Goal: Task Accomplishment & Management: Complete application form

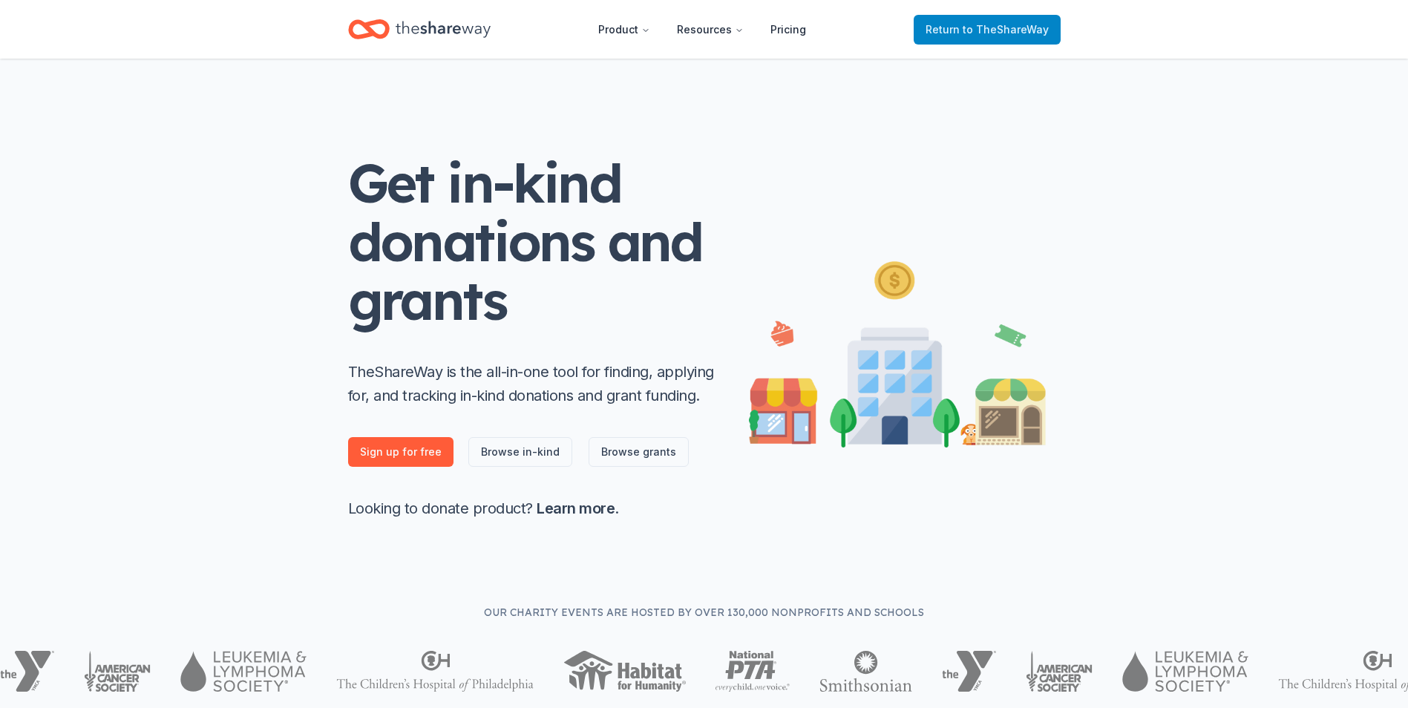
click at [982, 34] on span "to TheShareWay" at bounding box center [1006, 29] width 86 height 13
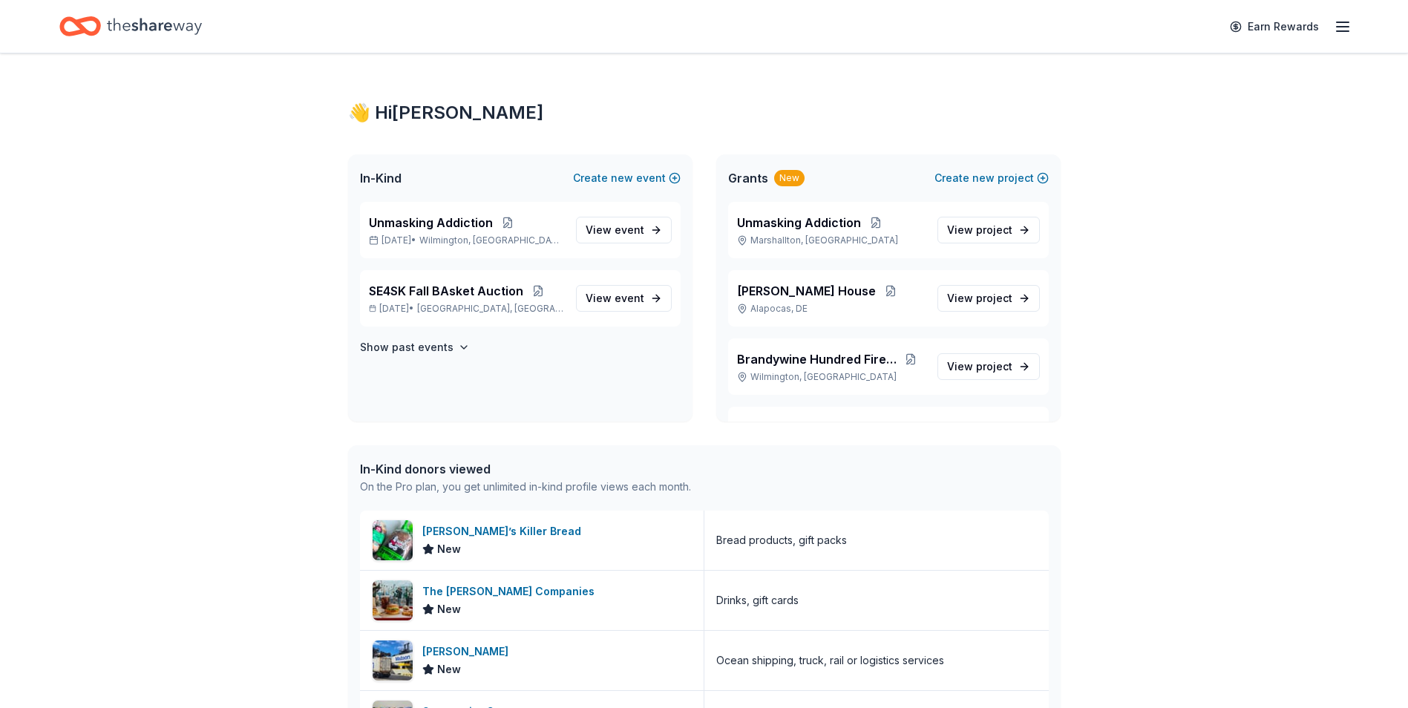
click at [1343, 27] on icon "button" at bounding box center [1343, 27] width 18 height 18
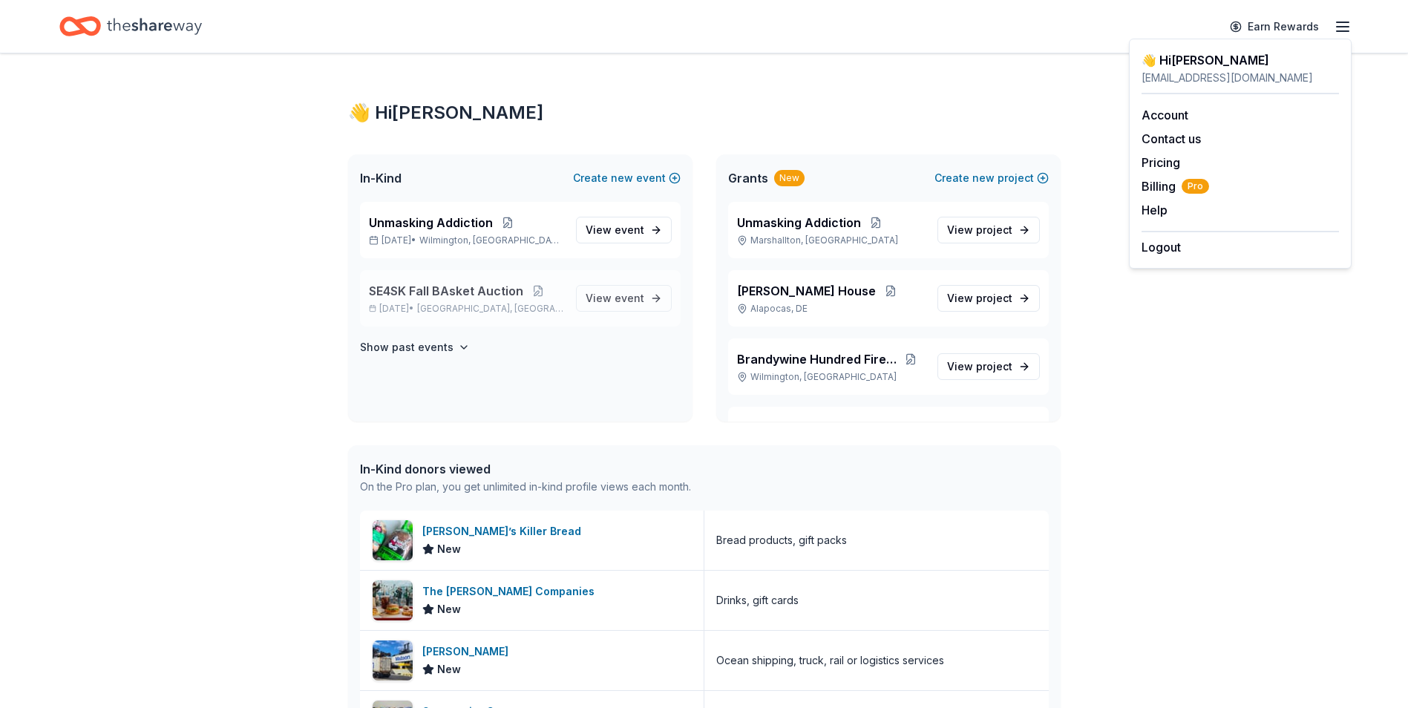
click at [462, 303] on span "[GEOGRAPHIC_DATA], [GEOGRAPHIC_DATA]" at bounding box center [490, 309] width 146 height 12
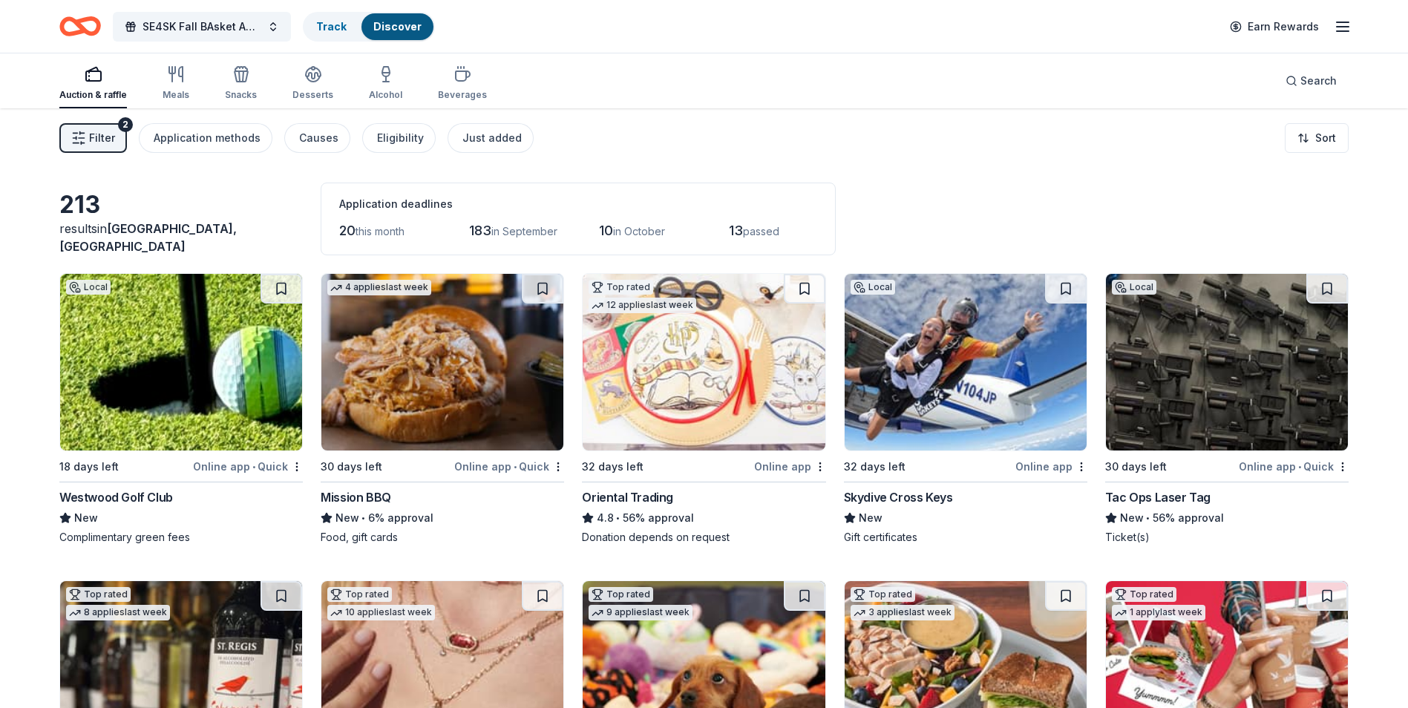
click at [1340, 31] on line "button" at bounding box center [1343, 31] width 12 height 0
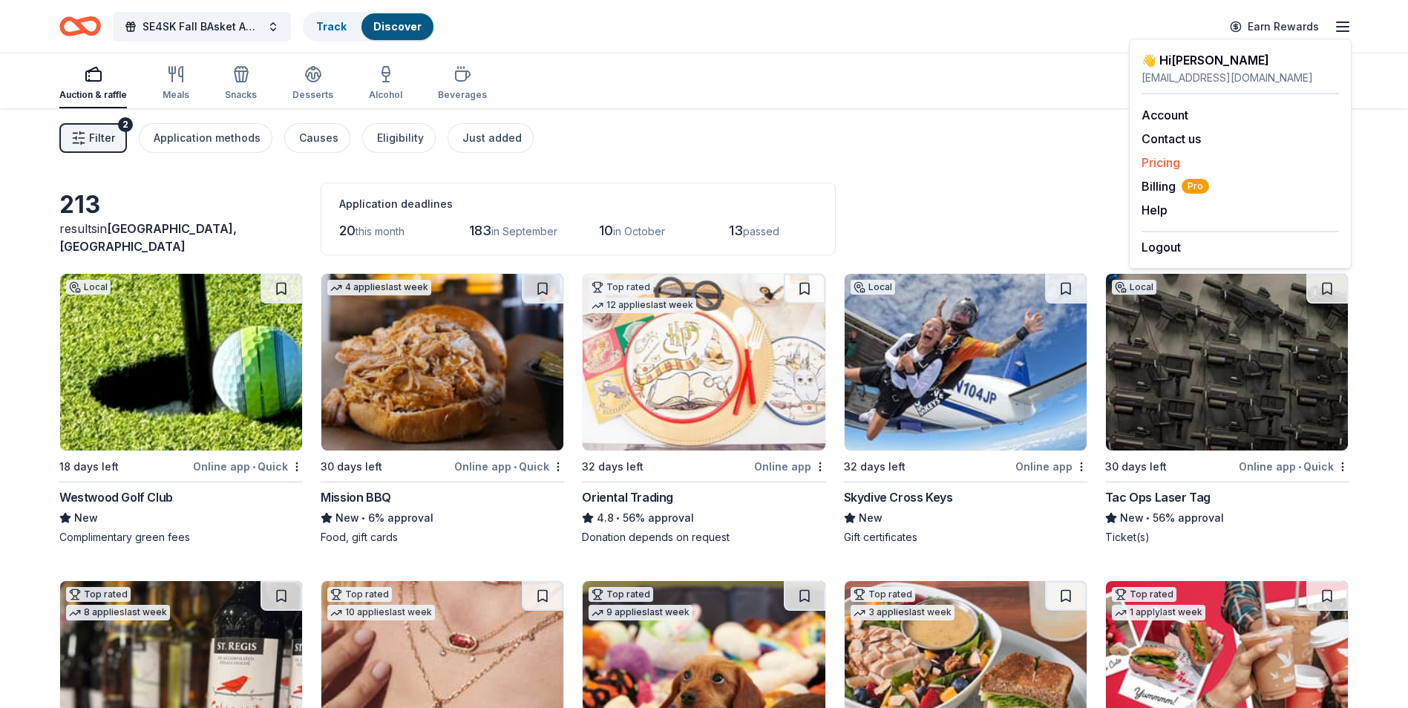
click at [1154, 161] on link "Pricing" at bounding box center [1160, 162] width 39 height 15
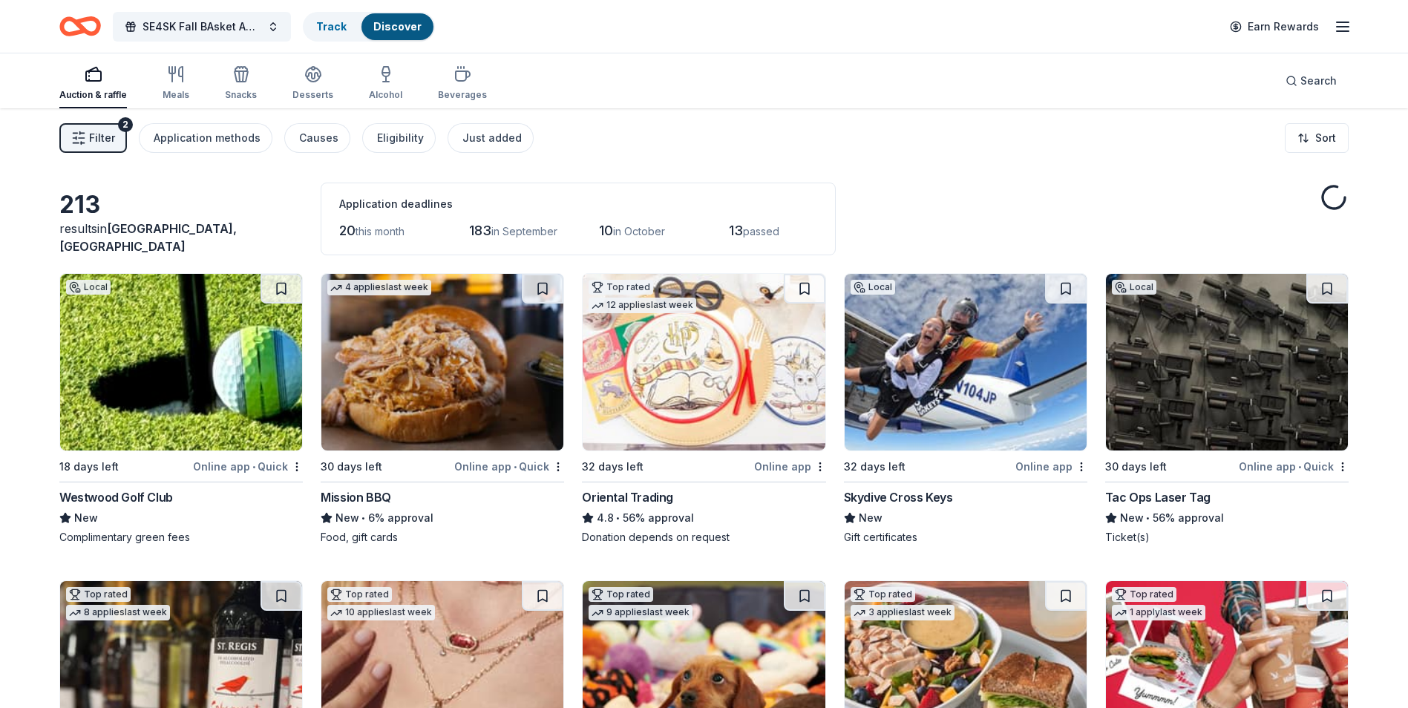
click at [1343, 30] on icon "button" at bounding box center [1343, 27] width 18 height 18
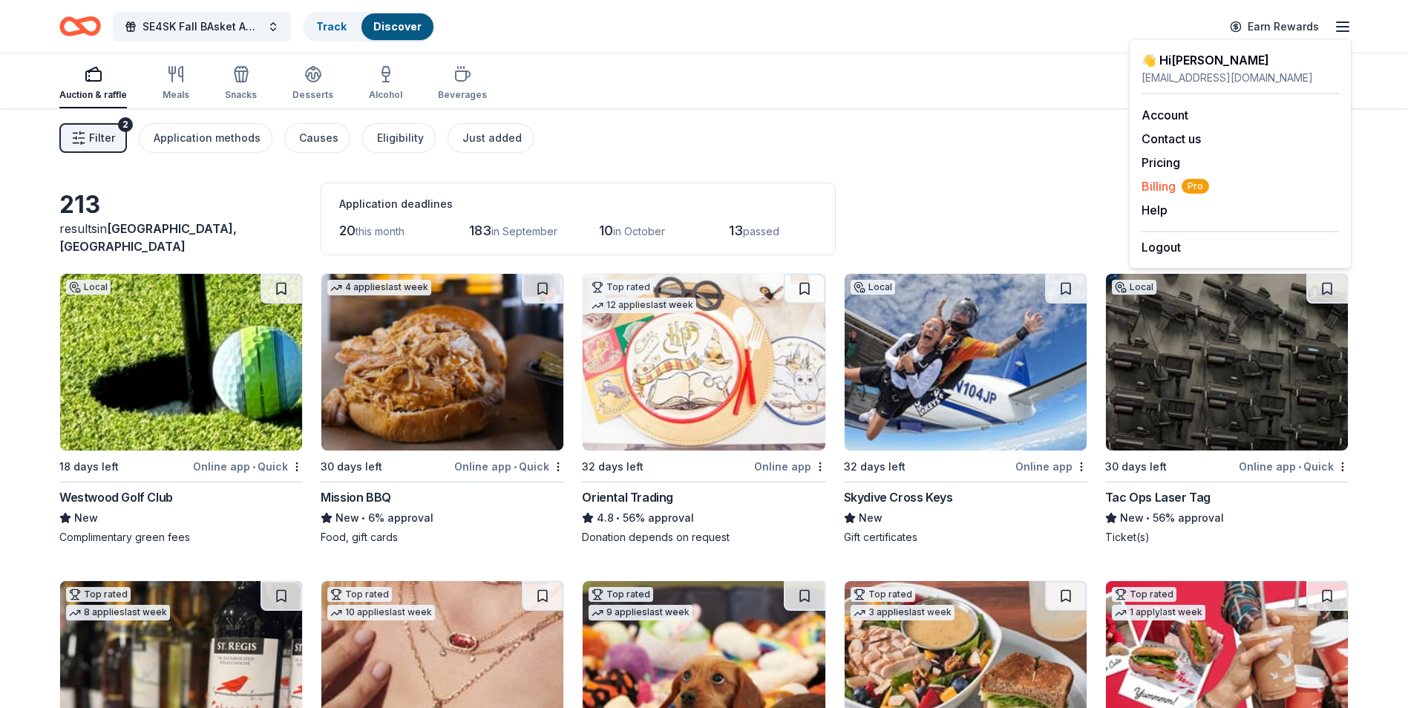
click at [1176, 187] on span "Billing Pro" at bounding box center [1175, 186] width 68 height 18
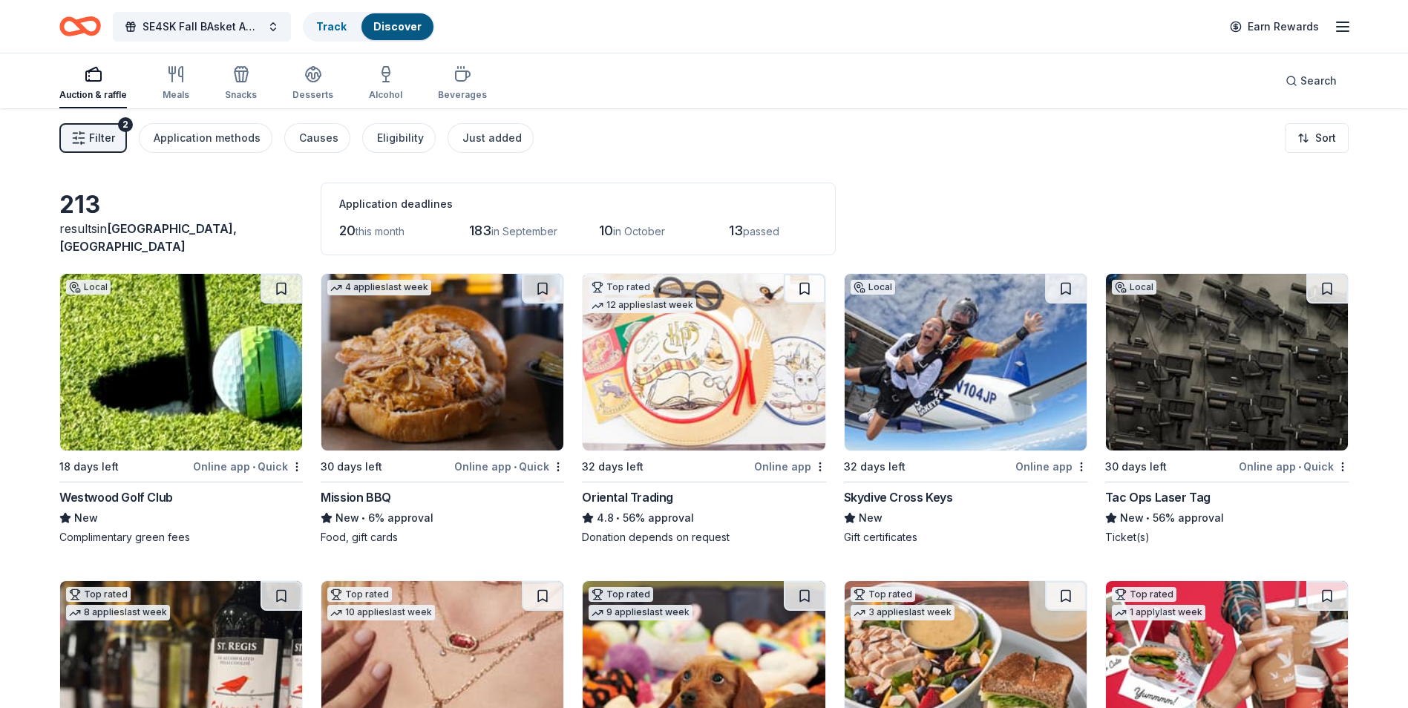
click at [180, 370] on img at bounding box center [181, 362] width 242 height 177
click at [951, 364] on img at bounding box center [966, 362] width 242 height 177
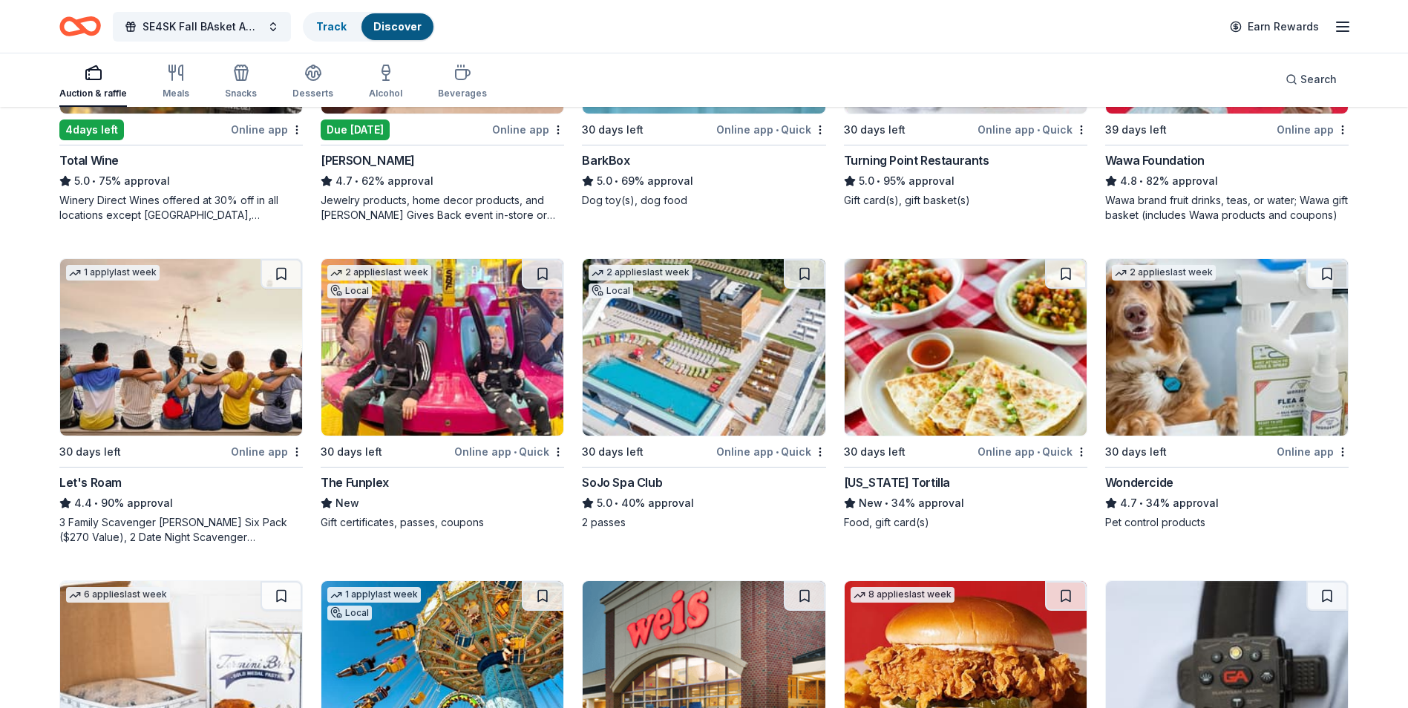
scroll to position [668, 0]
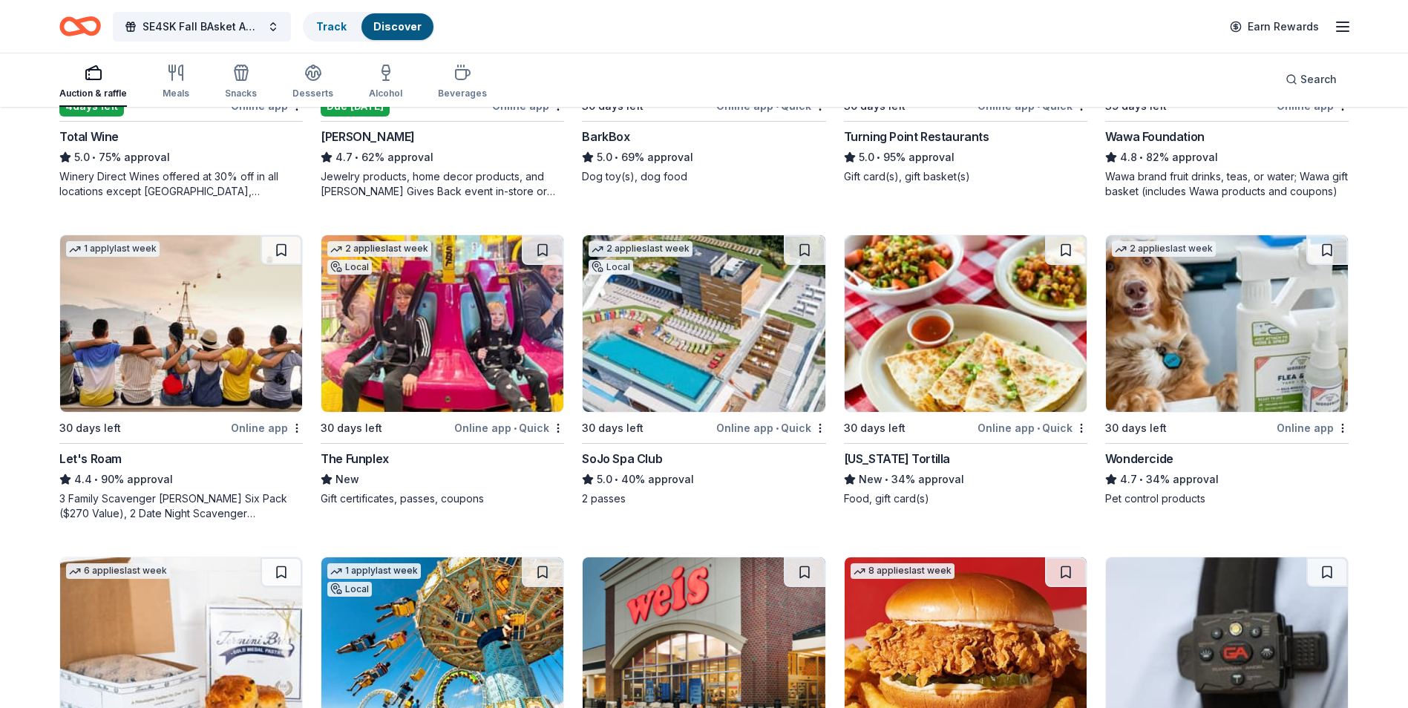
click at [432, 330] on img at bounding box center [442, 323] width 242 height 177
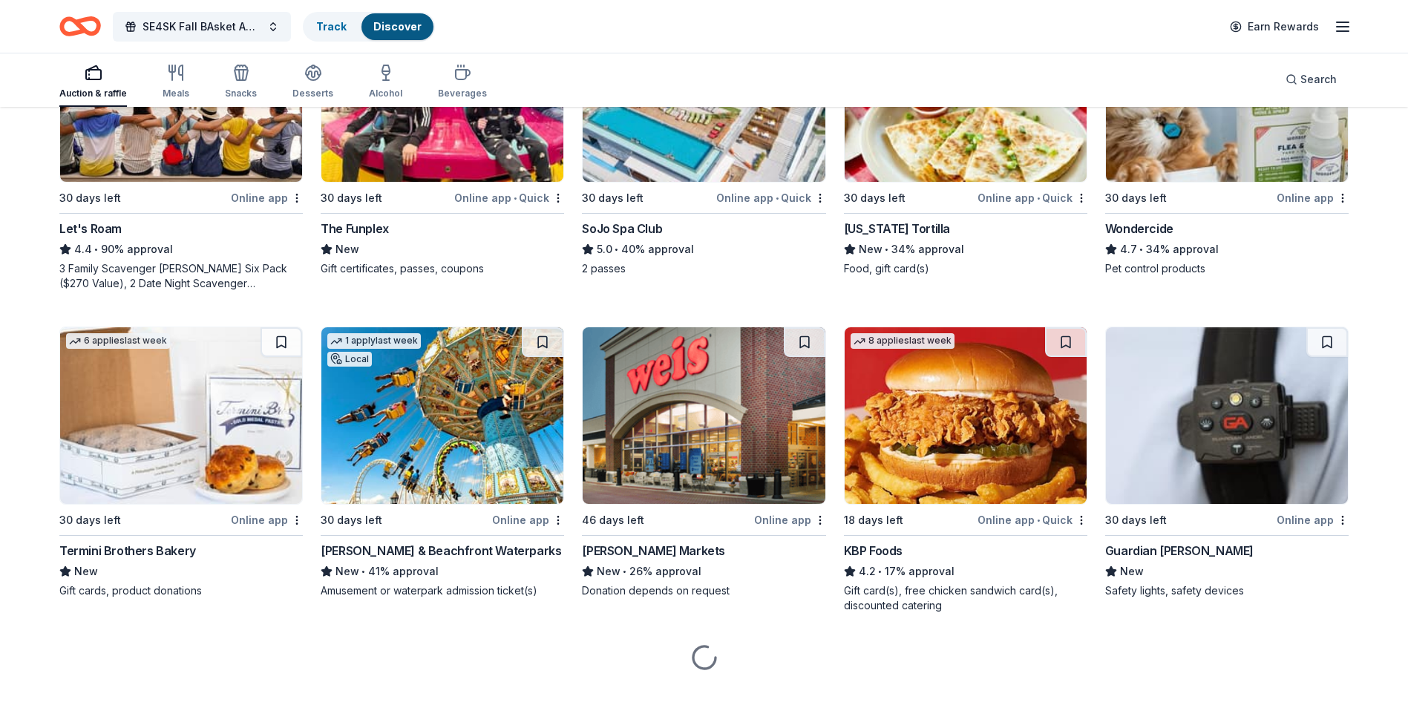
scroll to position [922, 0]
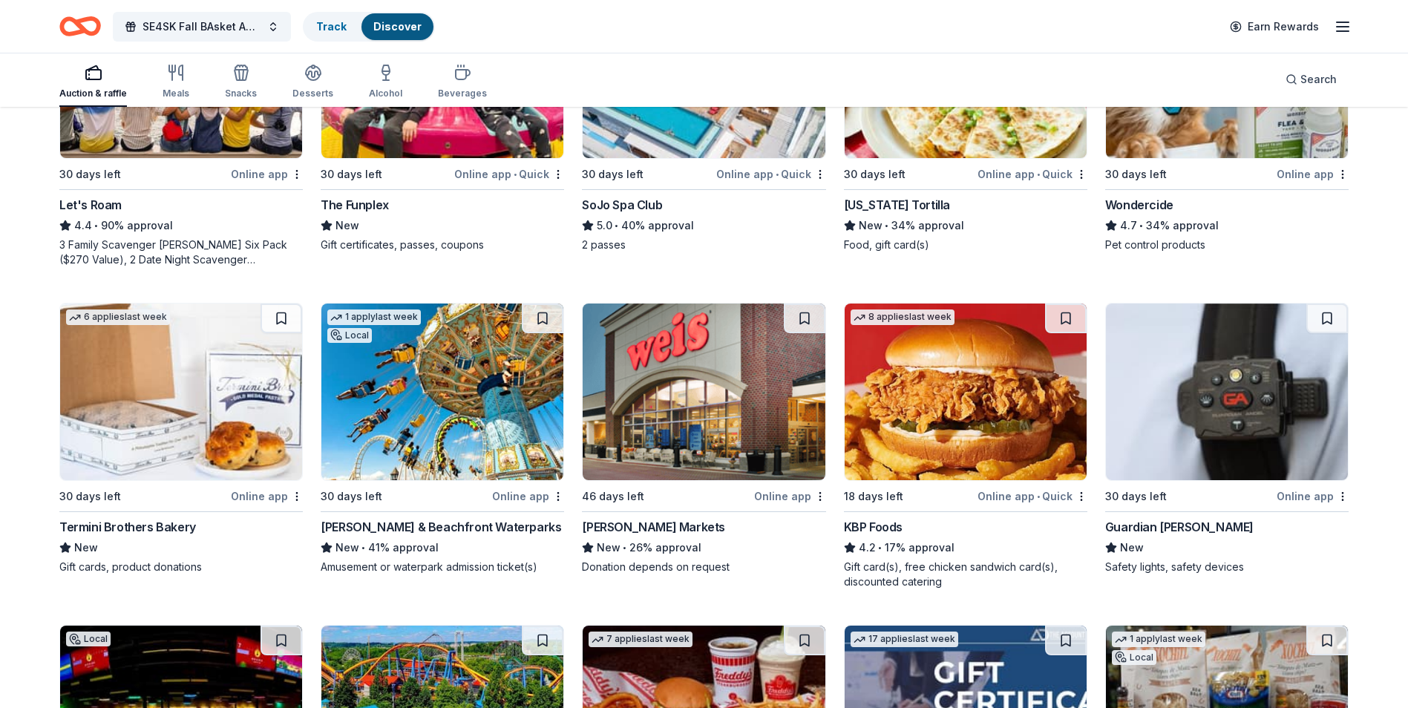
click at [705, 403] on img at bounding box center [704, 392] width 242 height 177
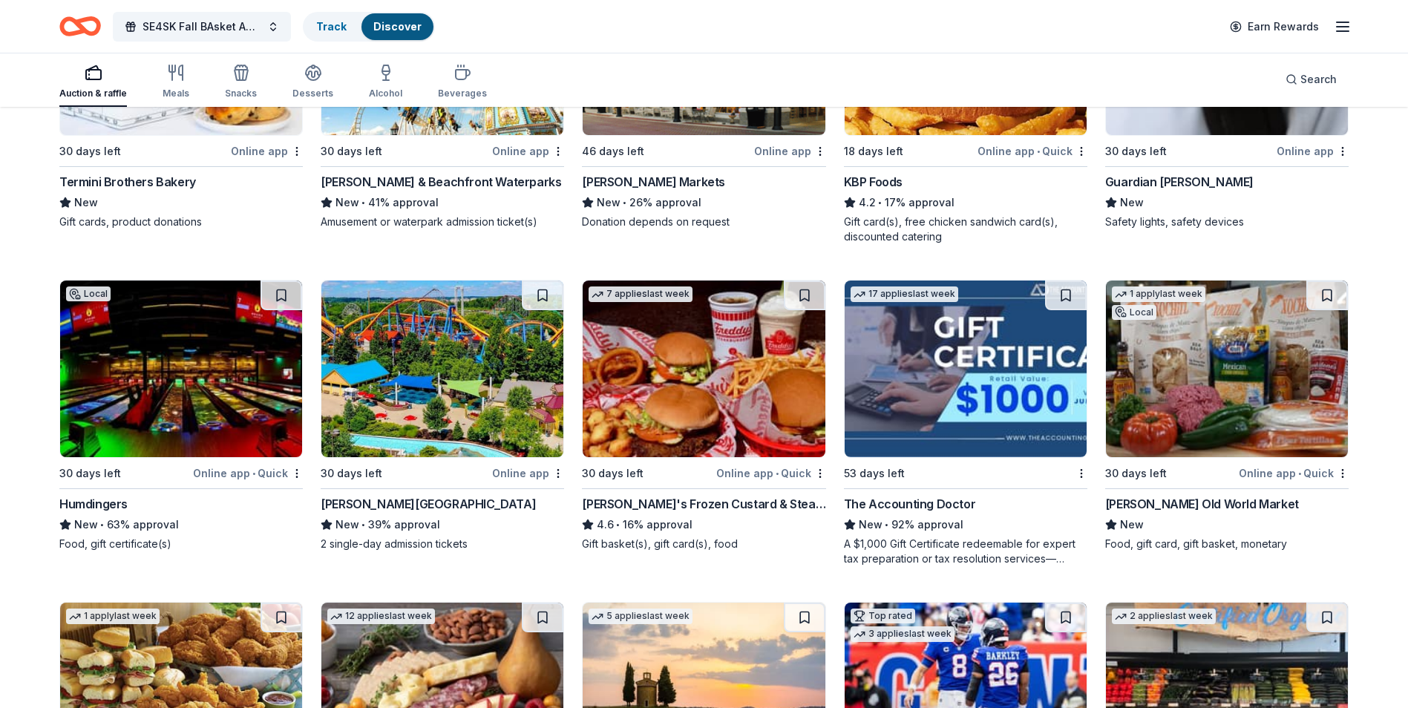
scroll to position [1293, 0]
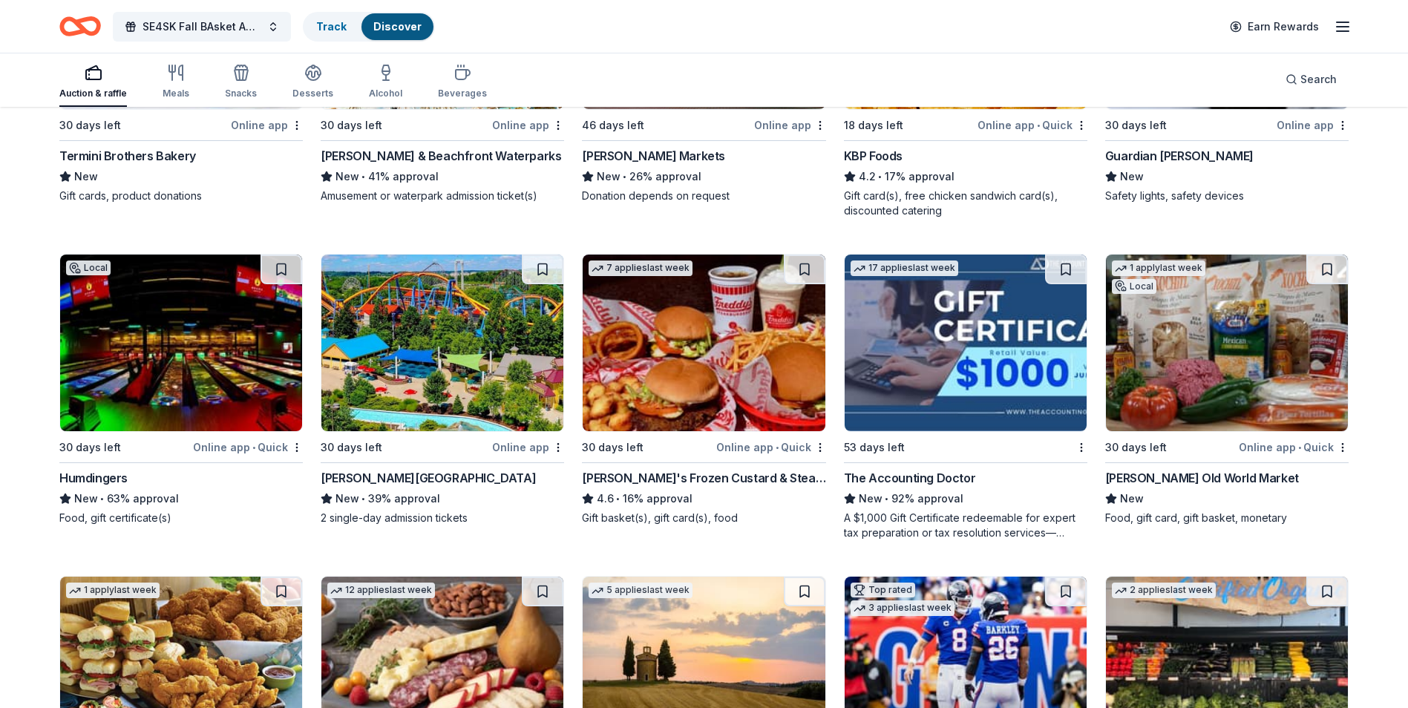
click at [1224, 352] on img at bounding box center [1227, 343] width 242 height 177
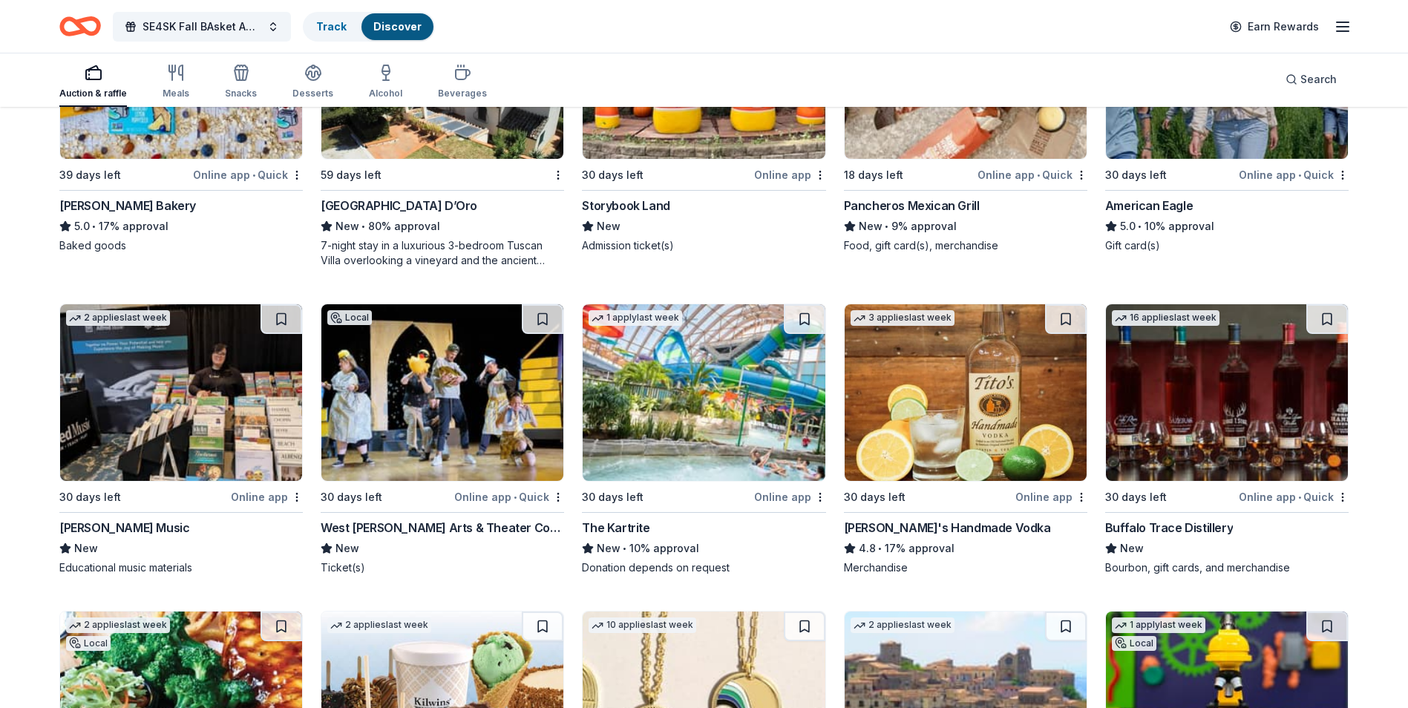
scroll to position [2234, 0]
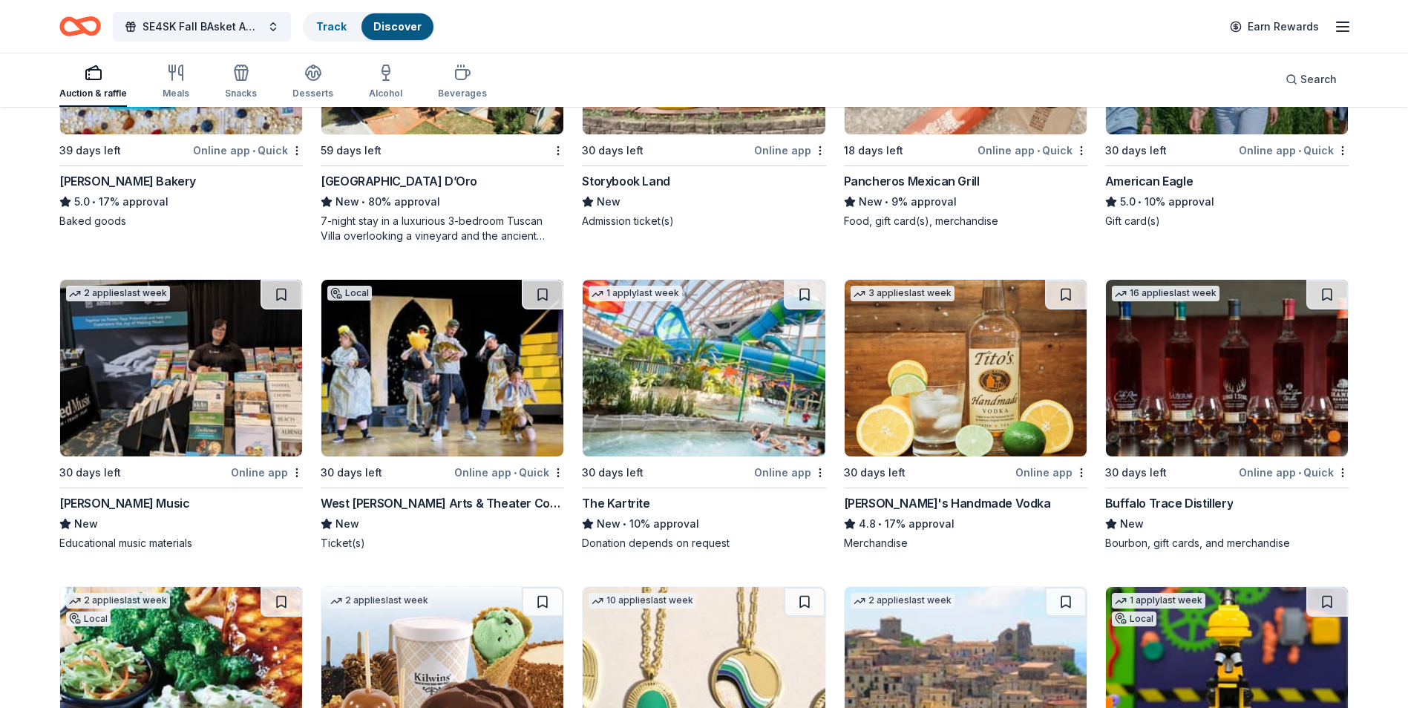
click at [1222, 396] on img at bounding box center [1227, 368] width 242 height 177
click at [686, 388] on img at bounding box center [704, 368] width 242 height 177
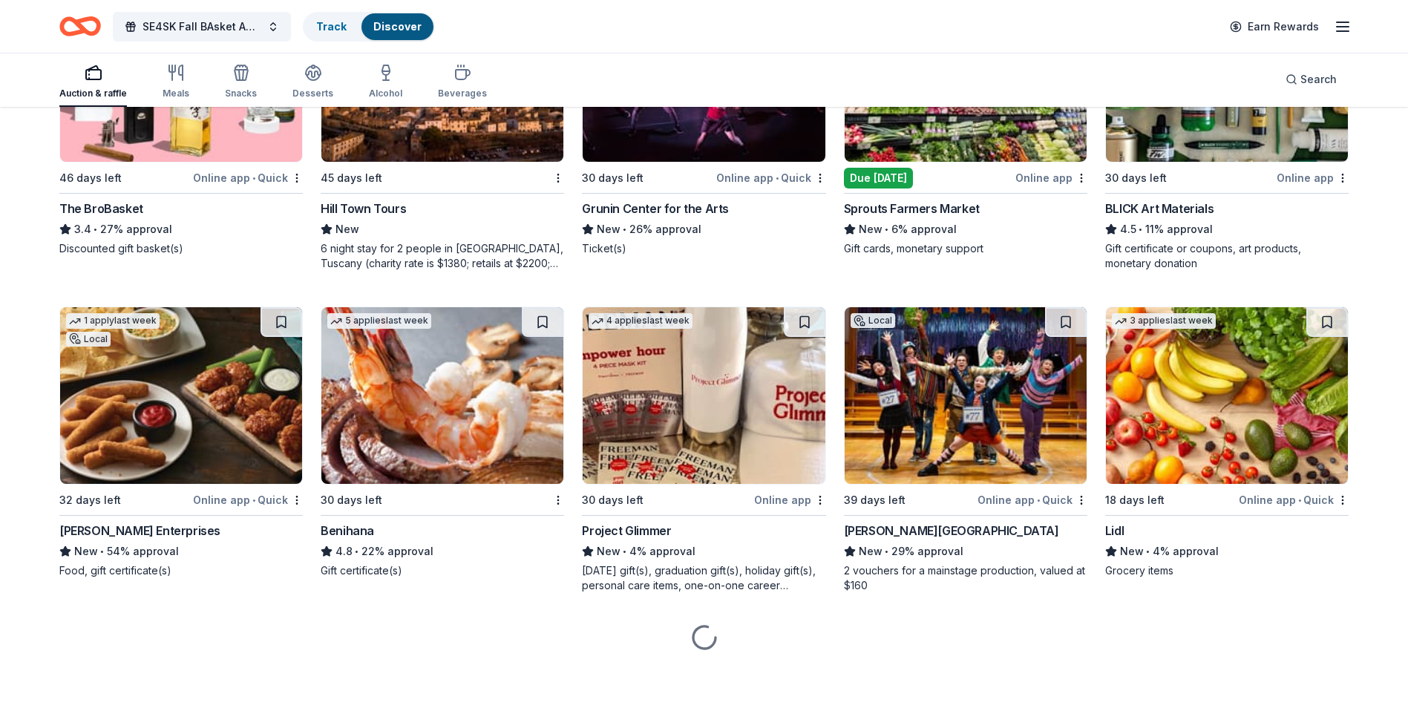
scroll to position [3469, 0]
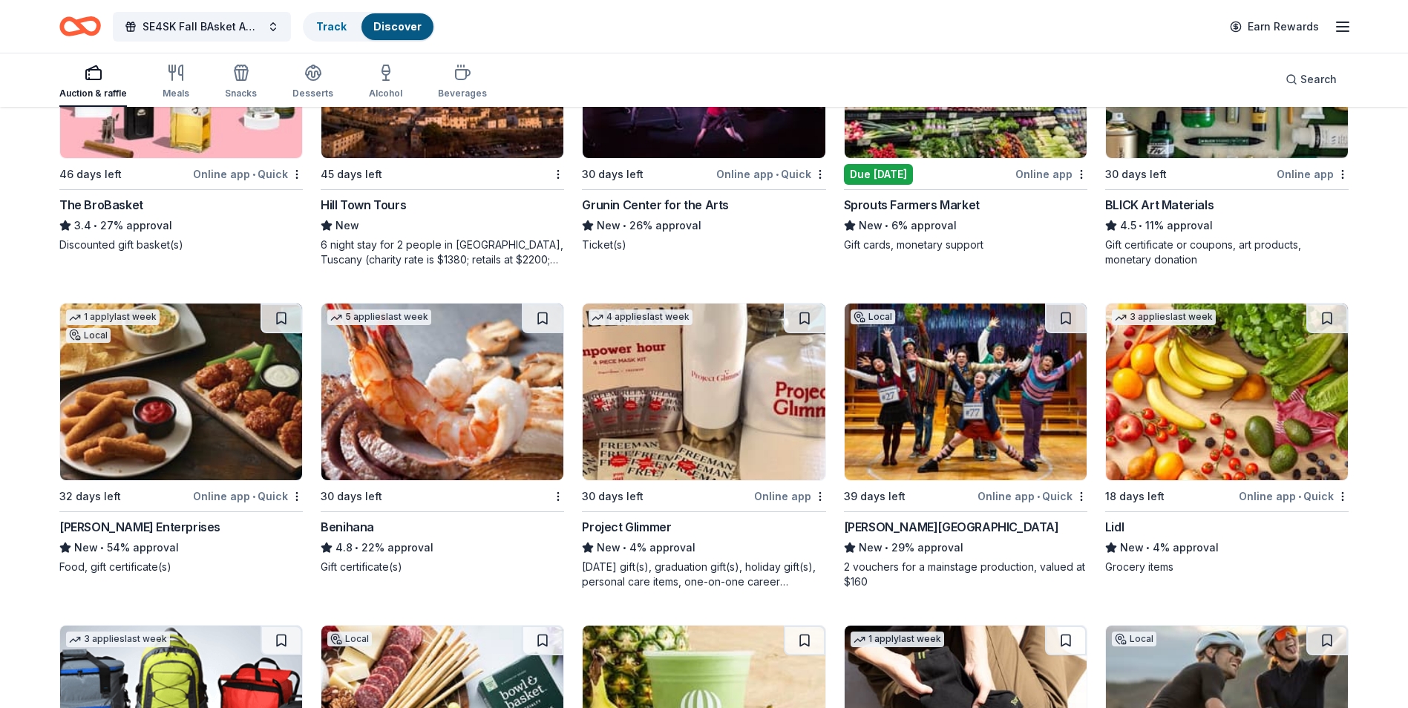
click at [432, 394] on img at bounding box center [442, 392] width 242 height 177
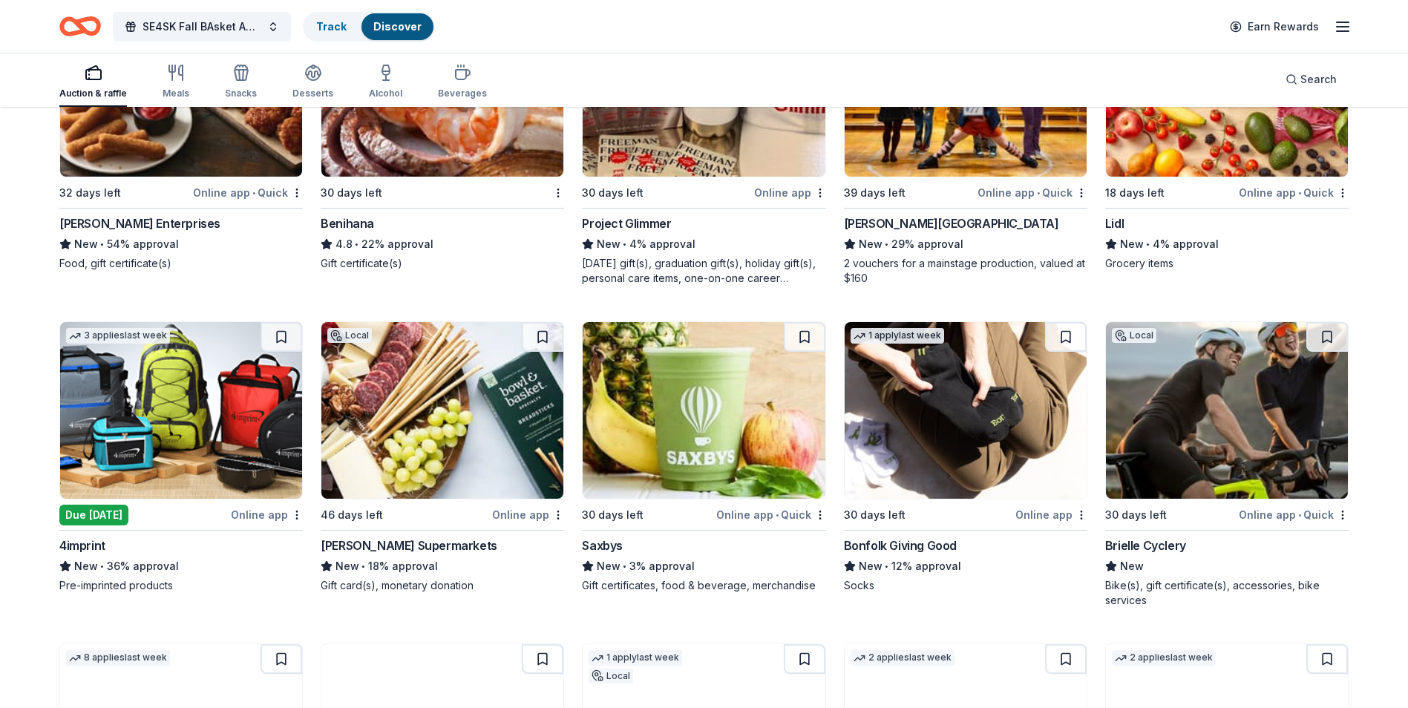
scroll to position [3840, 0]
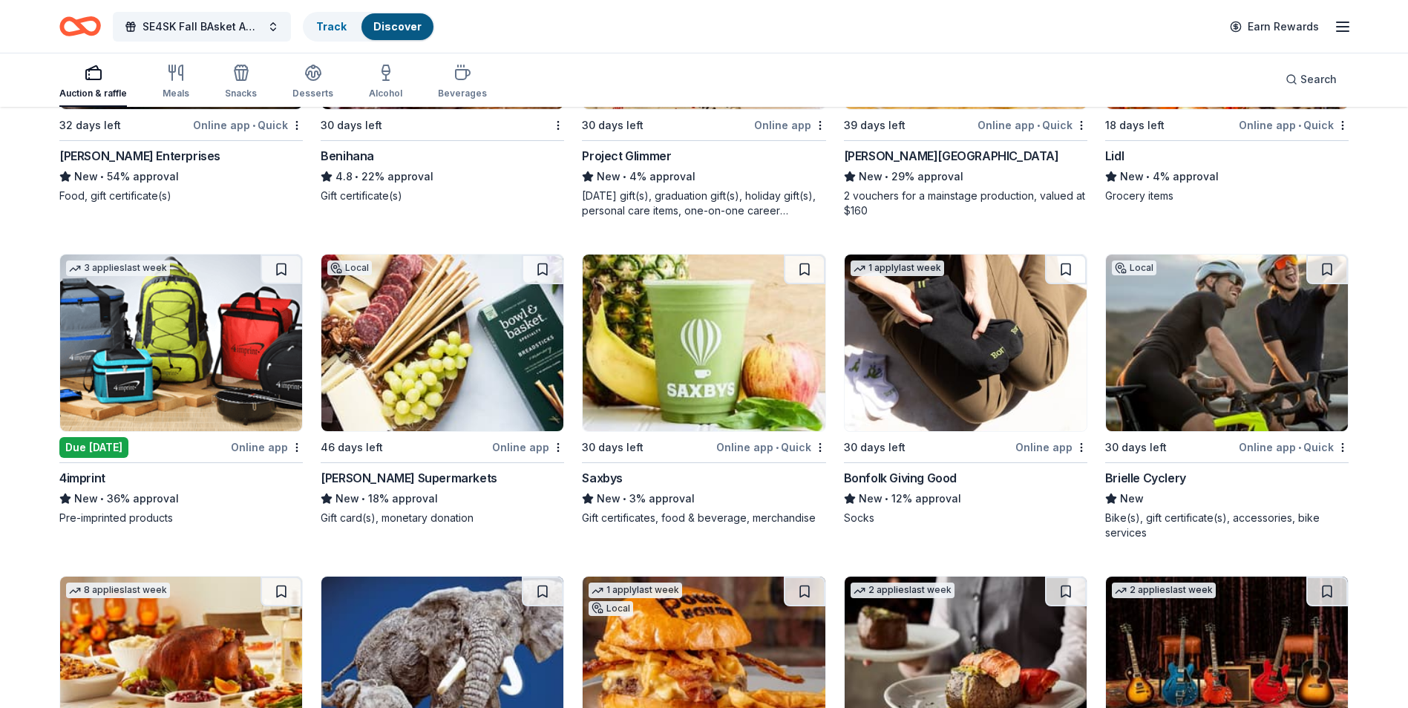
click at [702, 361] on img at bounding box center [704, 343] width 242 height 177
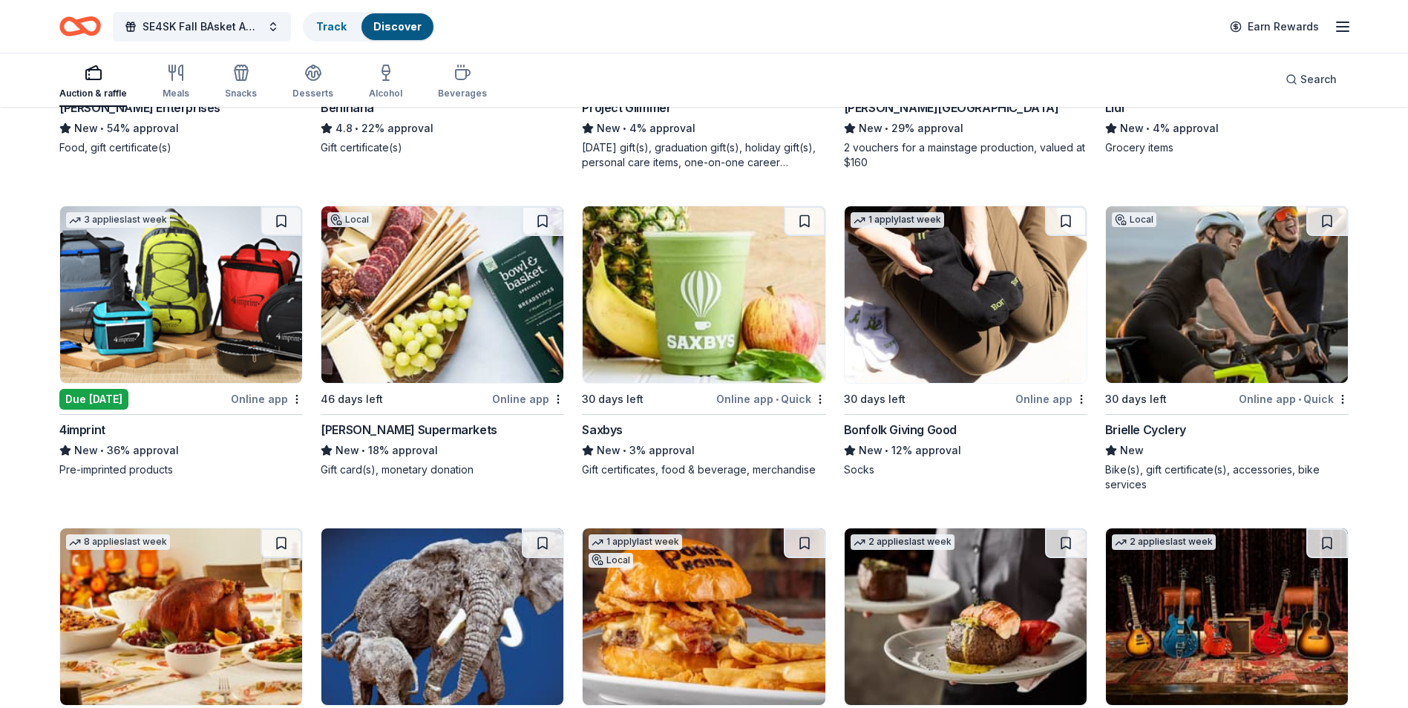
scroll to position [3914, 0]
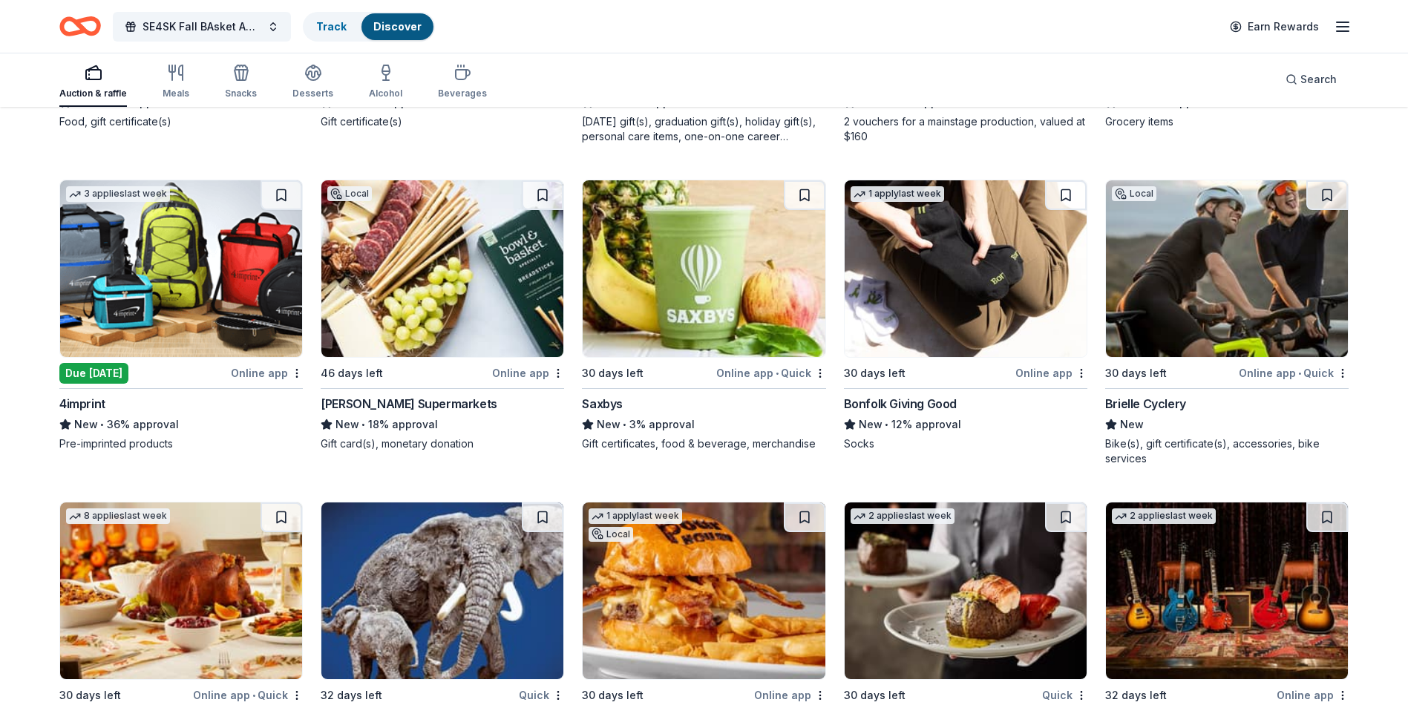
click at [1212, 283] on img at bounding box center [1227, 268] width 242 height 177
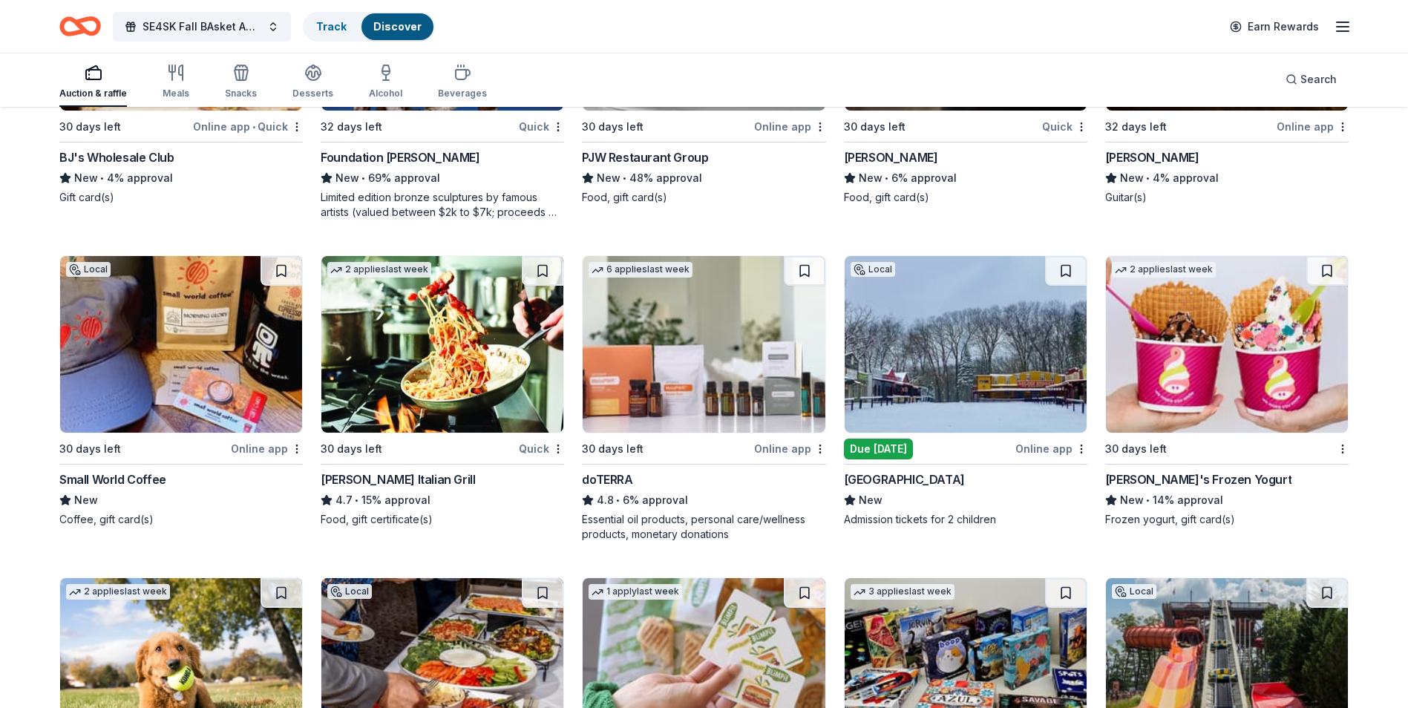
scroll to position [4484, 0]
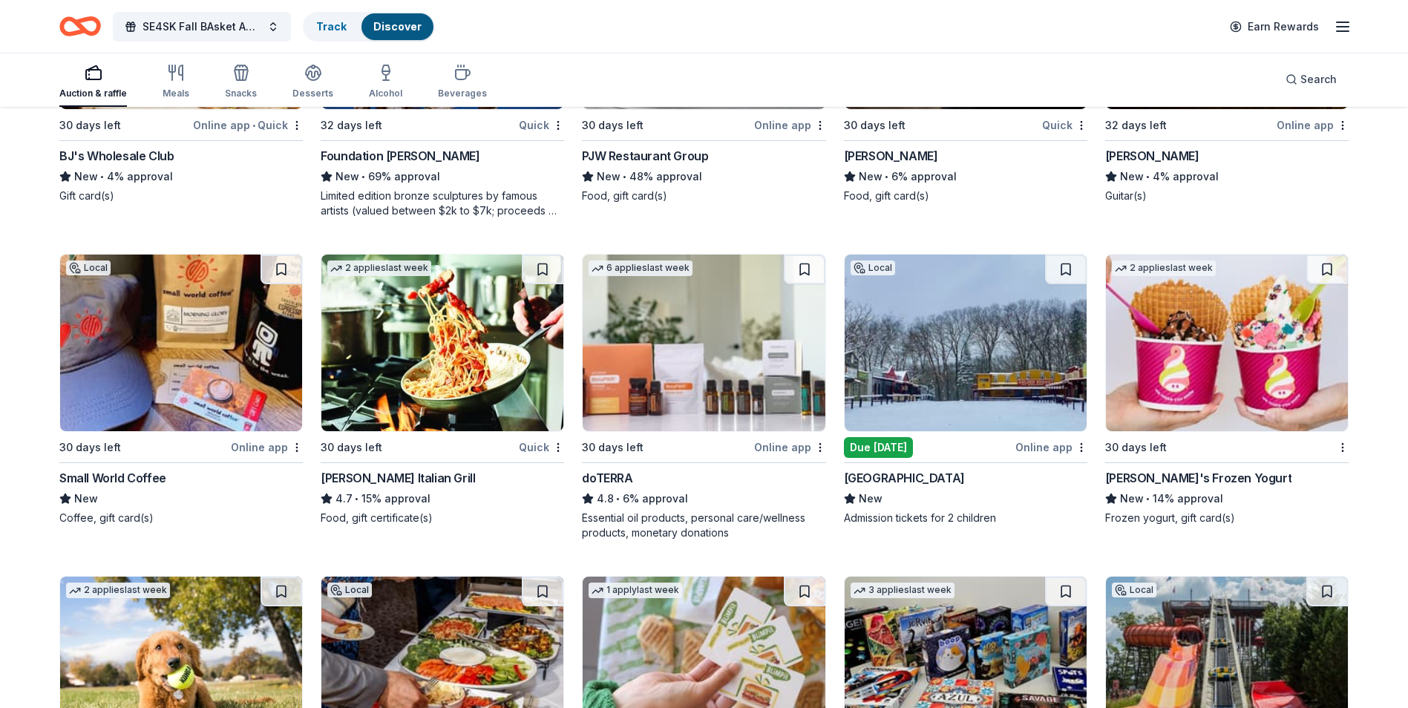
click at [166, 338] on img at bounding box center [181, 343] width 242 height 177
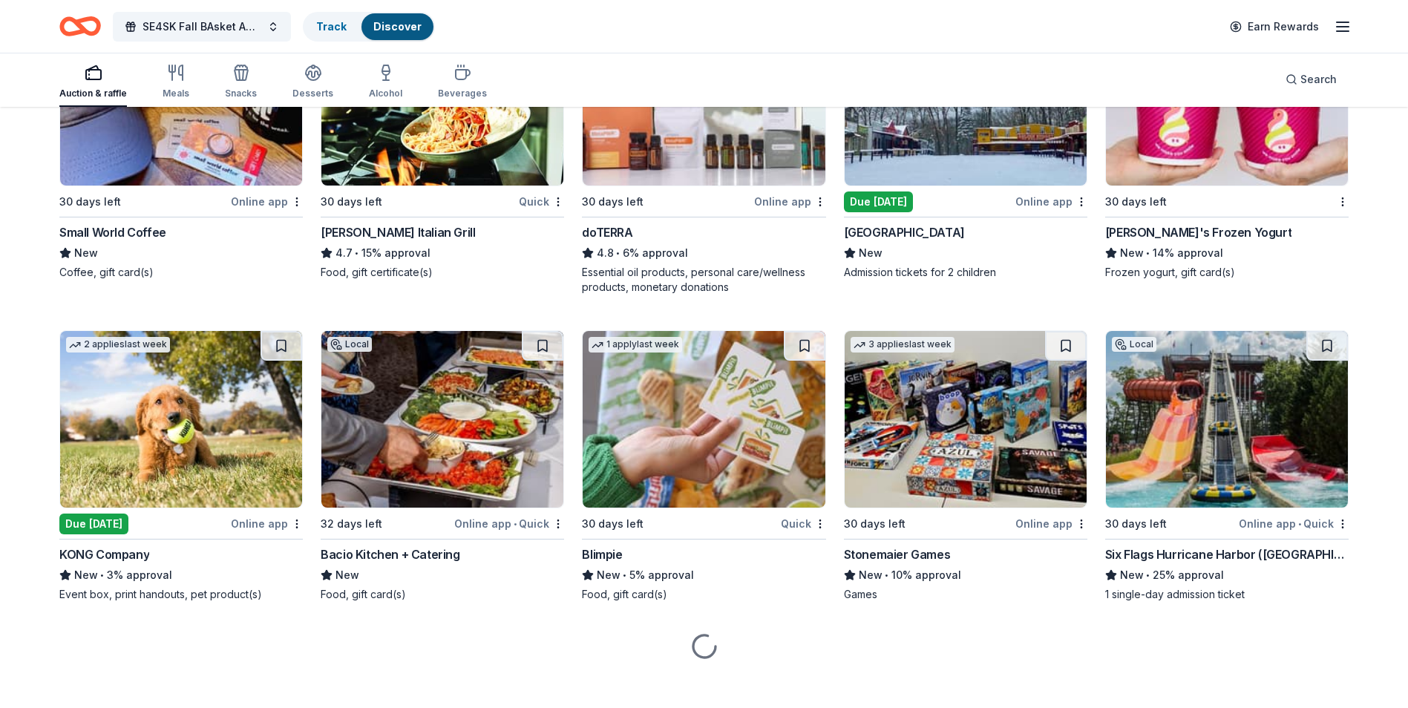
scroll to position [4742, 0]
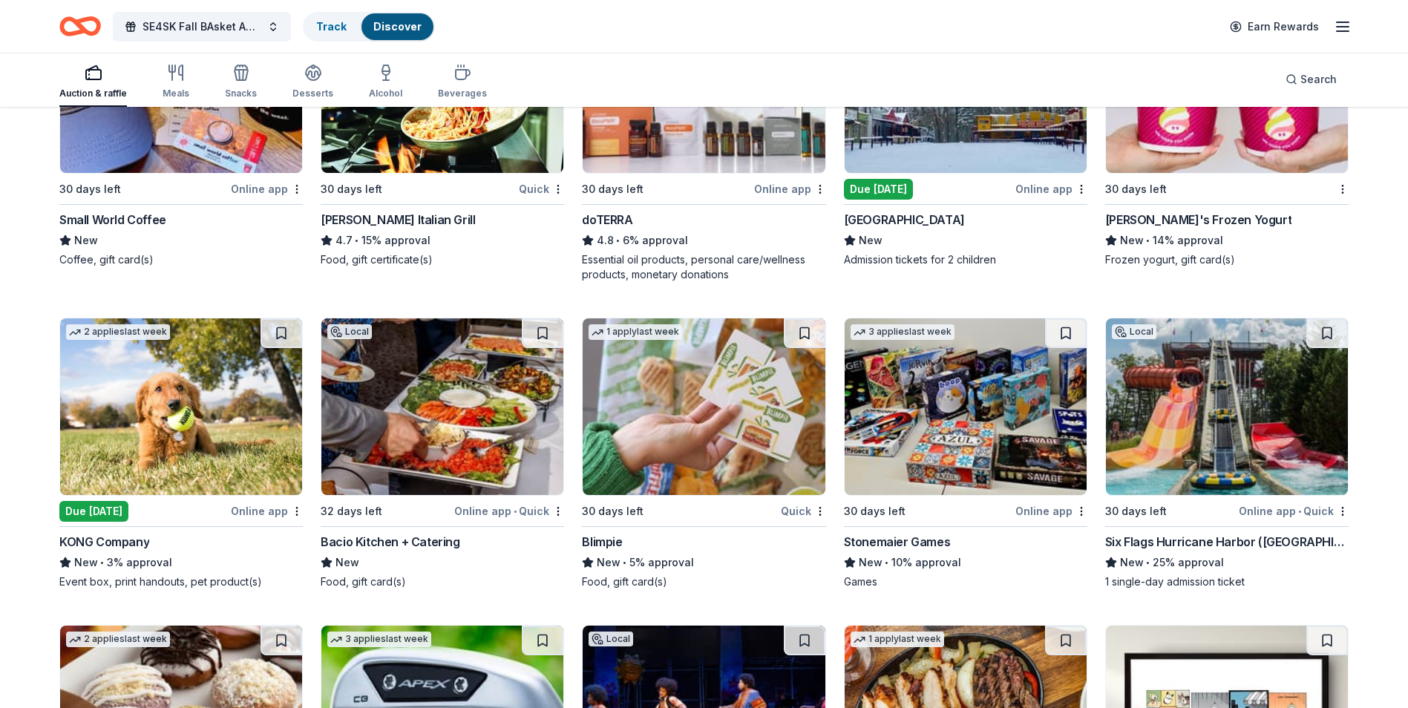
click at [1223, 430] on img at bounding box center [1227, 406] width 242 height 177
click at [698, 399] on img at bounding box center [704, 406] width 242 height 177
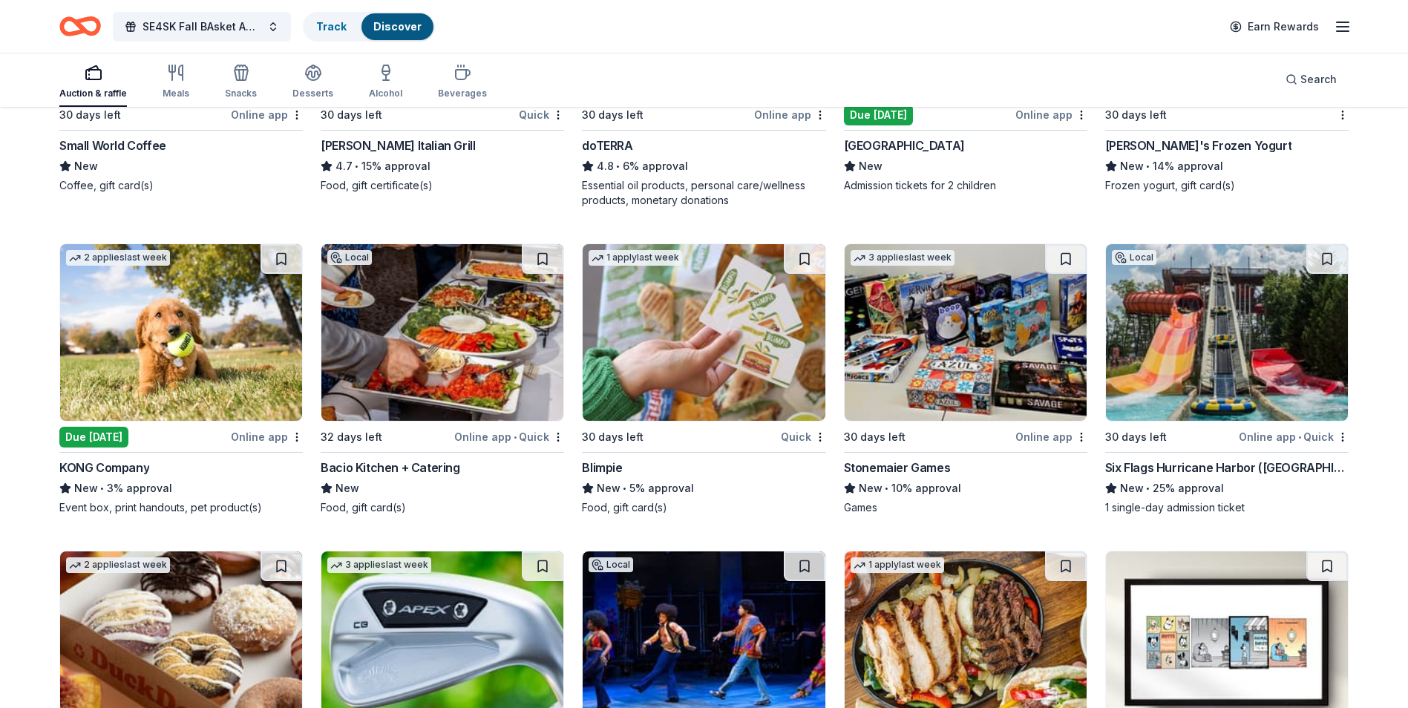
scroll to position [4891, 0]
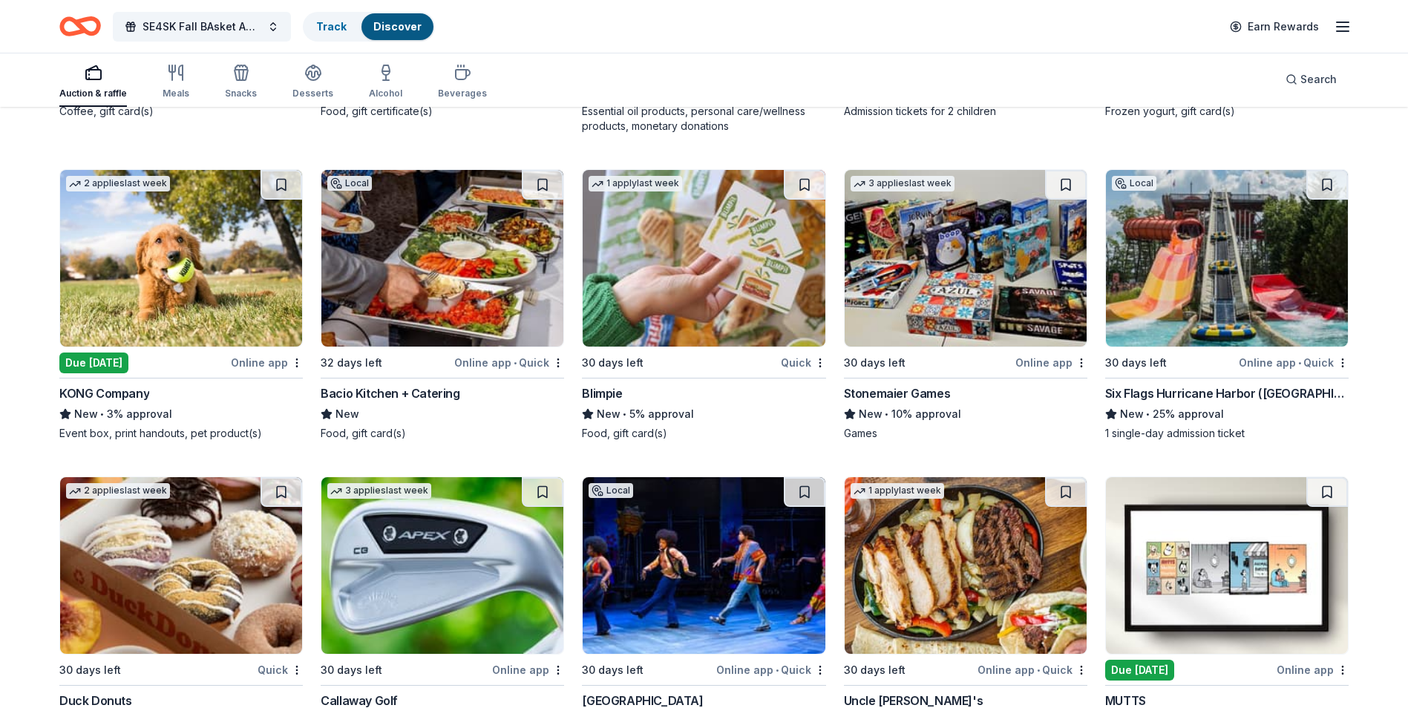
click at [177, 260] on img at bounding box center [181, 258] width 242 height 177
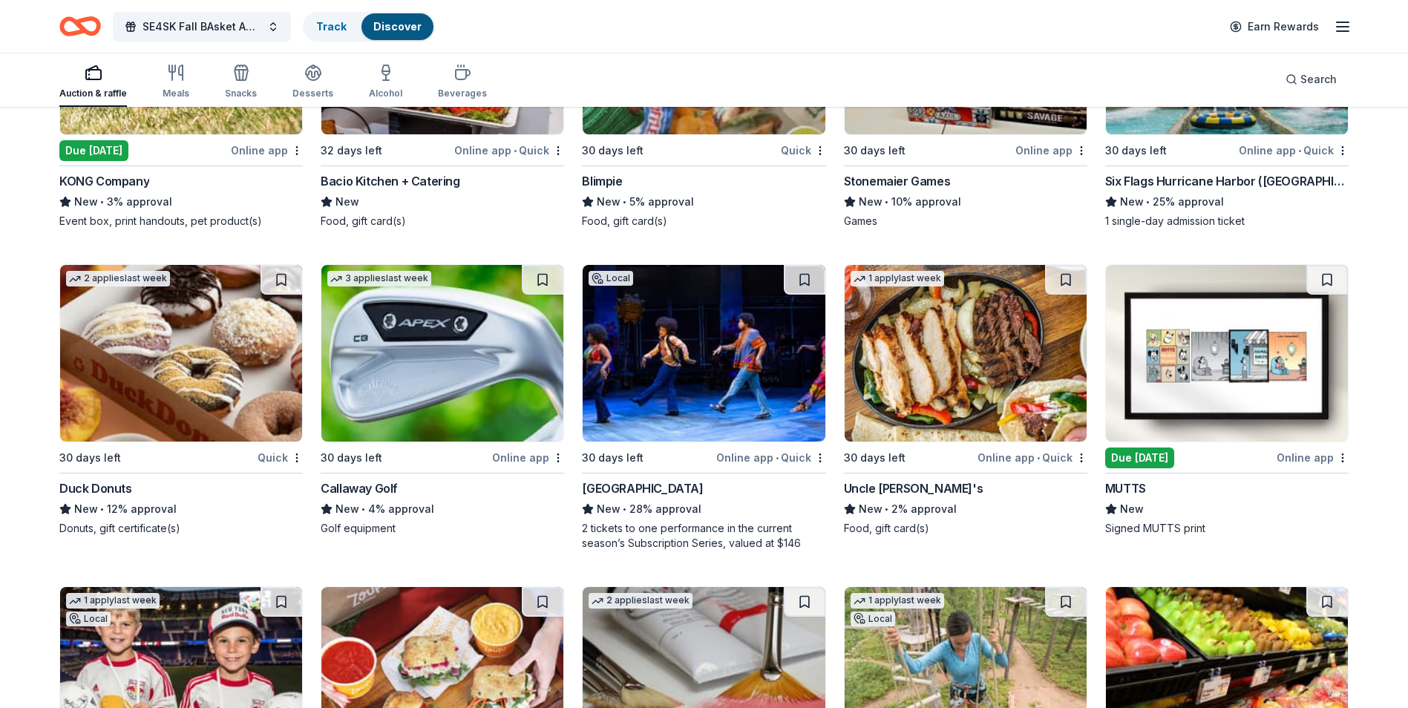
scroll to position [5113, 0]
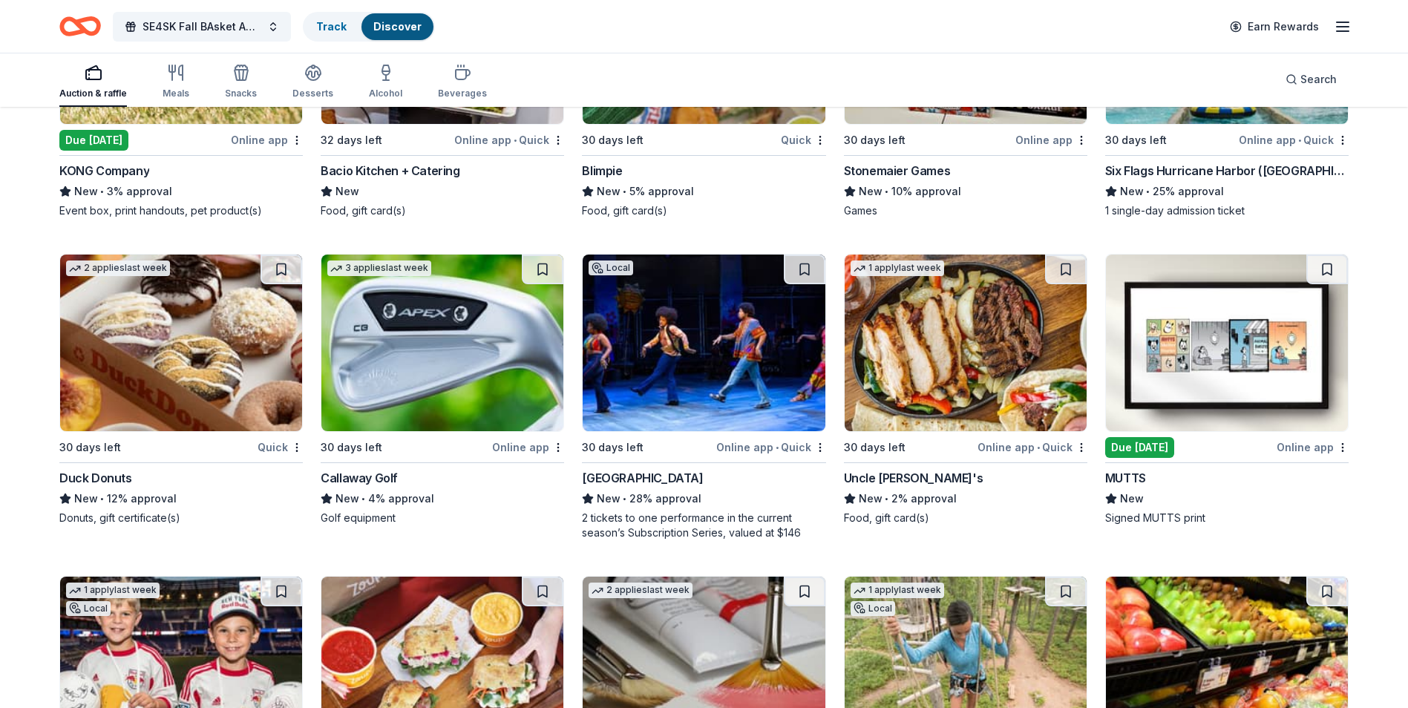
click at [411, 344] on img at bounding box center [442, 343] width 242 height 177
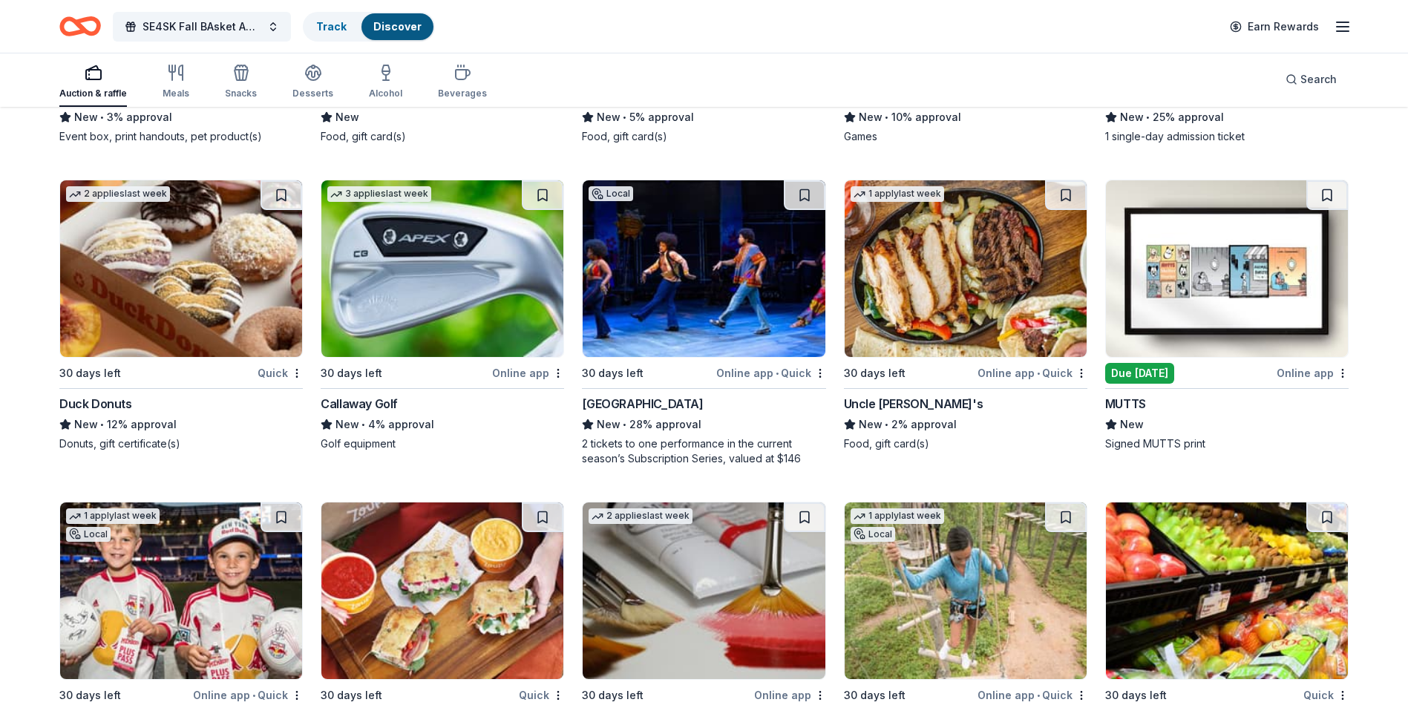
click at [947, 263] on img at bounding box center [966, 268] width 242 height 177
click at [1248, 281] on img at bounding box center [1227, 268] width 242 height 177
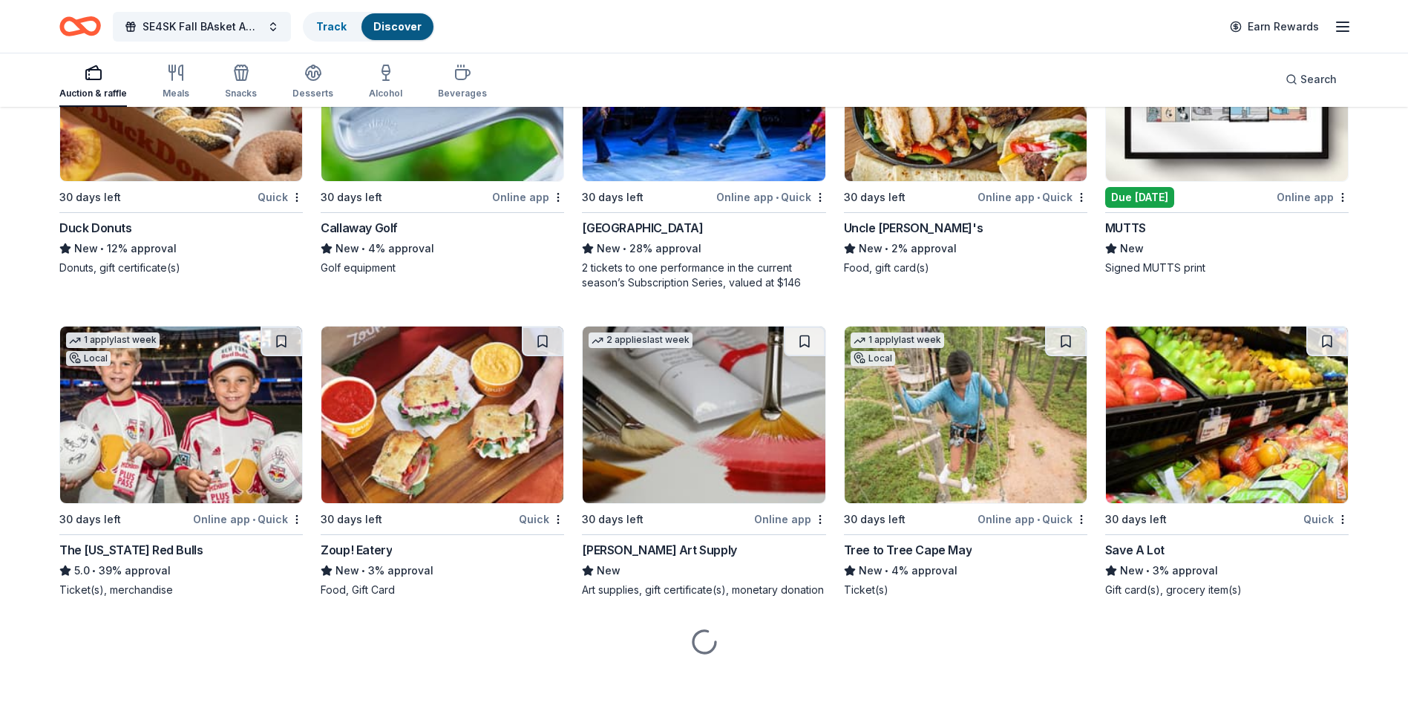
scroll to position [5387, 0]
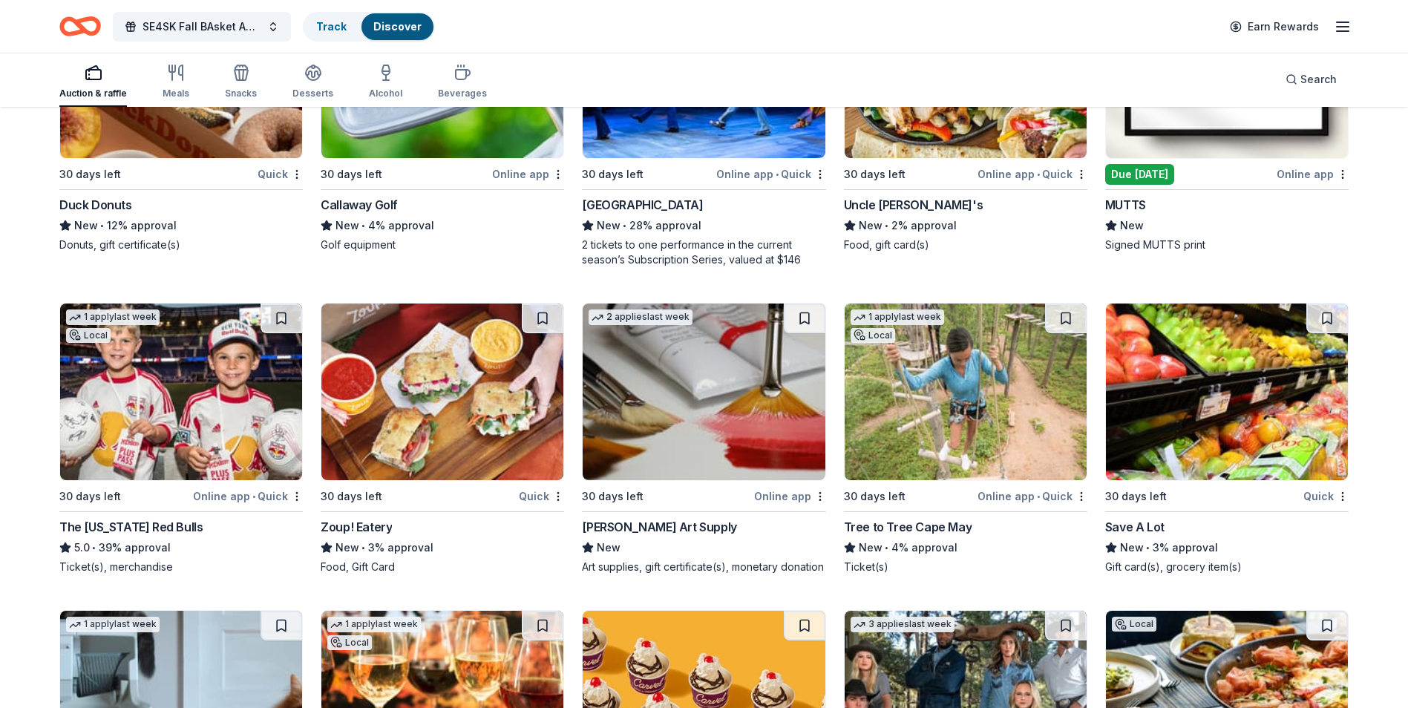
click at [952, 425] on img at bounding box center [966, 392] width 242 height 177
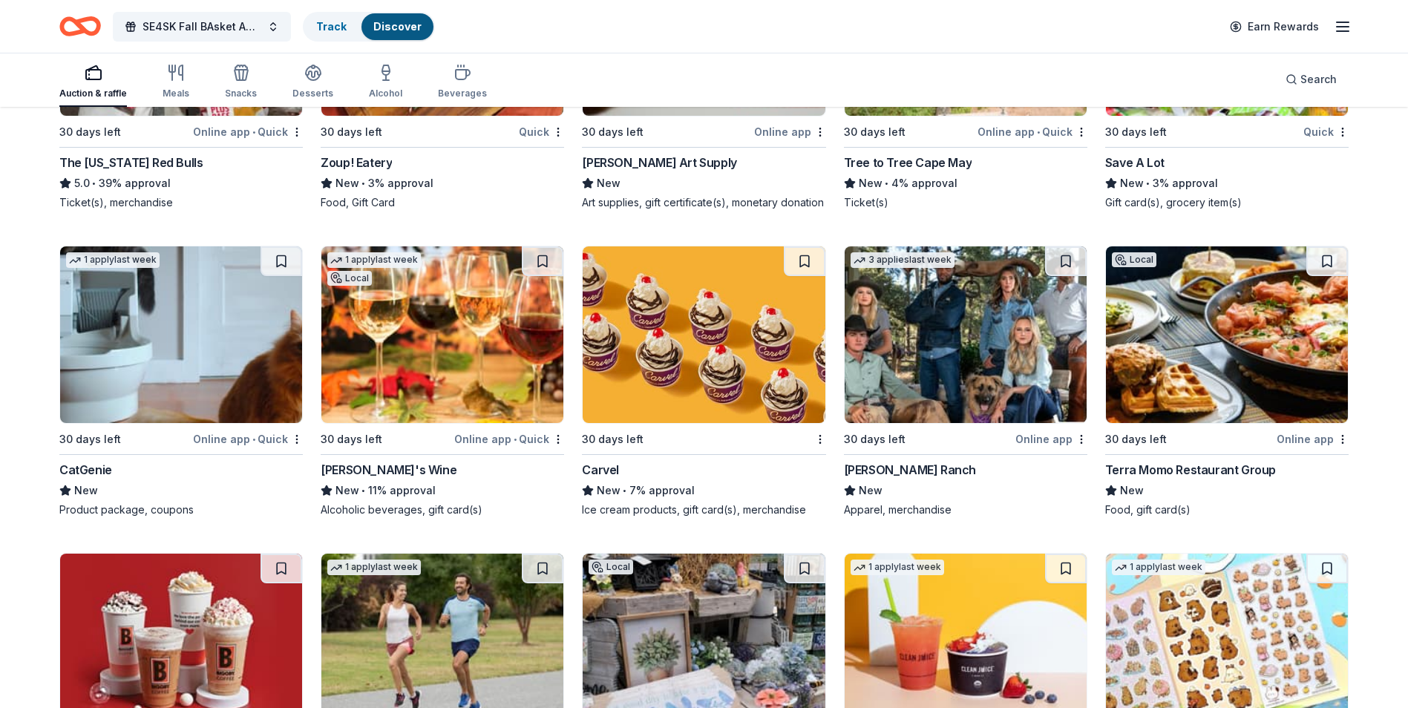
scroll to position [5758, 0]
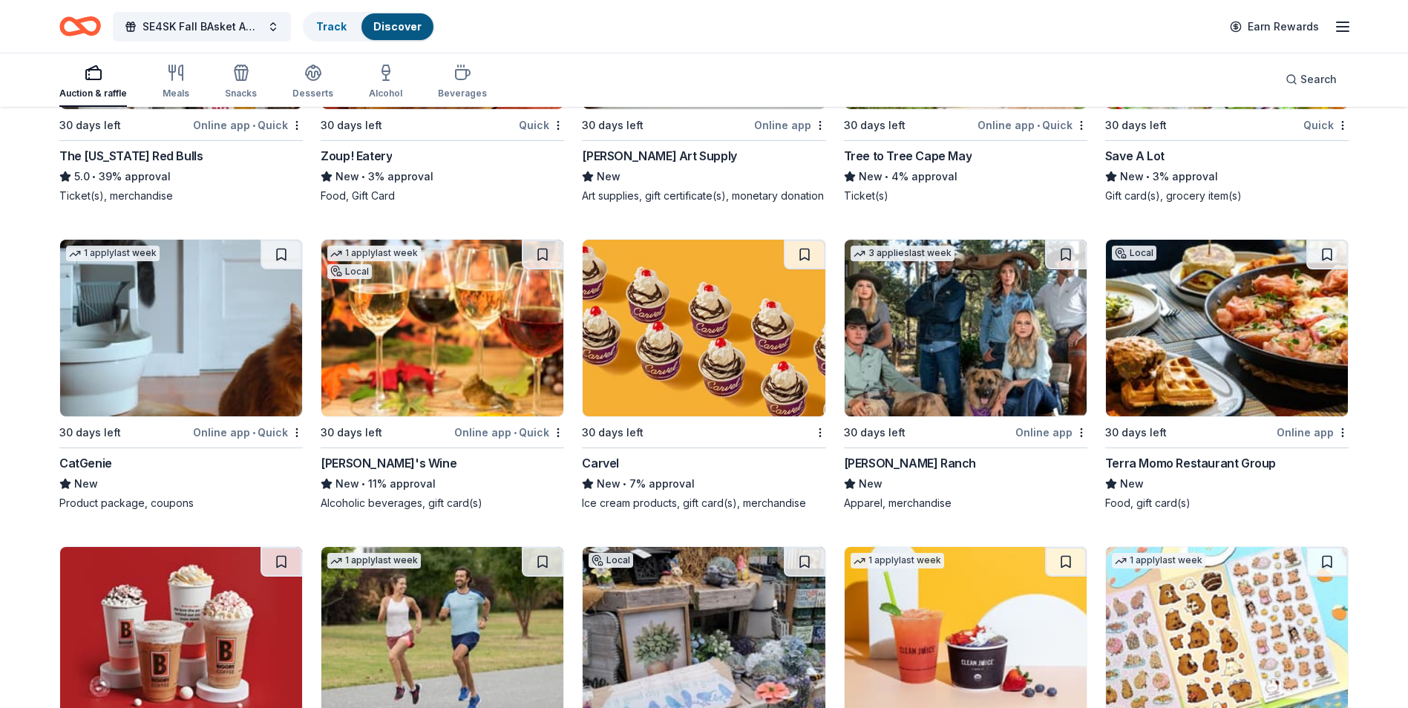
click at [448, 344] on img at bounding box center [442, 328] width 242 height 177
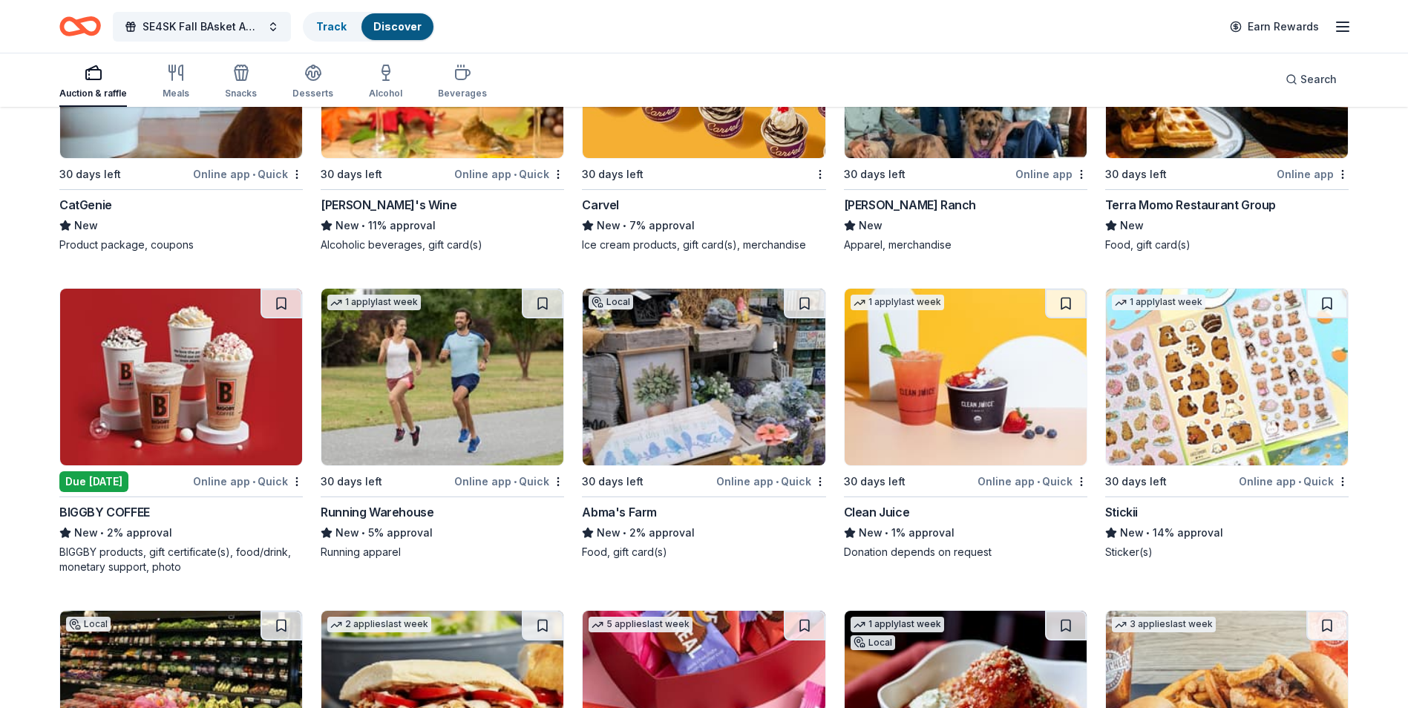
scroll to position [6090, 0]
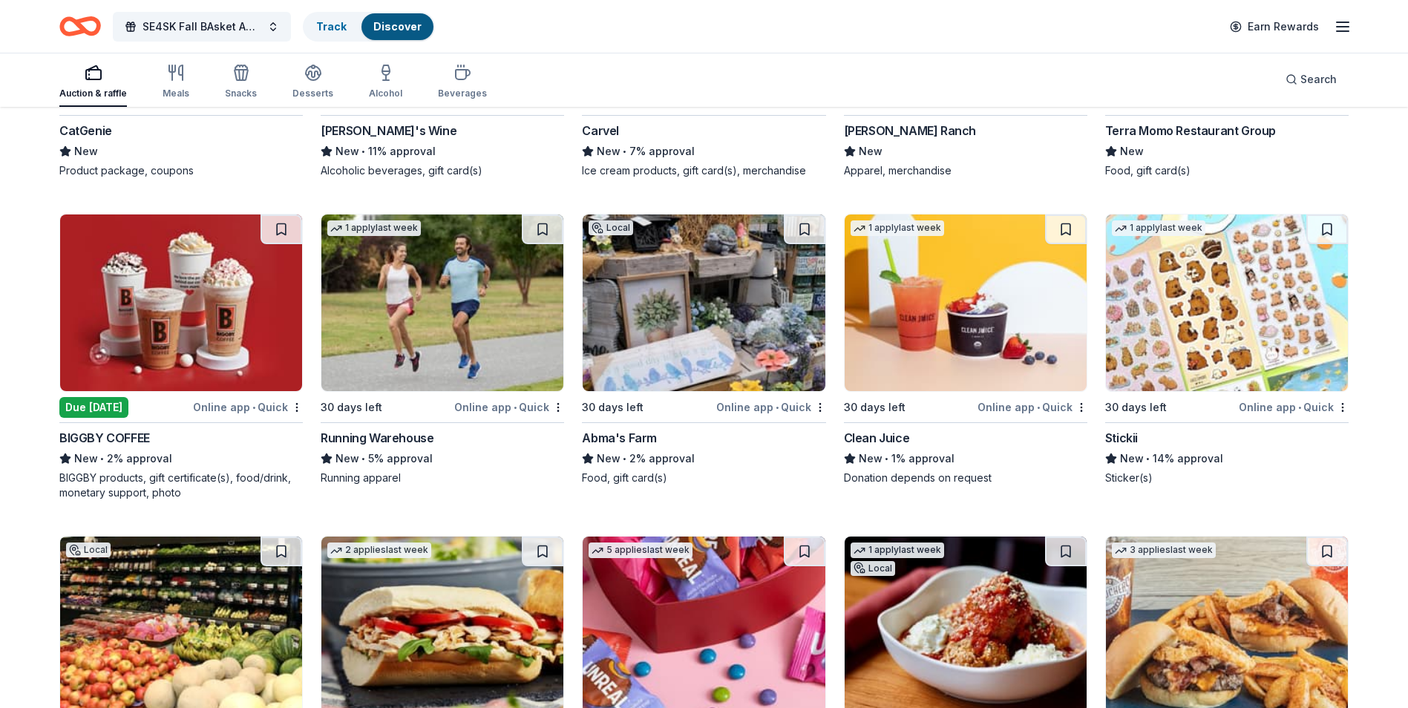
click at [679, 325] on img at bounding box center [704, 302] width 242 height 177
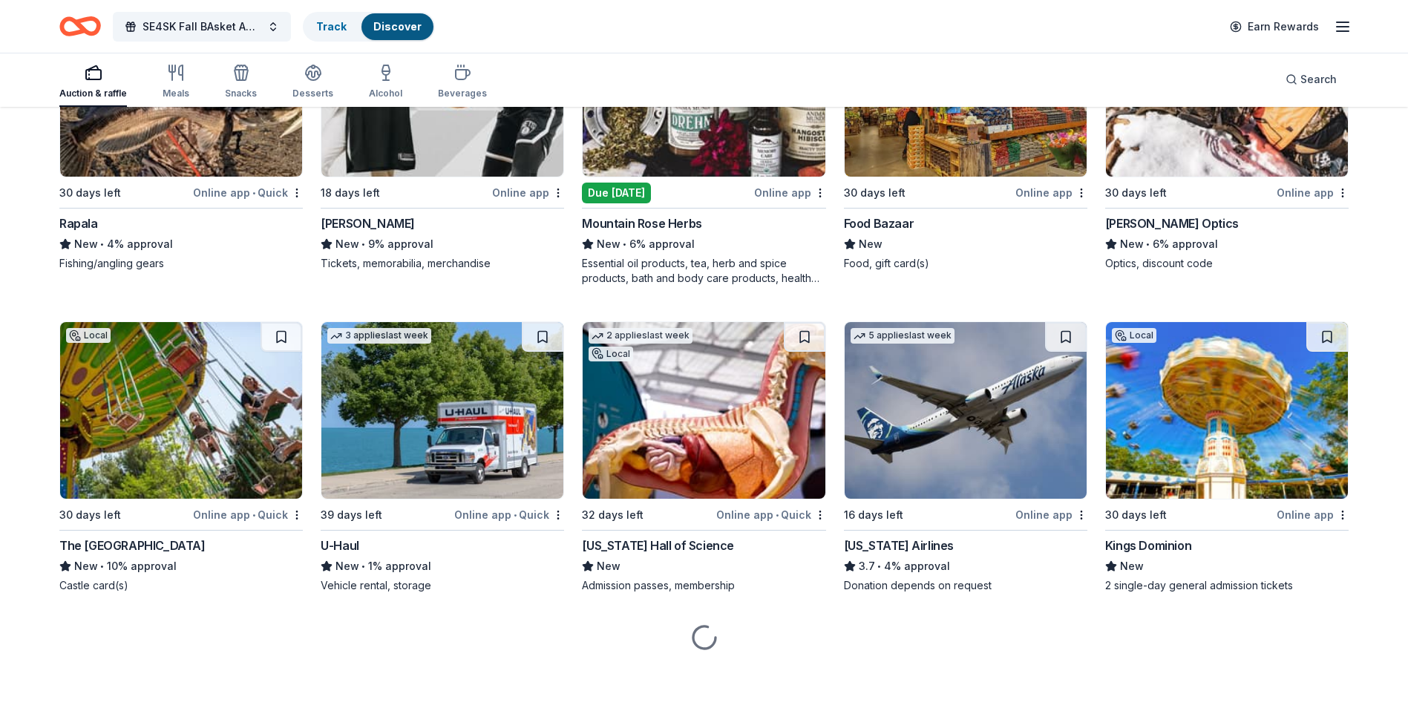
scroll to position [7275, 0]
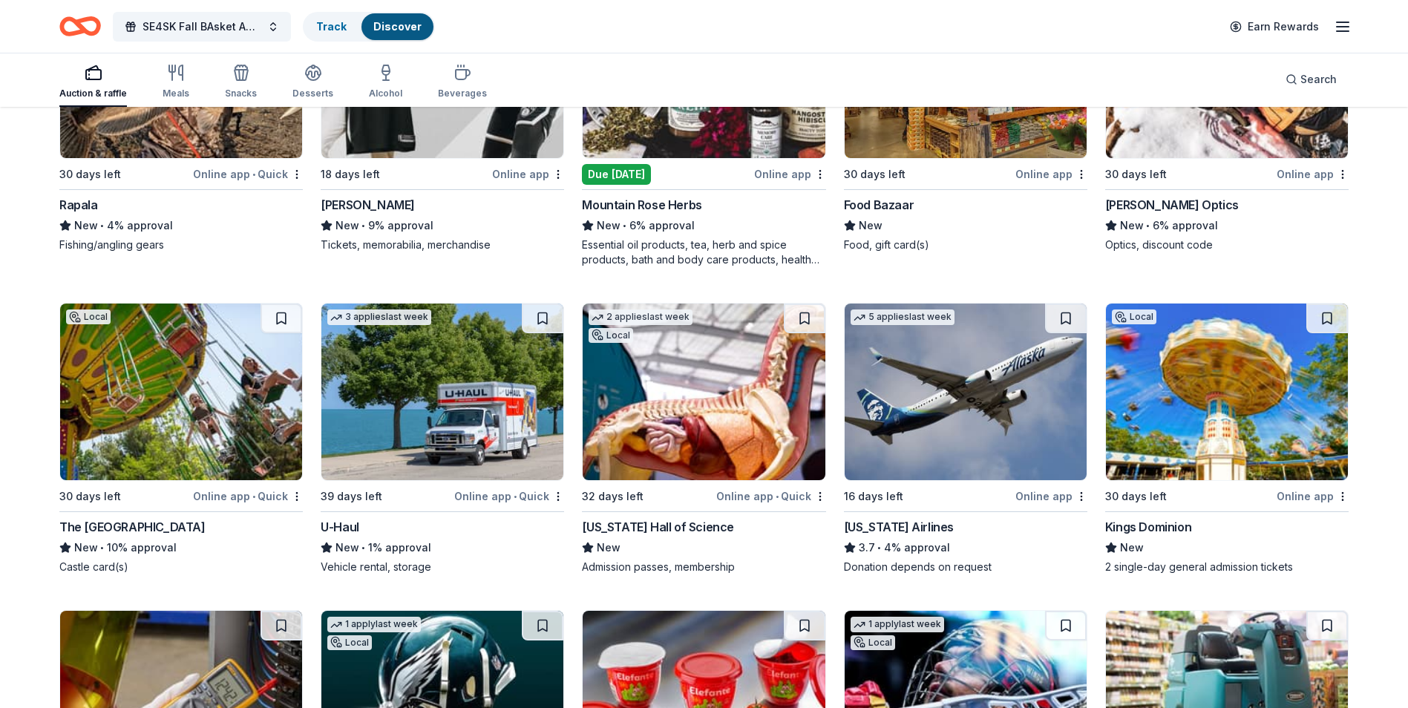
click at [1224, 420] on img at bounding box center [1227, 392] width 242 height 177
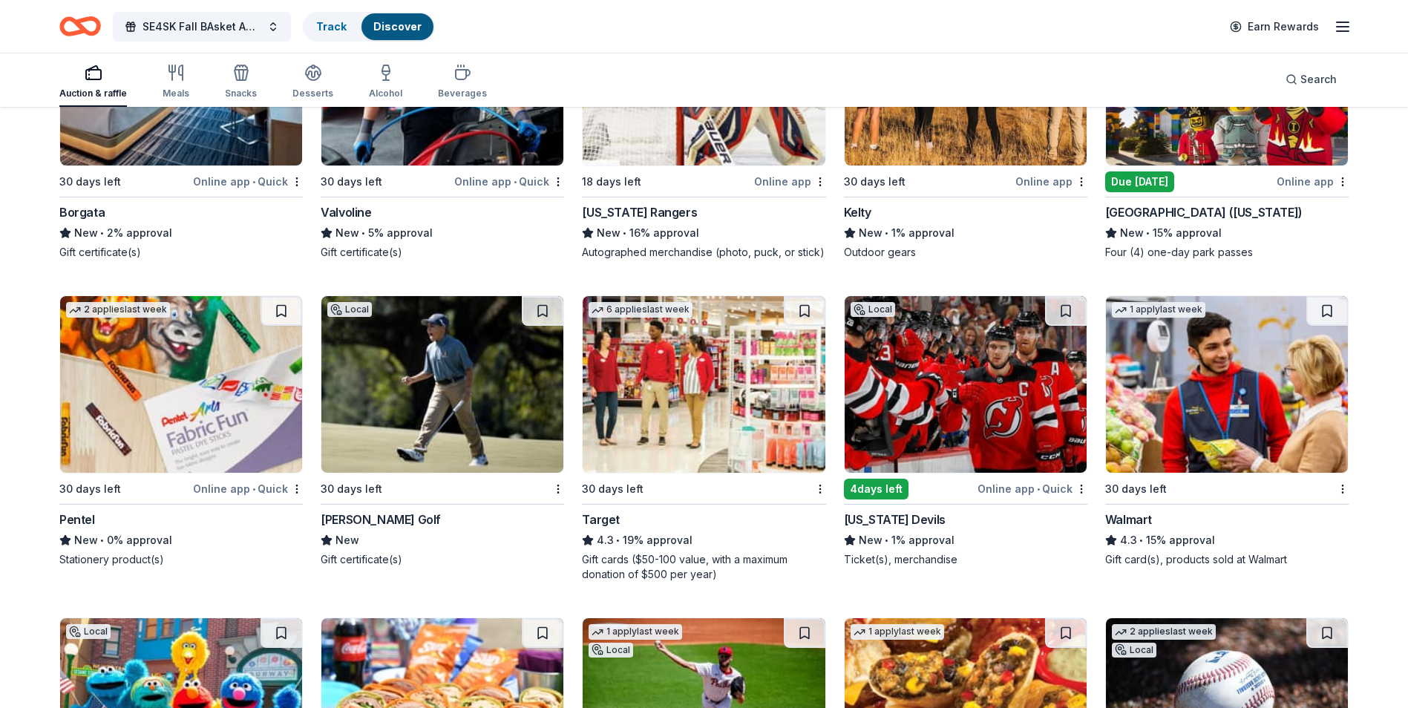
scroll to position [8239, 0]
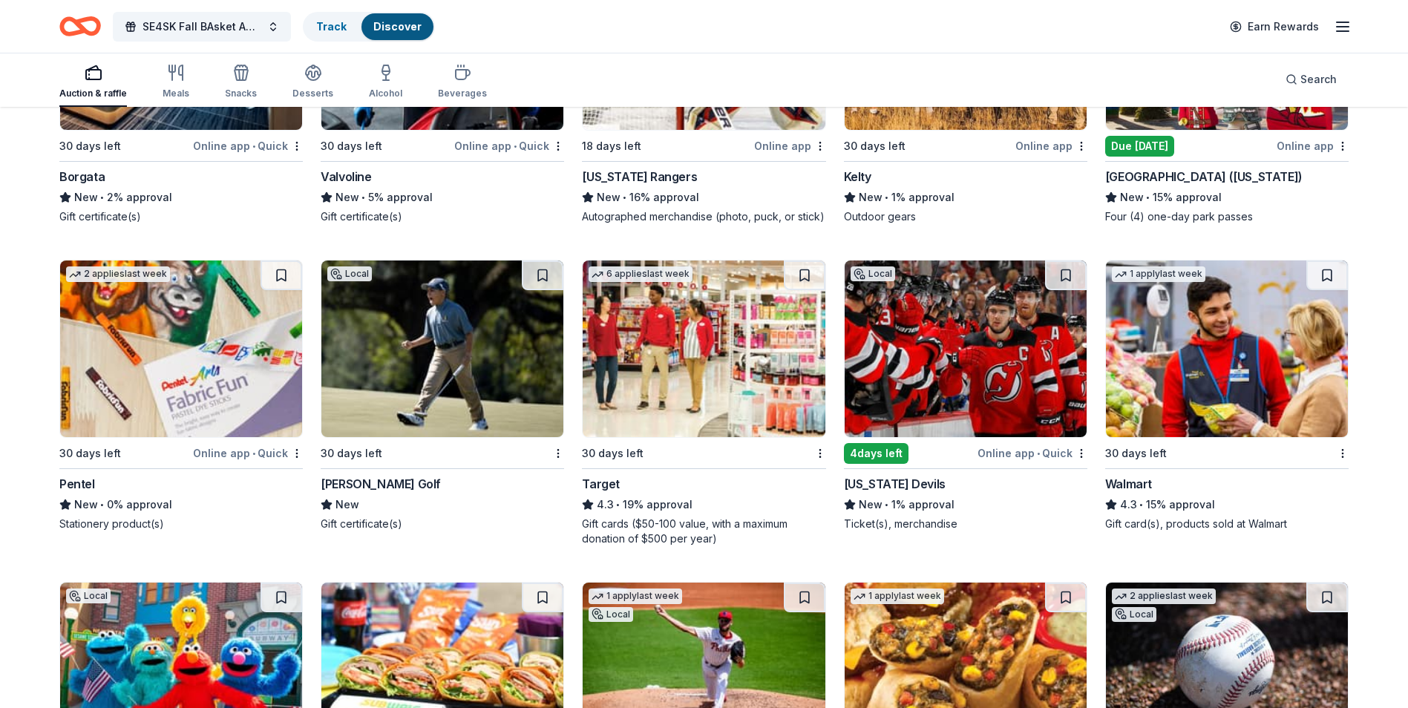
click at [384, 378] on img at bounding box center [442, 348] width 242 height 177
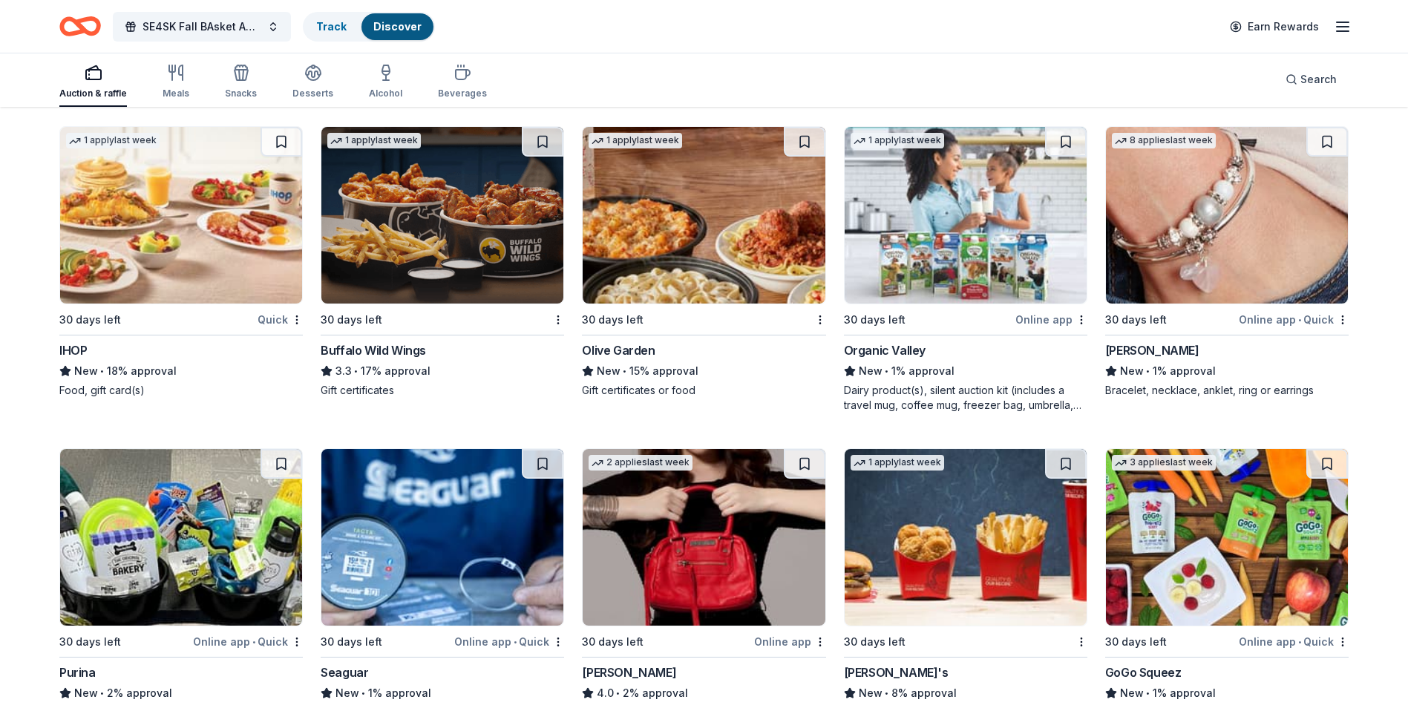
scroll to position [8999, 0]
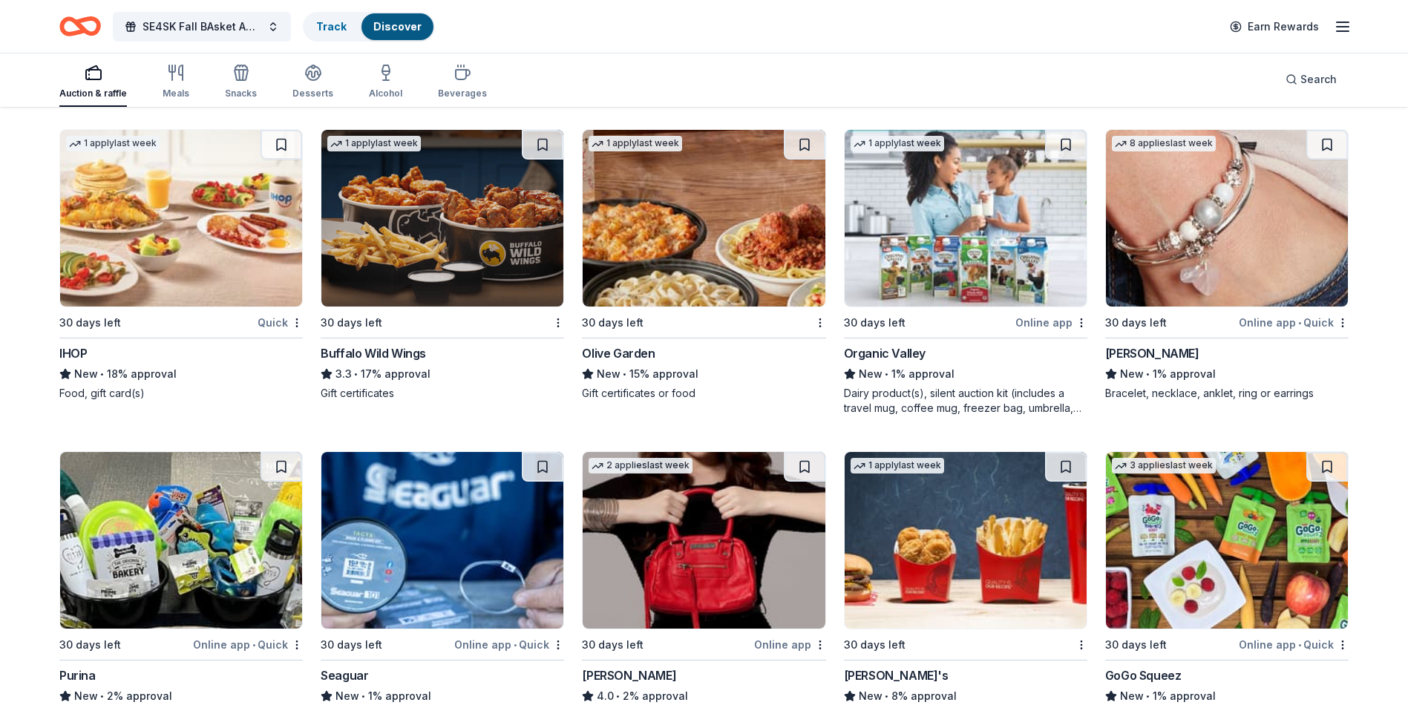
click at [1225, 237] on img at bounding box center [1227, 218] width 242 height 177
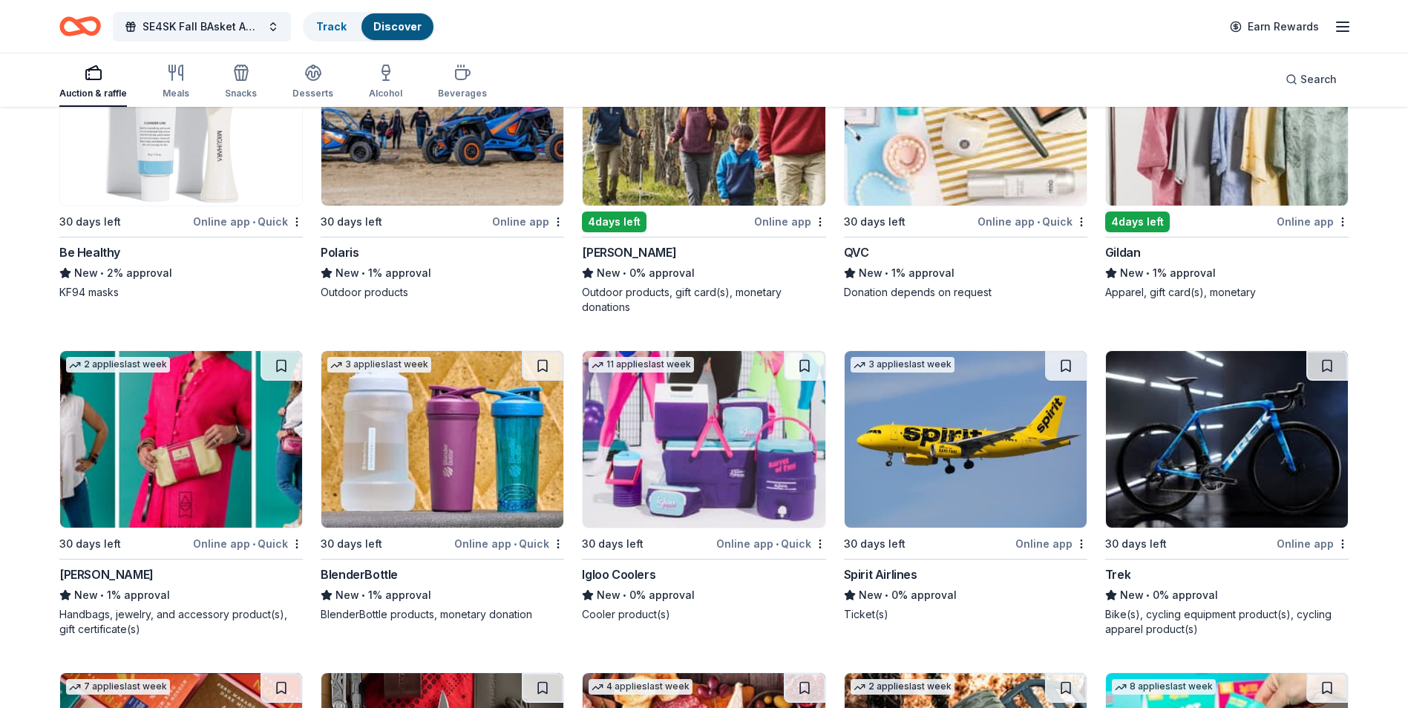
scroll to position [10733, 0]
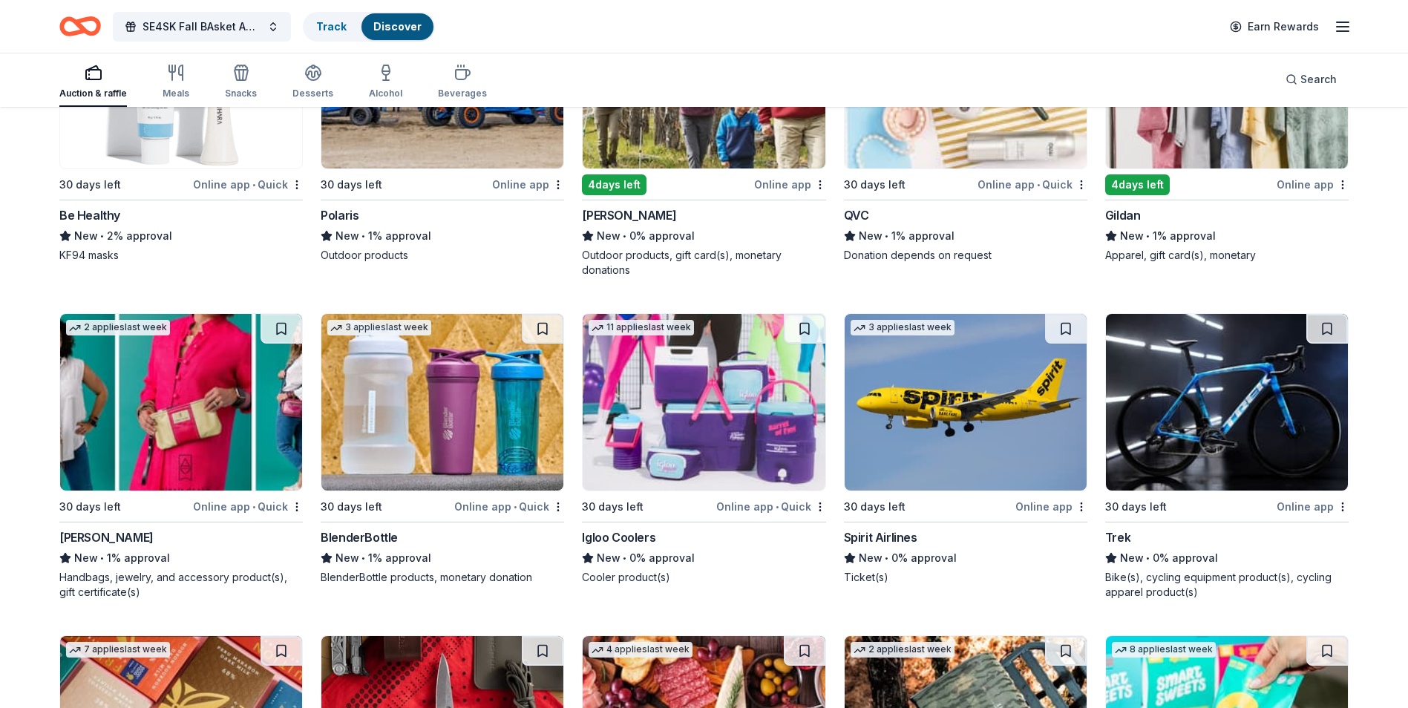
click at [697, 427] on img at bounding box center [704, 402] width 242 height 177
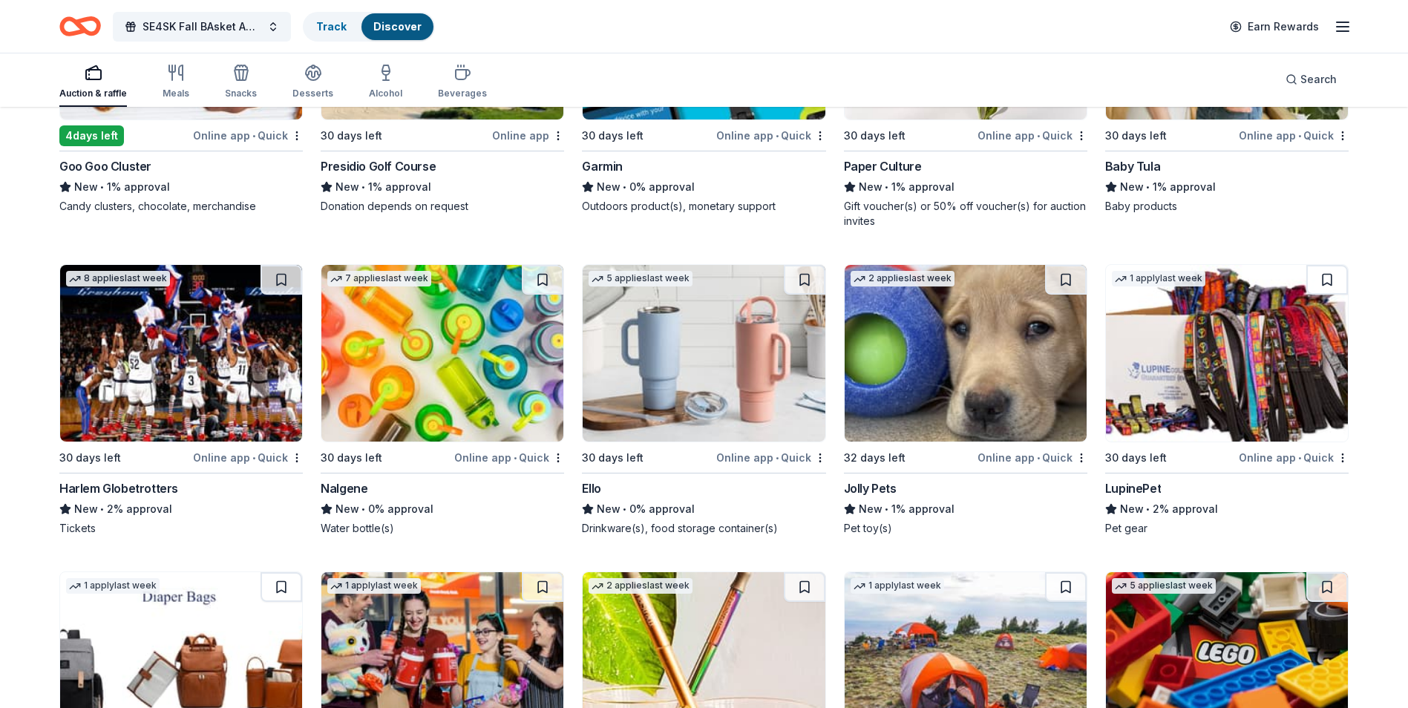
scroll to position [11823, 0]
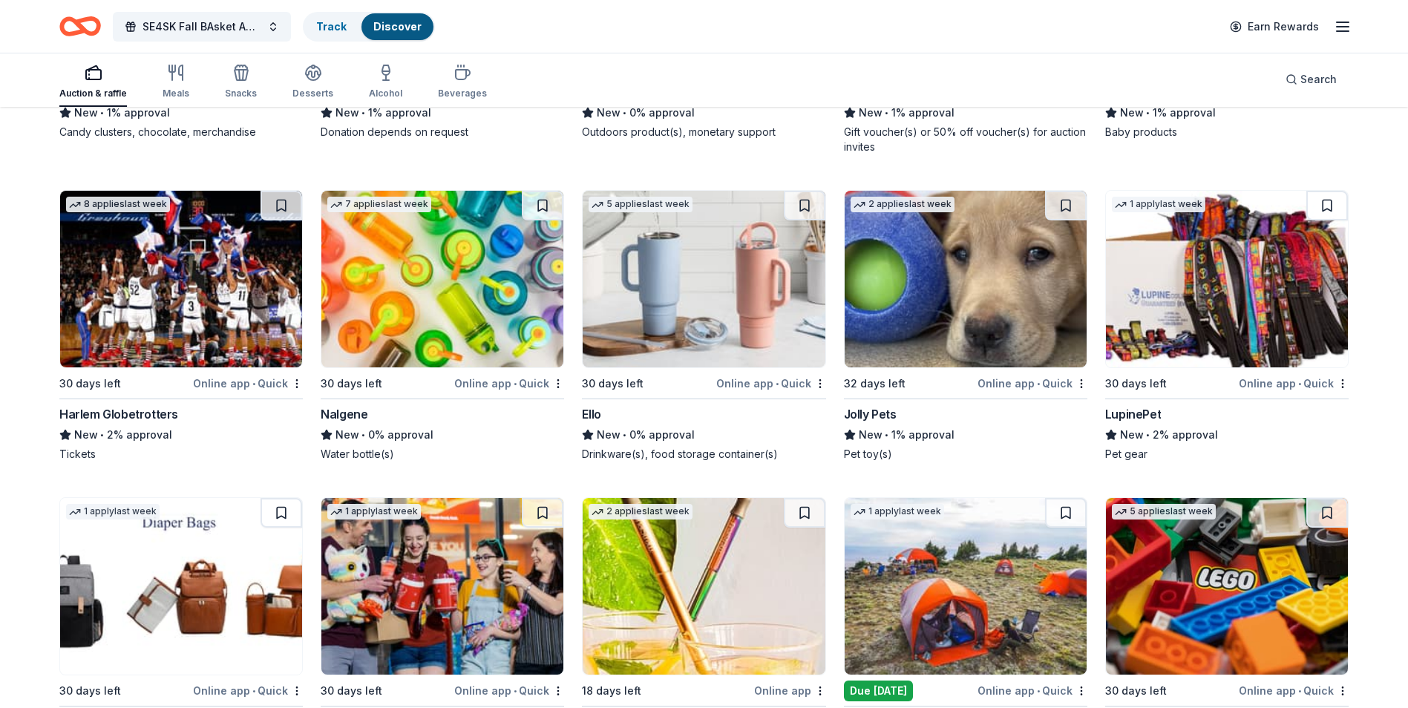
click at [1245, 324] on img at bounding box center [1227, 279] width 242 height 177
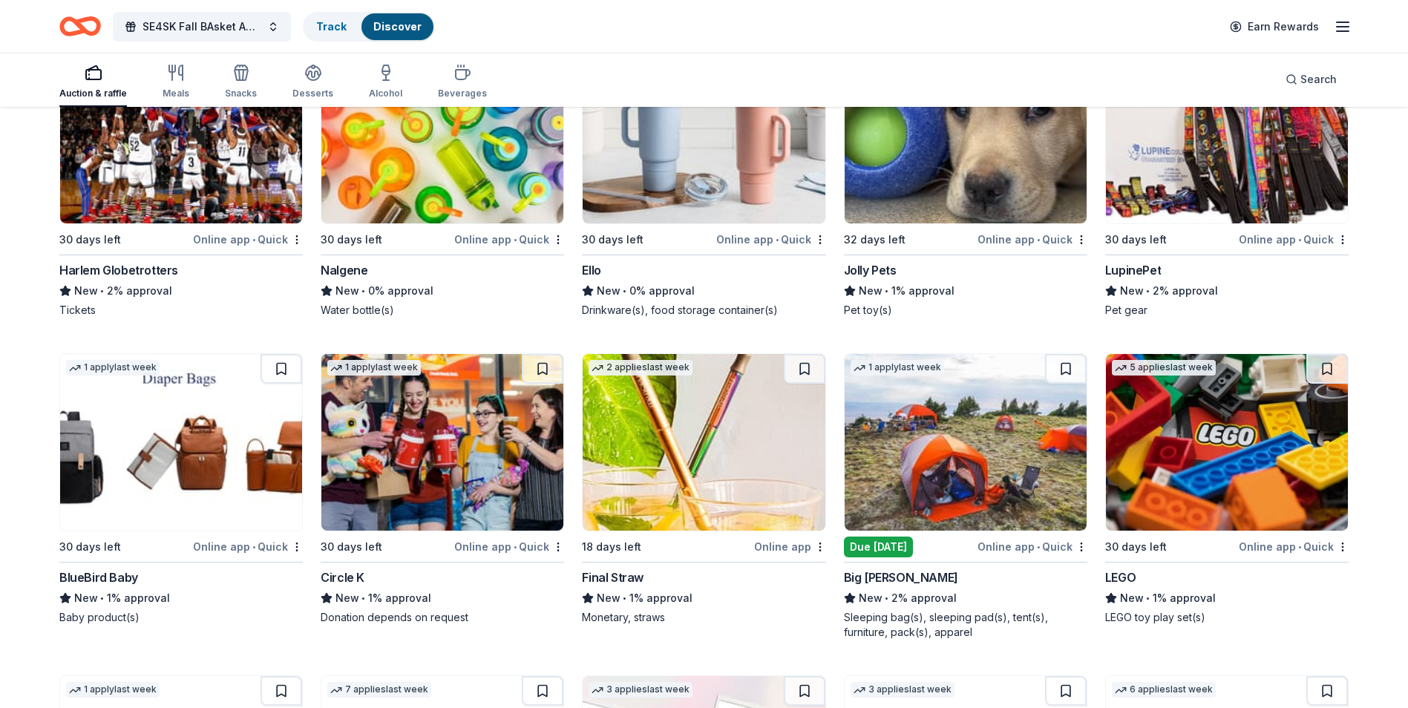
scroll to position [12119, 0]
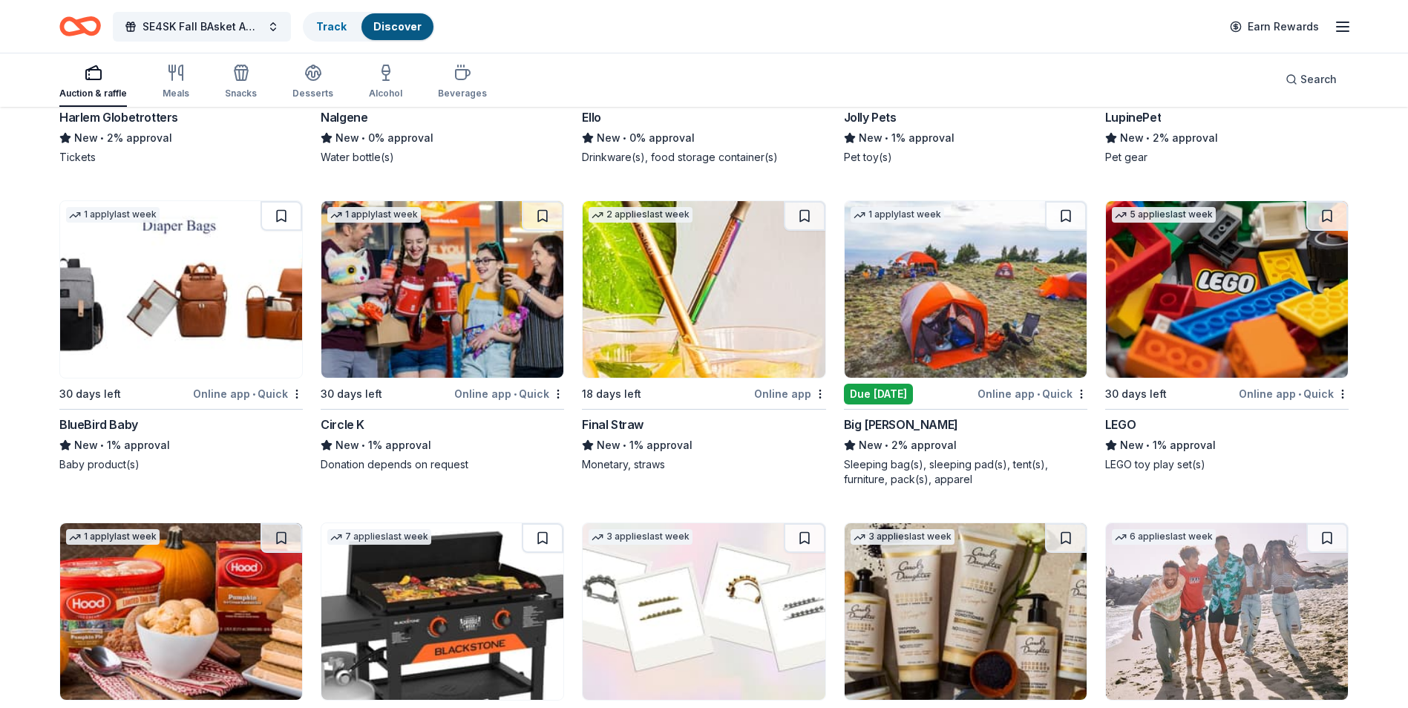
click at [950, 327] on img at bounding box center [966, 289] width 242 height 177
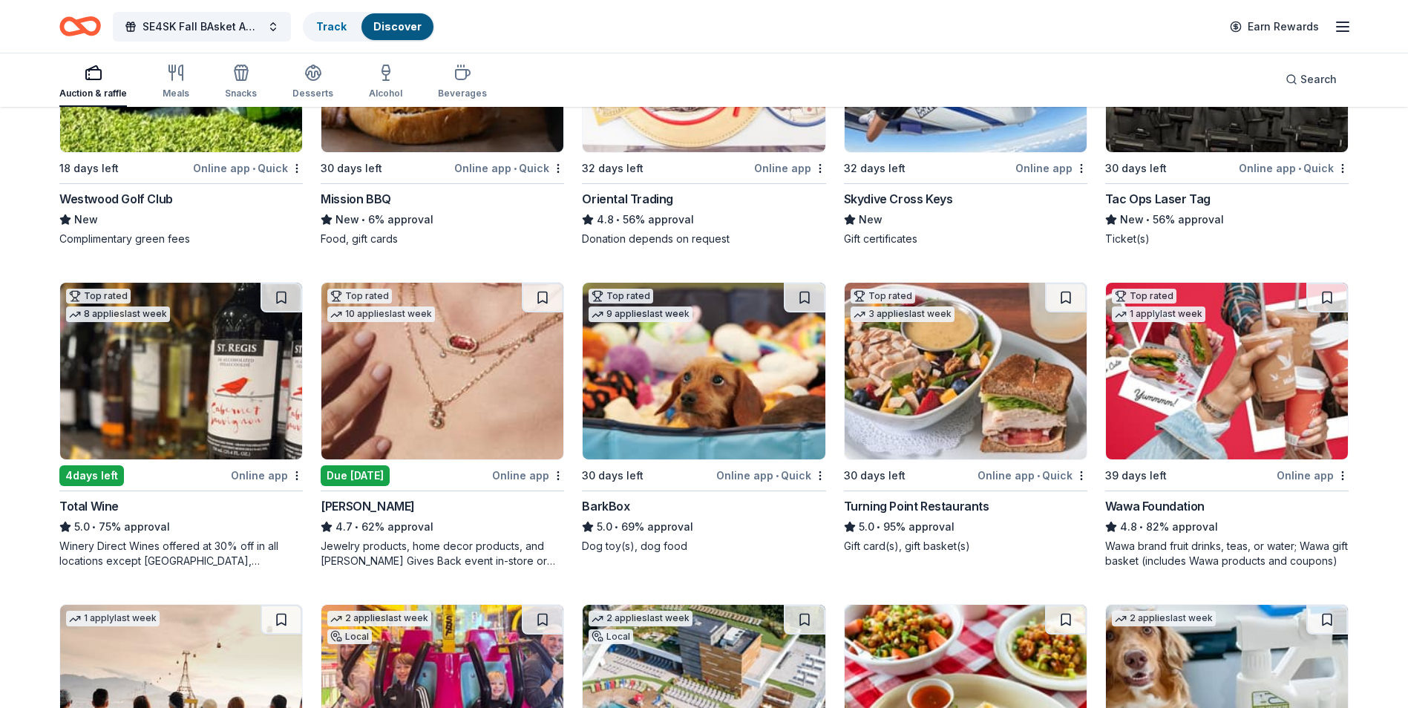
scroll to position [0, 0]
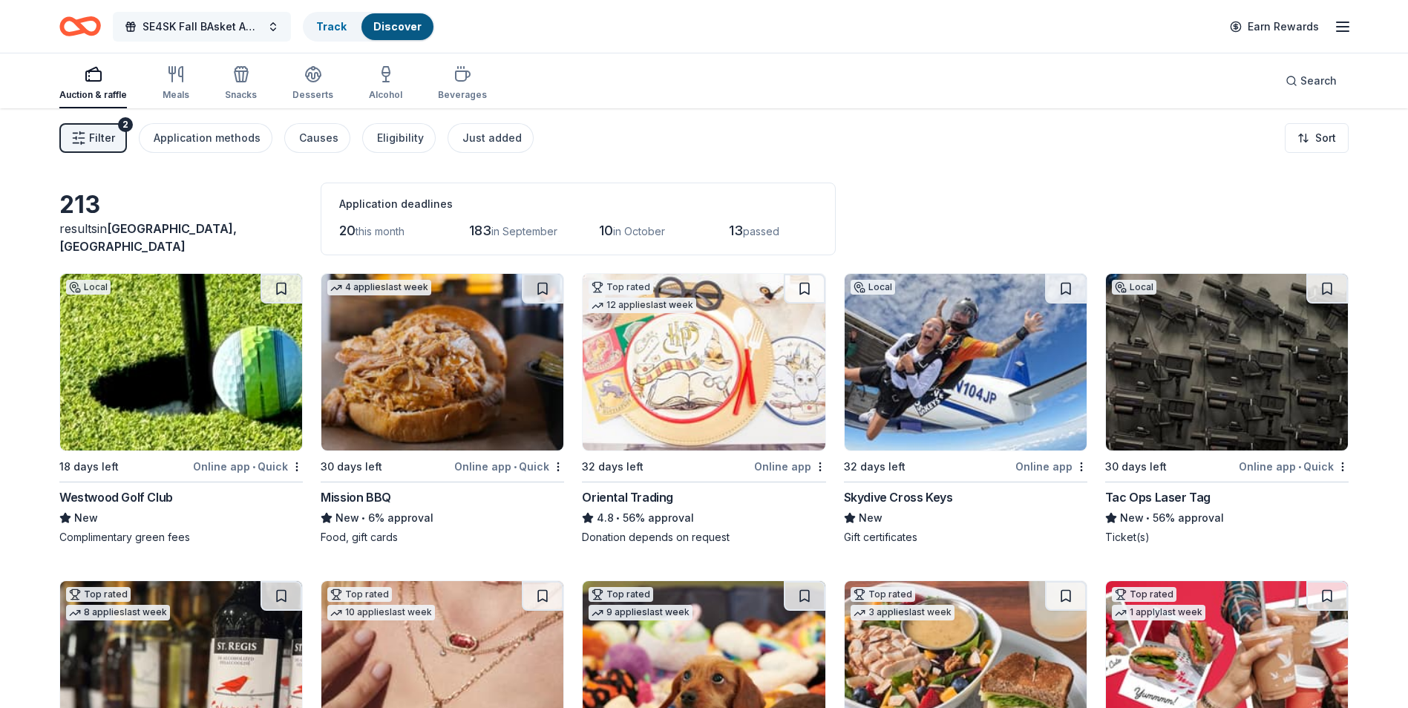
click at [273, 27] on button "SE4SK Fall BAsket Auction" at bounding box center [202, 27] width 178 height 30
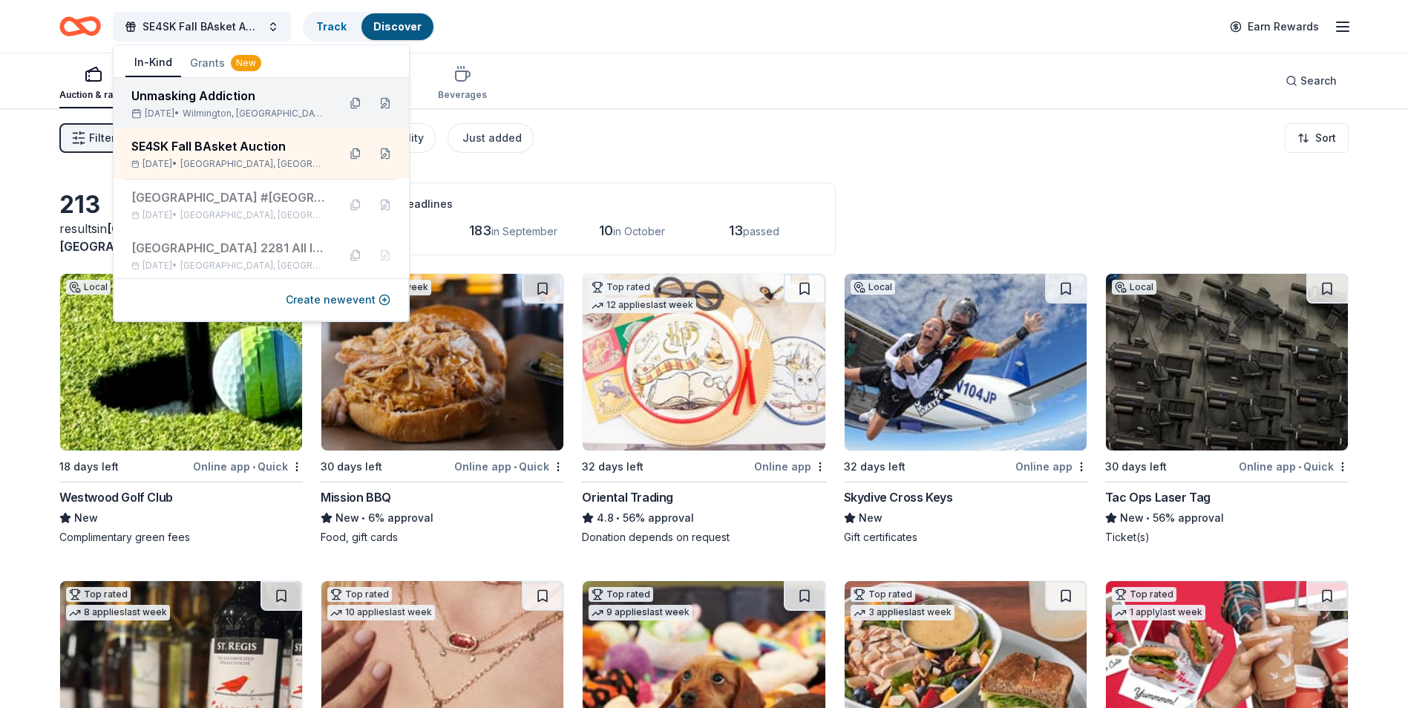
click at [241, 99] on div "Unmasking Addiction" at bounding box center [228, 96] width 194 height 18
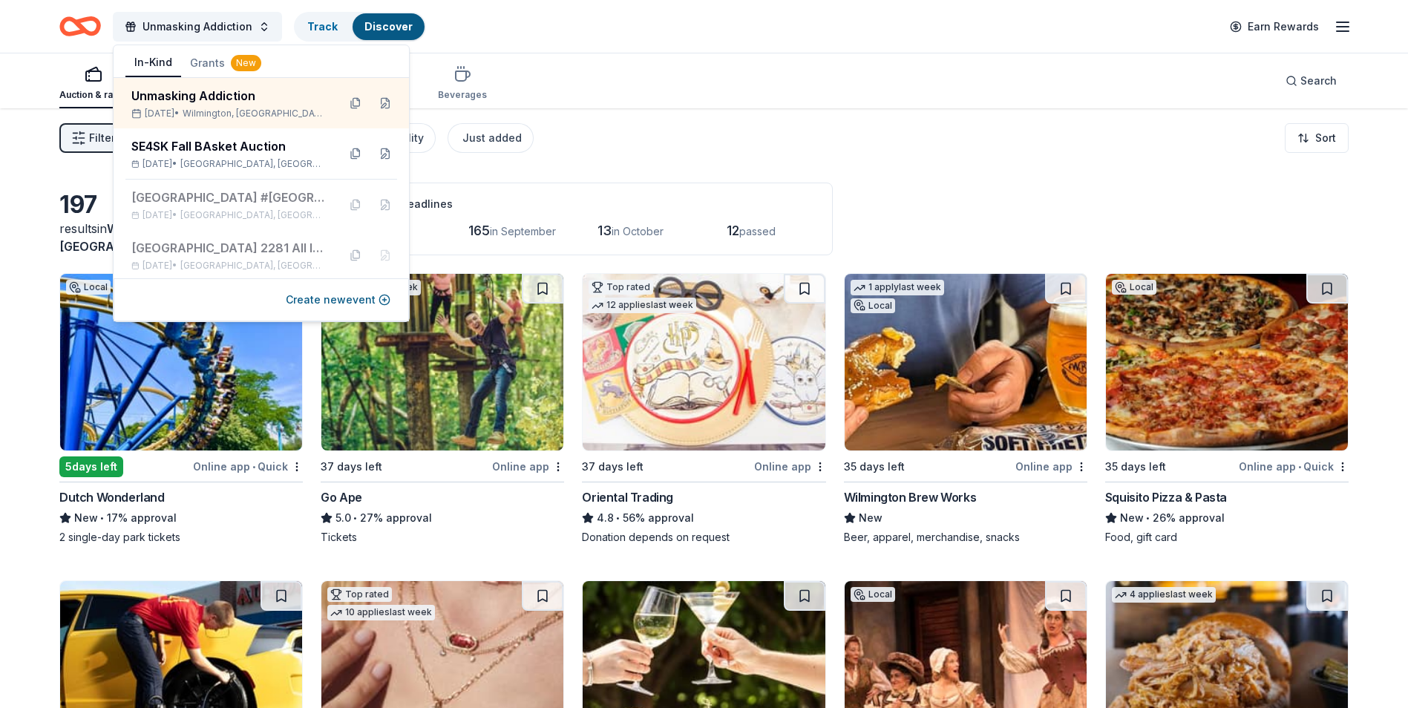
click at [715, 75] on div "Auction & raffle Meals Snacks Desserts Alcohol Beverages Search" at bounding box center [703, 80] width 1289 height 55
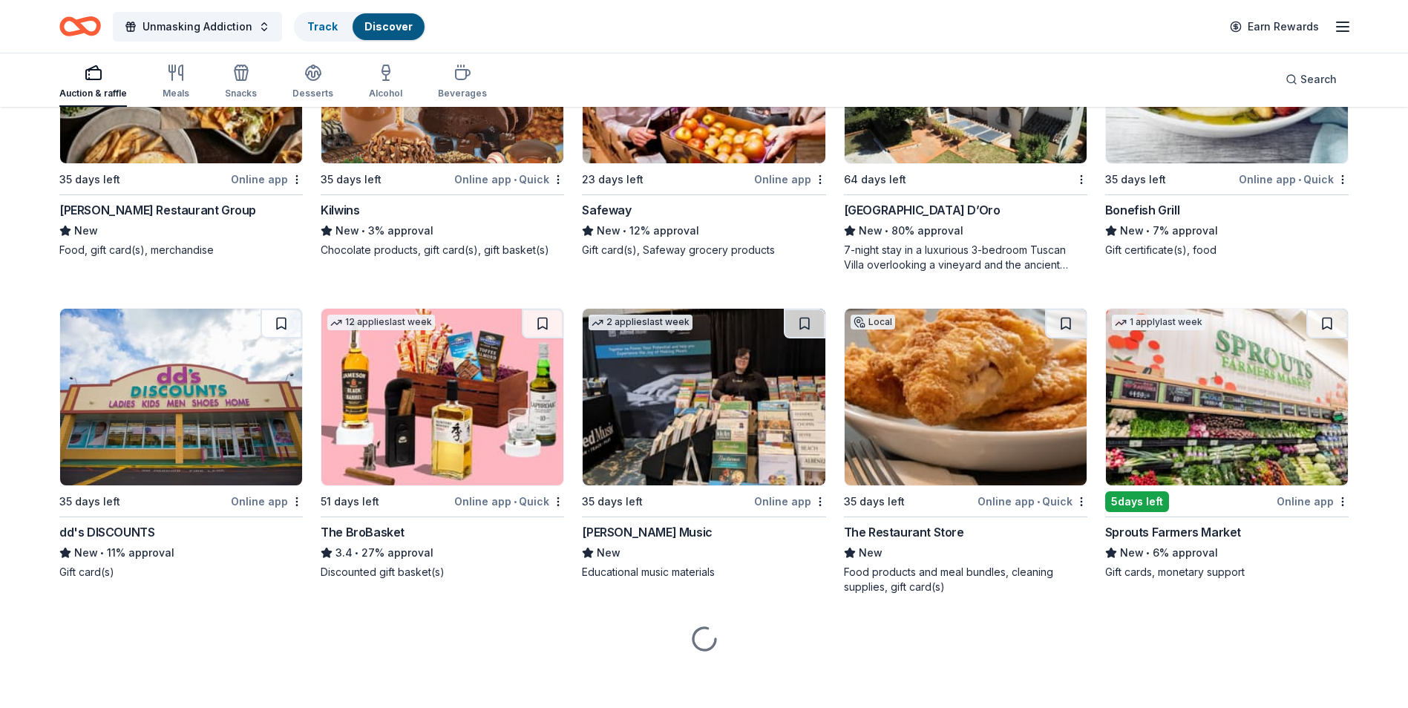
scroll to position [2810, 0]
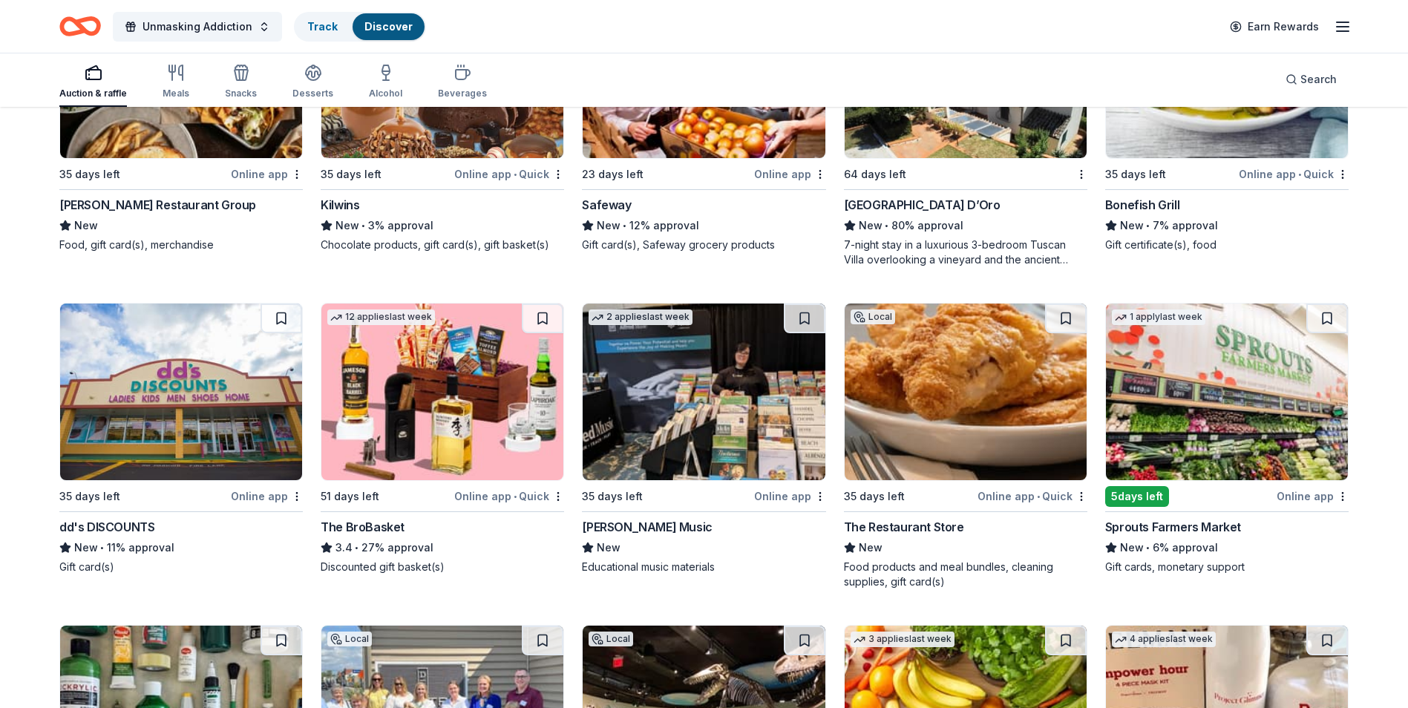
click at [1343, 28] on icon "button" at bounding box center [1343, 27] width 18 height 18
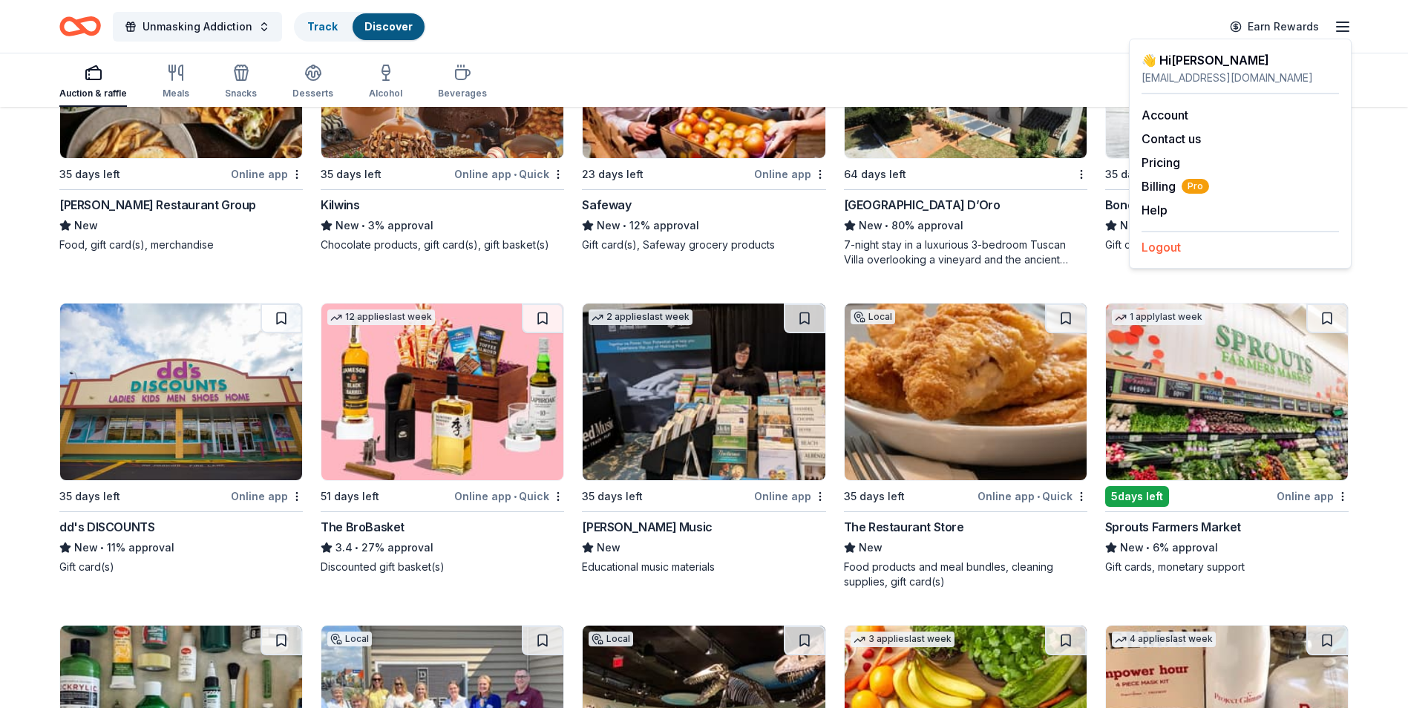
click at [1167, 255] on button "Logout" at bounding box center [1160, 247] width 39 height 18
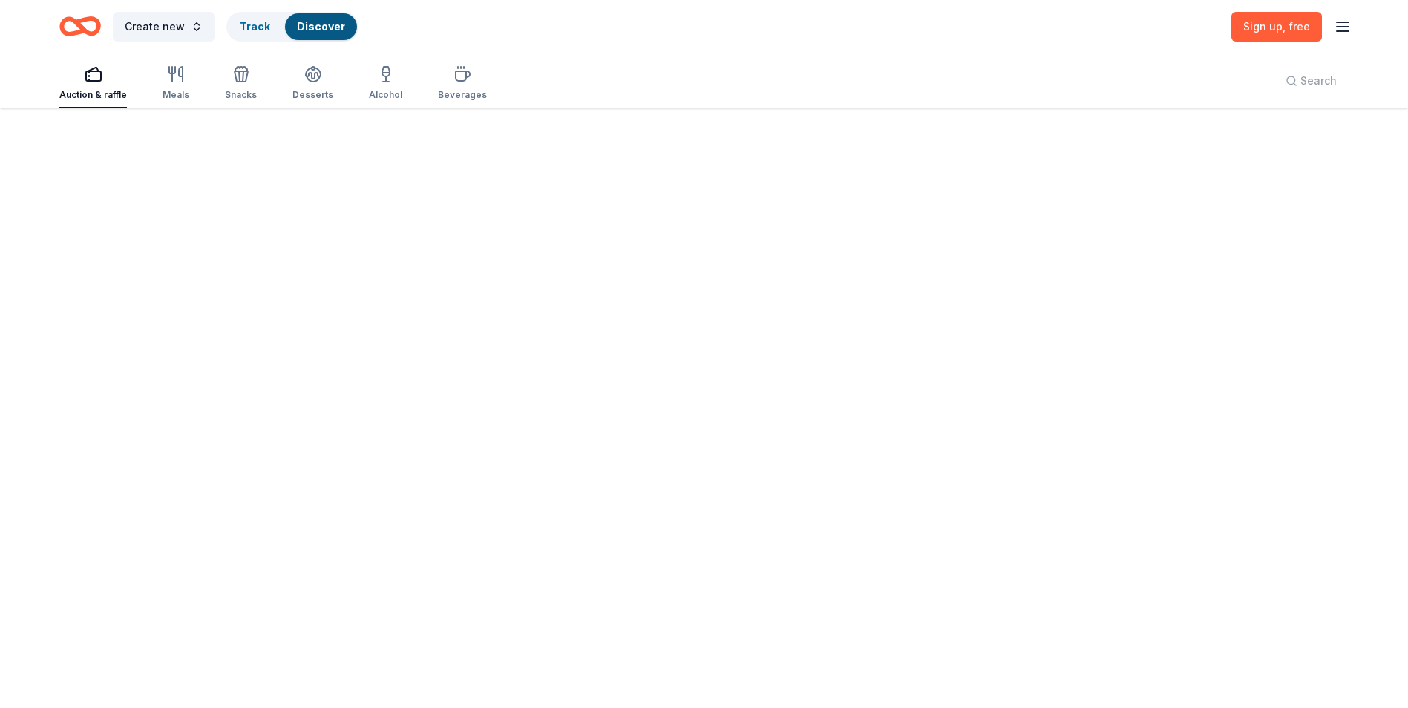
scroll to position [0, 0]
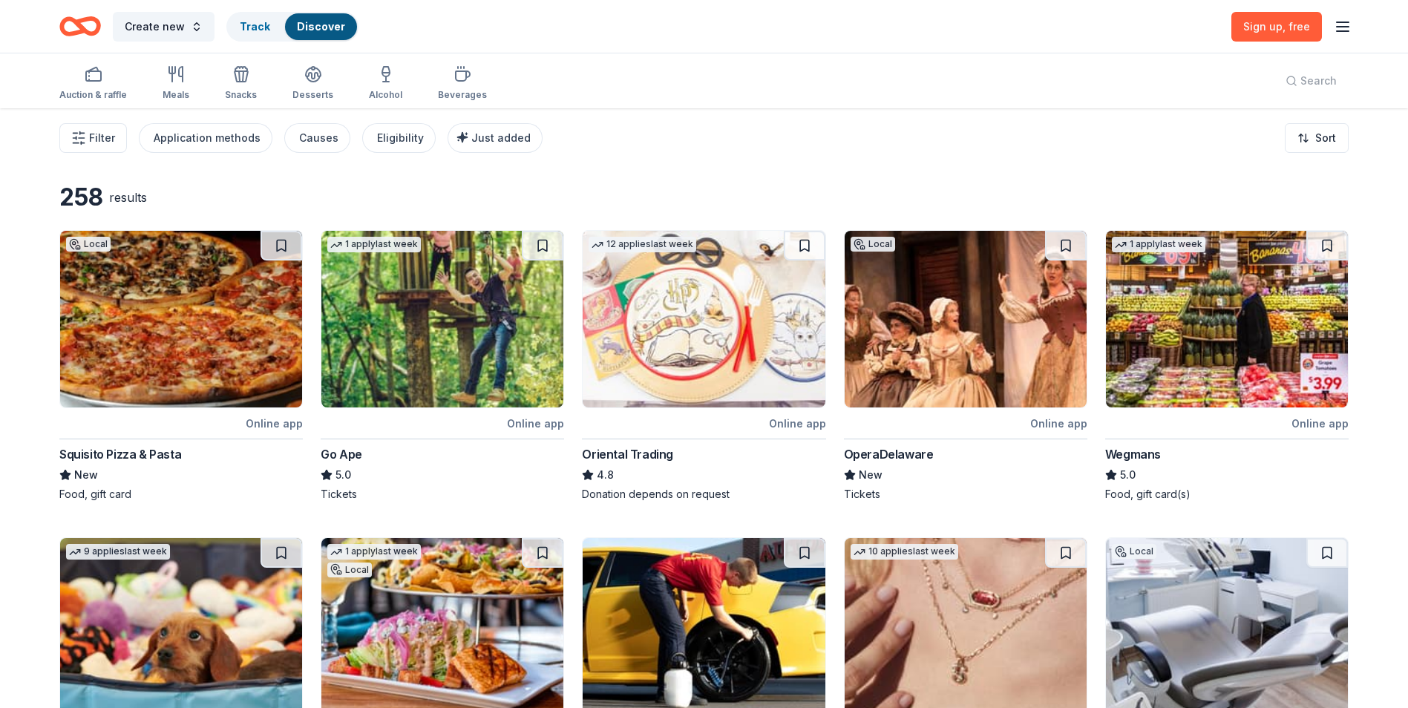
click at [1349, 28] on icon "button" at bounding box center [1343, 27] width 18 height 18
click at [1156, 142] on button "Log in" at bounding box center [1158, 145] width 34 height 18
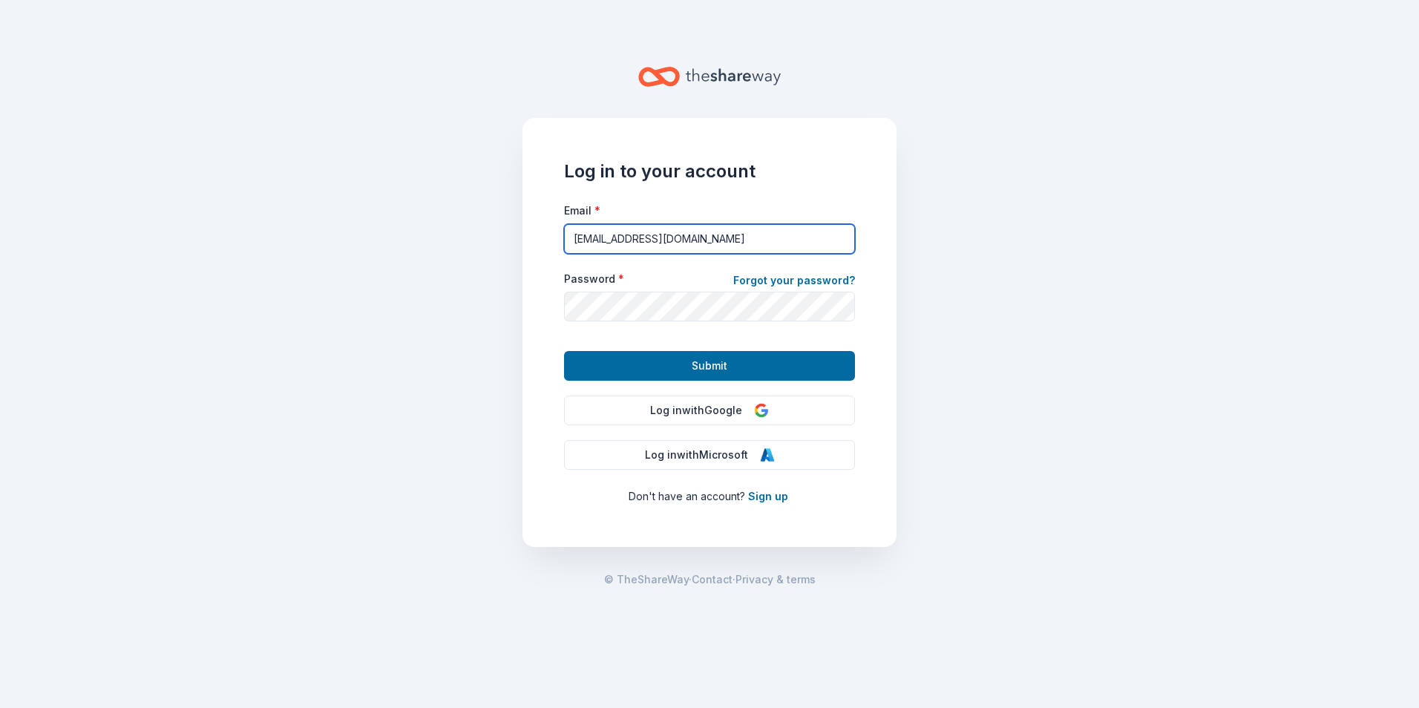
click at [838, 244] on input "mollie317@verizon.net" at bounding box center [709, 239] width 291 height 30
type input "chris.mellinger@bhfc11.com"
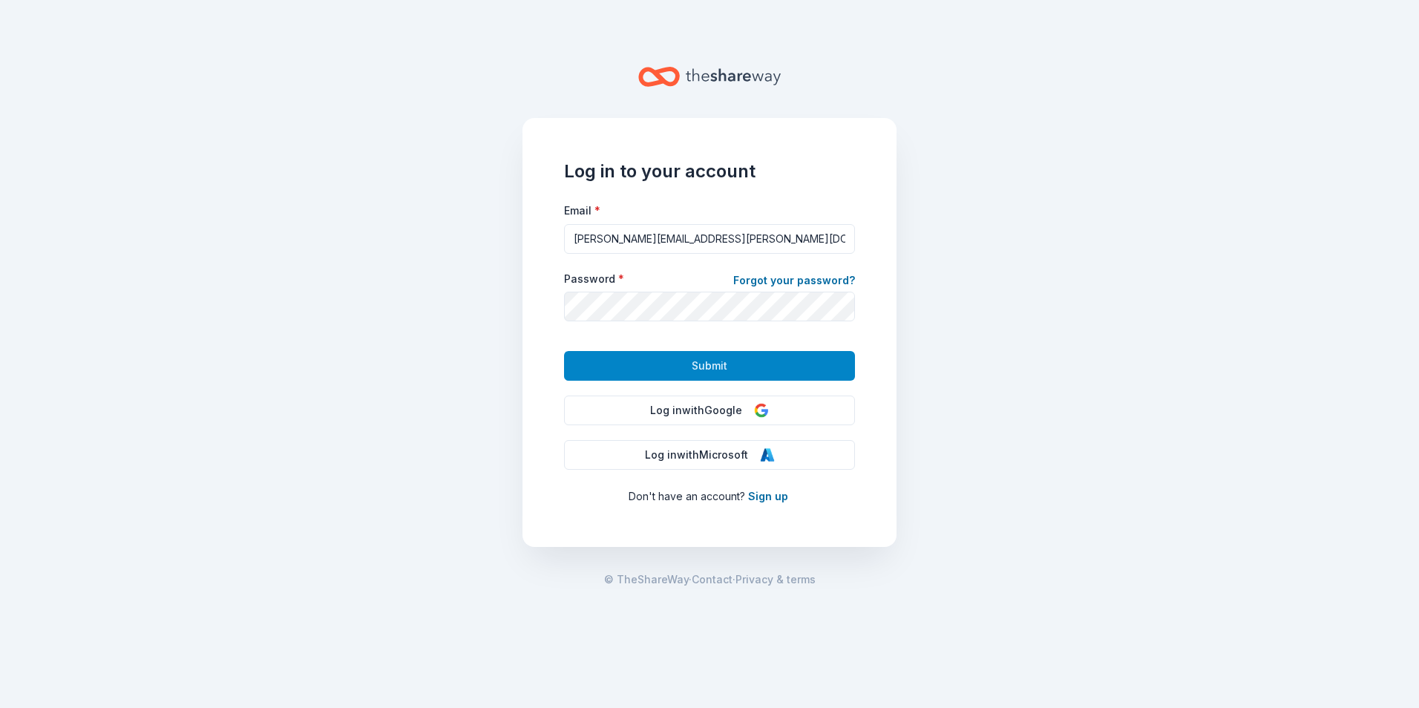
click at [702, 363] on span "Submit" at bounding box center [710, 366] width 36 height 18
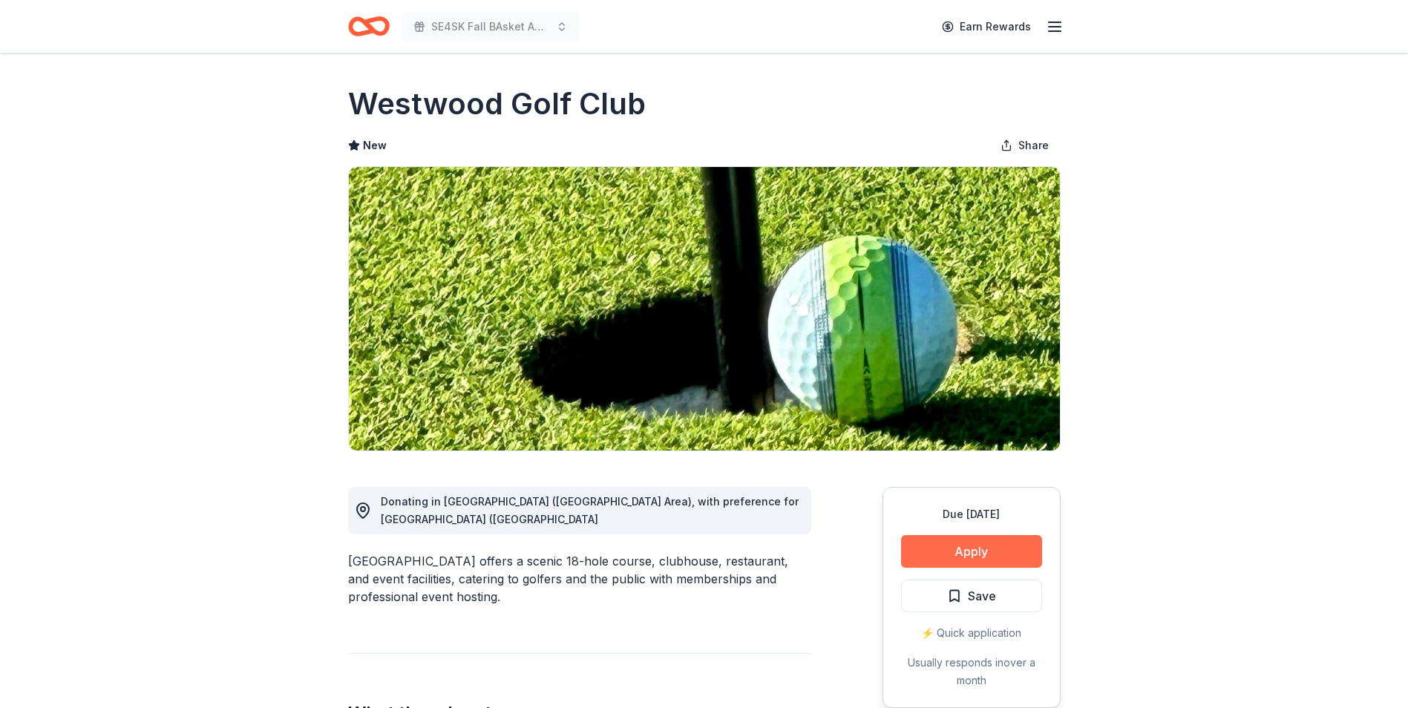
click at [969, 550] on button "Apply" at bounding box center [971, 551] width 141 height 33
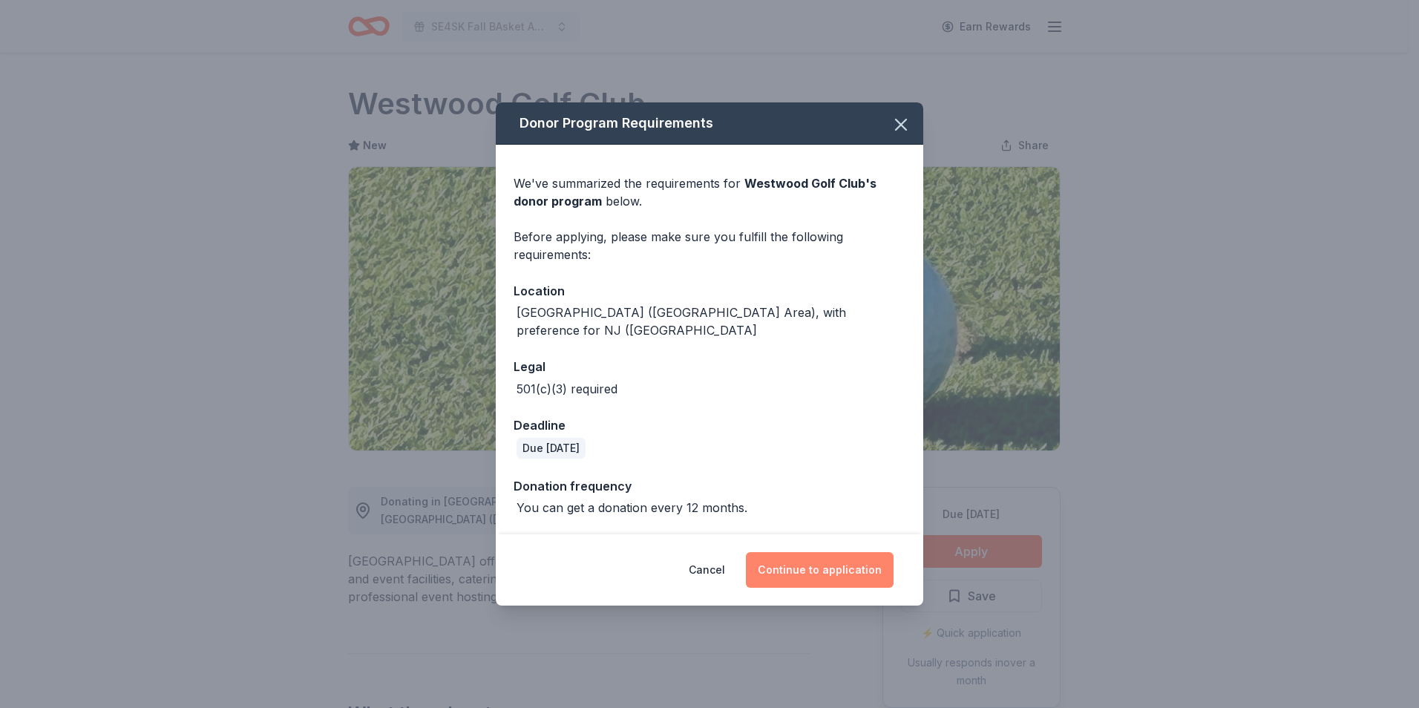
click at [812, 554] on button "Continue to application" at bounding box center [820, 570] width 148 height 36
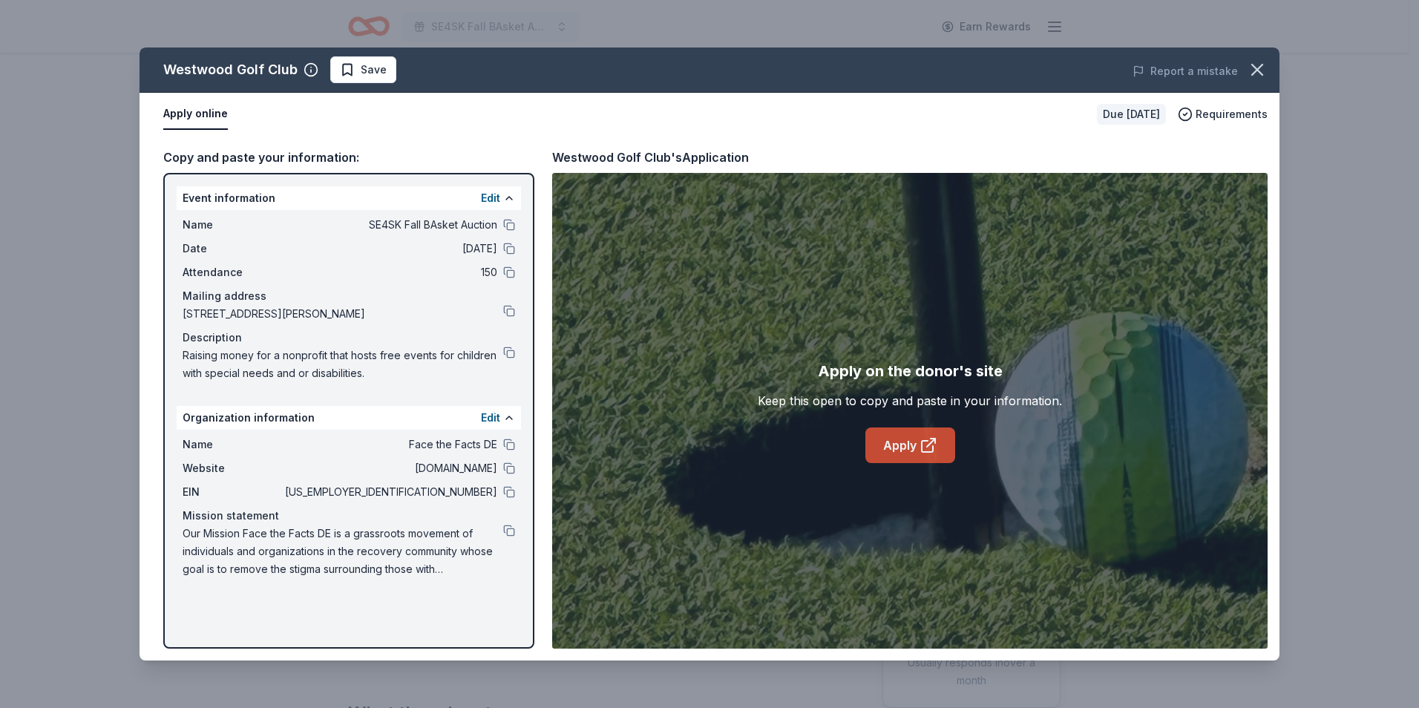
click at [903, 451] on link "Apply" at bounding box center [910, 445] width 90 height 36
click at [908, 453] on link "Apply" at bounding box center [910, 445] width 90 height 36
click at [1259, 67] on icon "button" at bounding box center [1257, 69] width 21 height 21
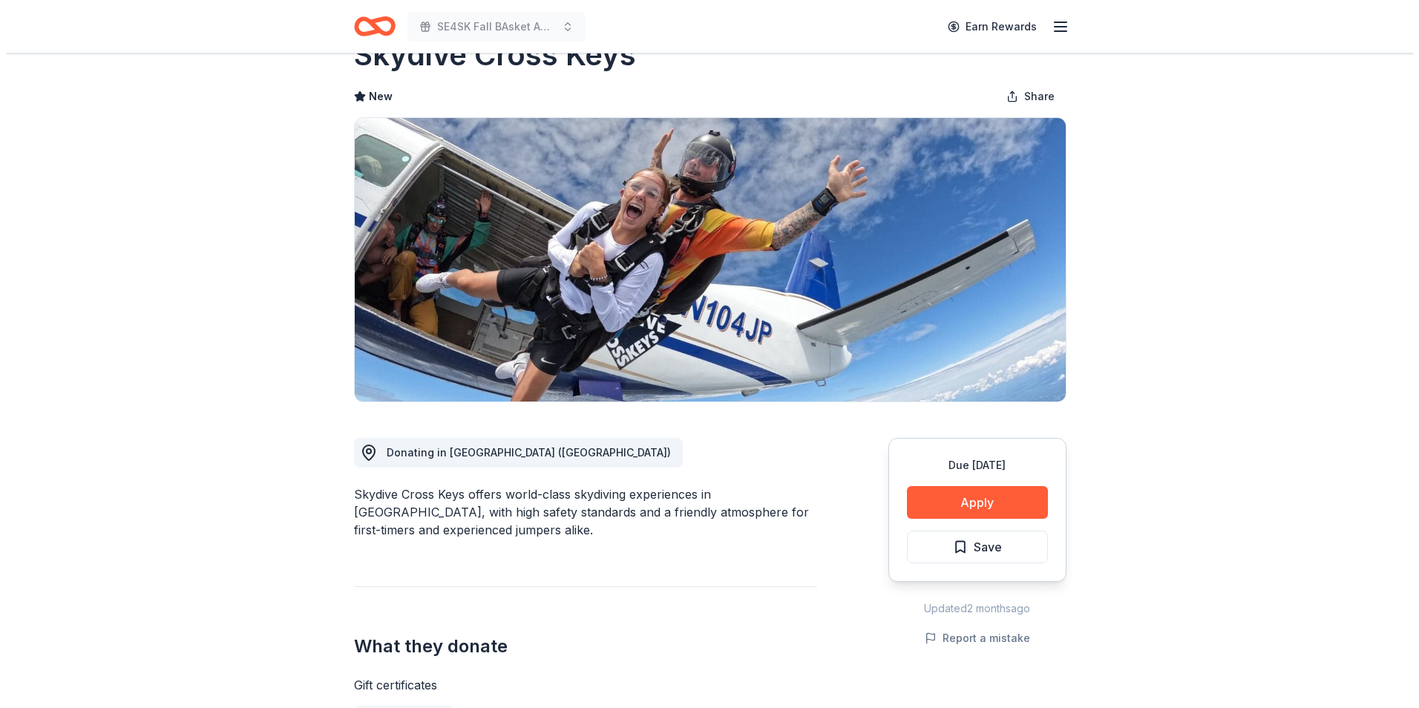
scroll to position [74, 0]
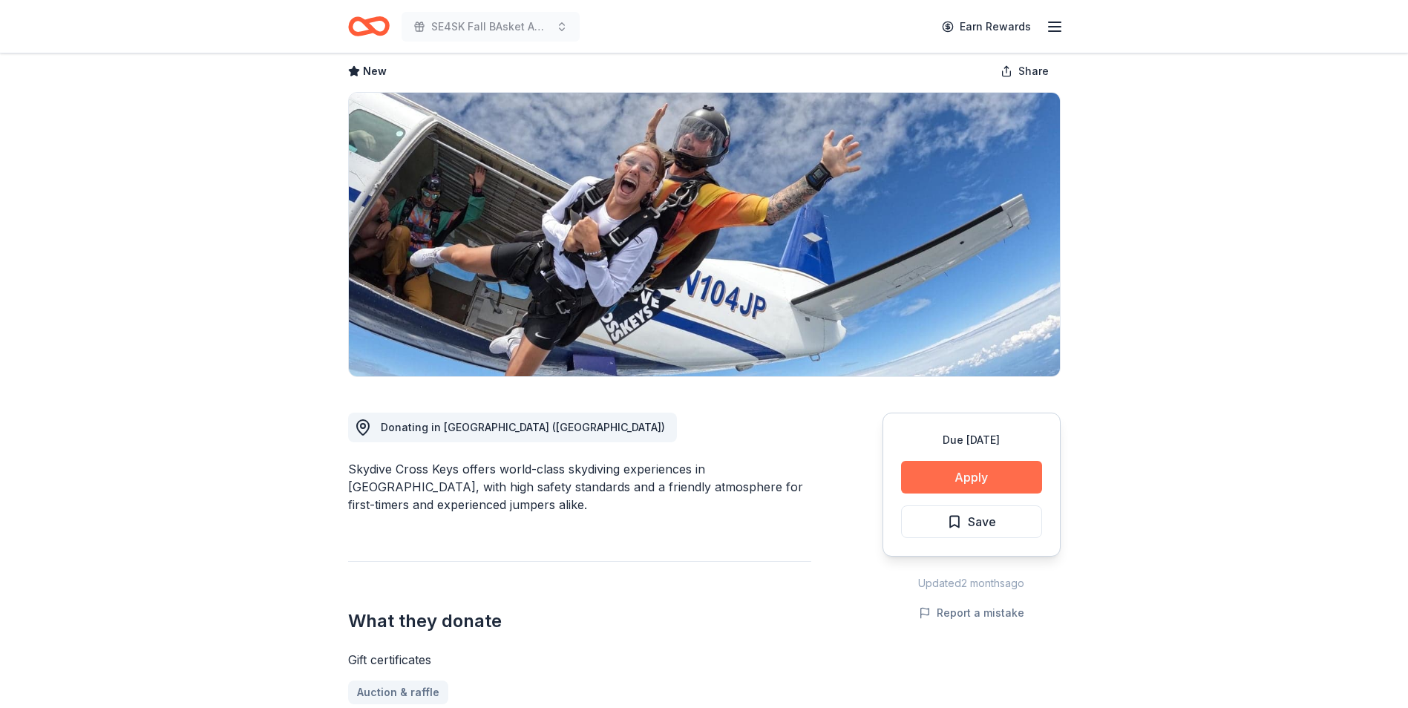
click at [980, 479] on button "Apply" at bounding box center [971, 477] width 141 height 33
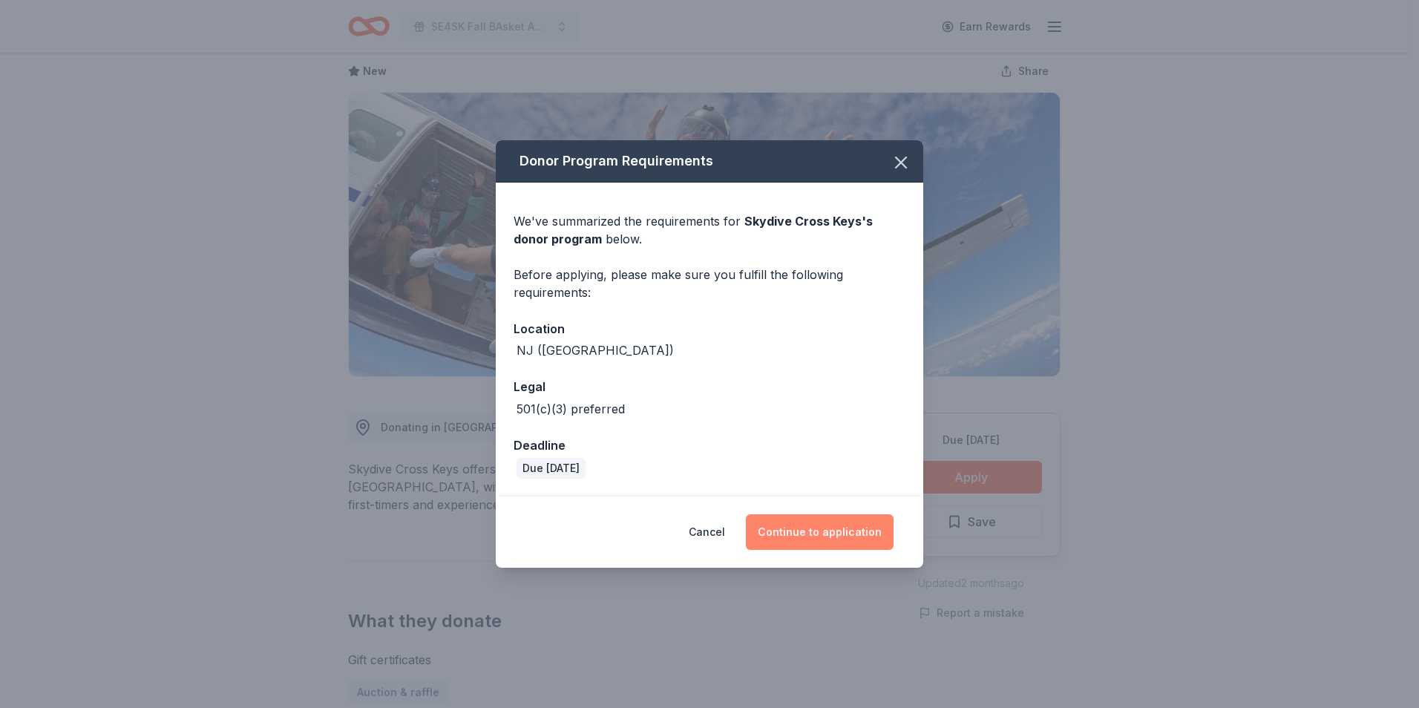
click at [818, 534] on button "Continue to application" at bounding box center [820, 532] width 148 height 36
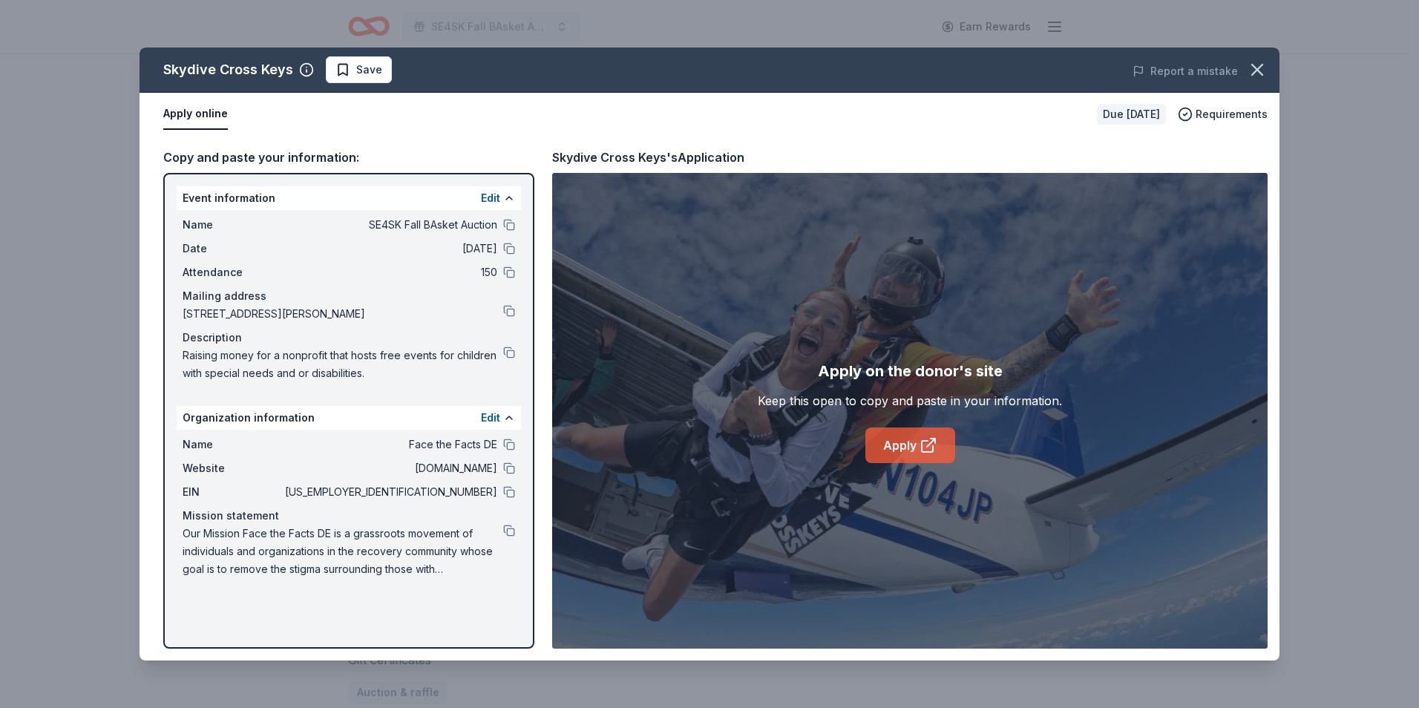
click at [897, 446] on link "Apply" at bounding box center [910, 445] width 90 height 36
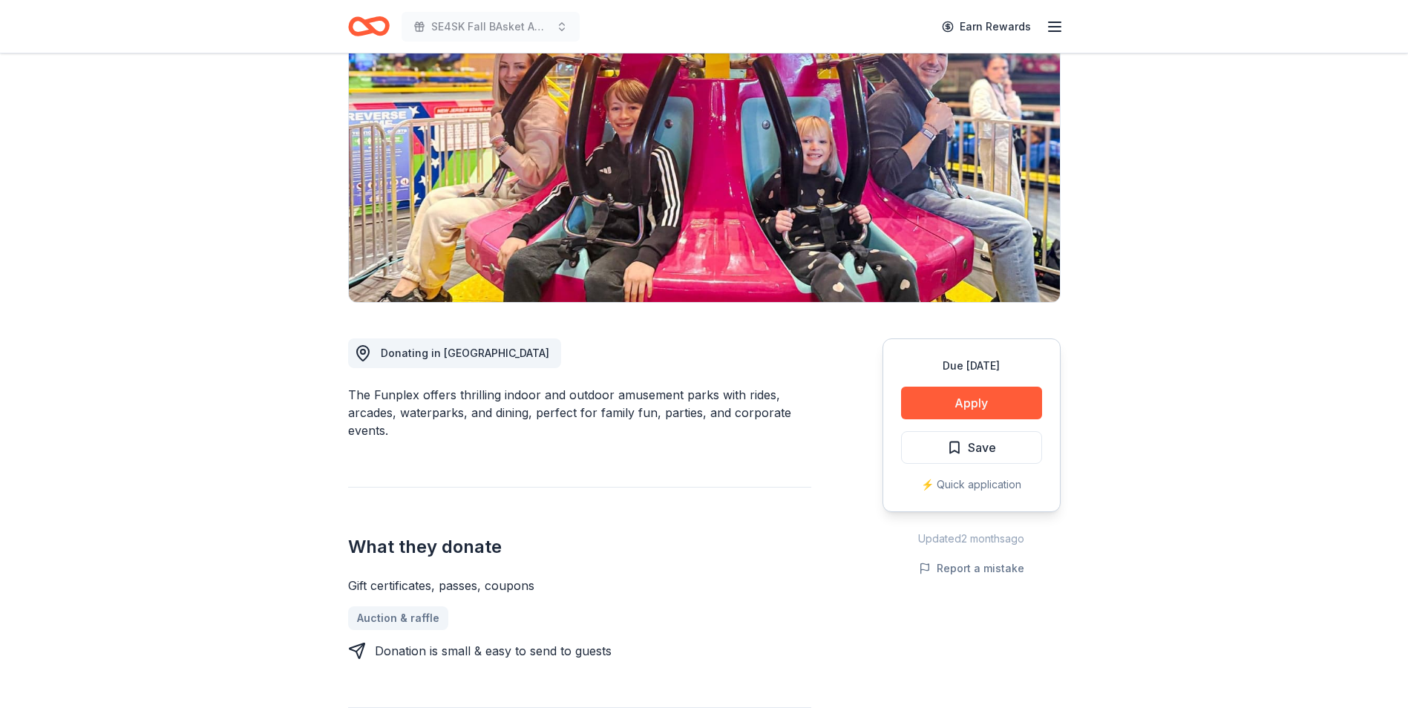
scroll to position [74, 0]
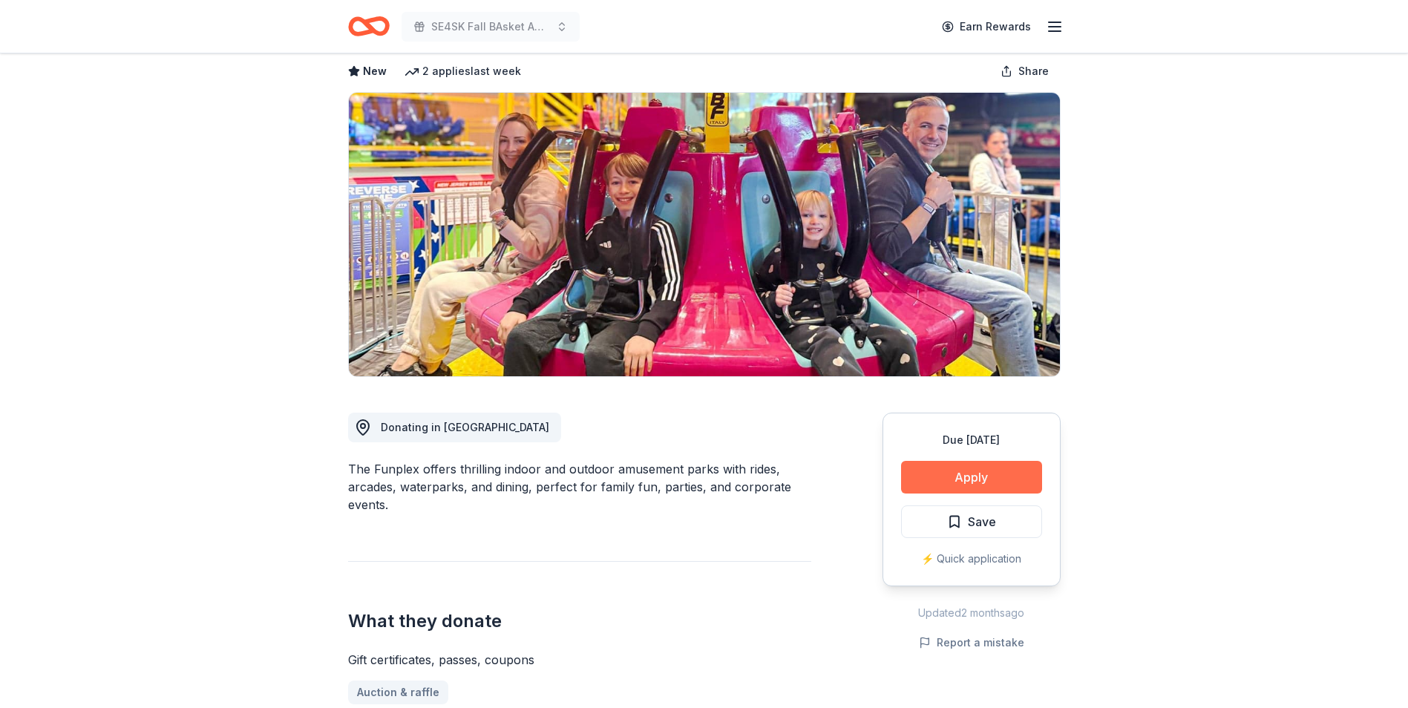
click at [970, 474] on button "Apply" at bounding box center [971, 477] width 141 height 33
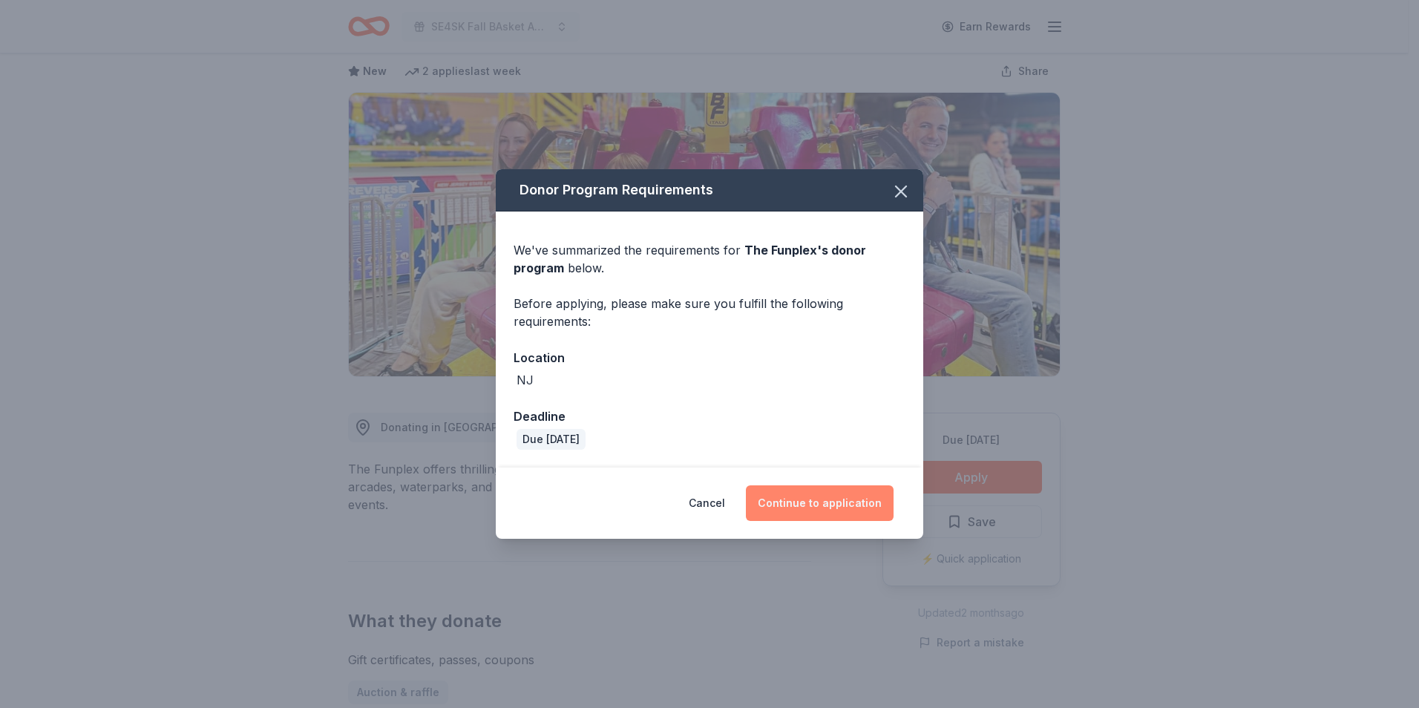
click at [812, 503] on button "Continue to application" at bounding box center [820, 503] width 148 height 36
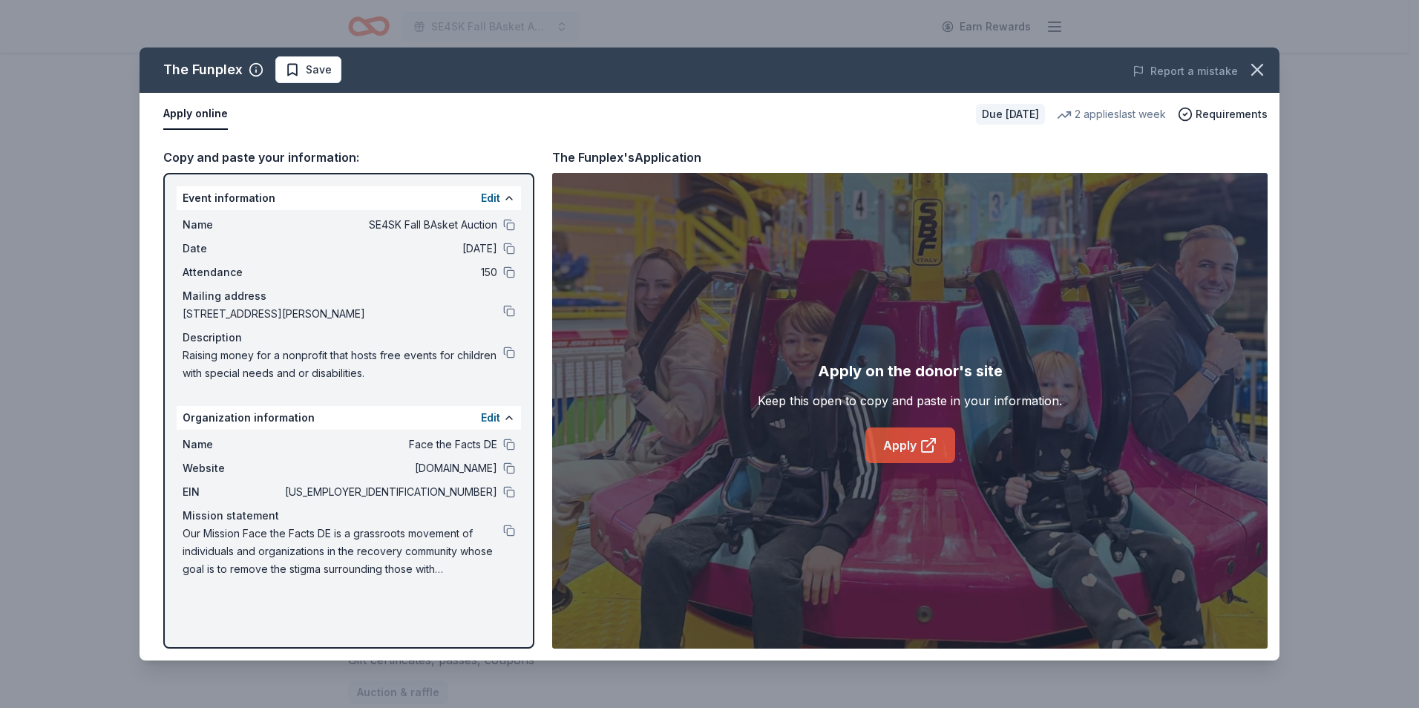
click at [897, 443] on link "Apply" at bounding box center [910, 445] width 90 height 36
click at [894, 448] on link "Apply" at bounding box center [910, 445] width 90 height 36
click at [1262, 73] on icon "button" at bounding box center [1257, 69] width 21 height 21
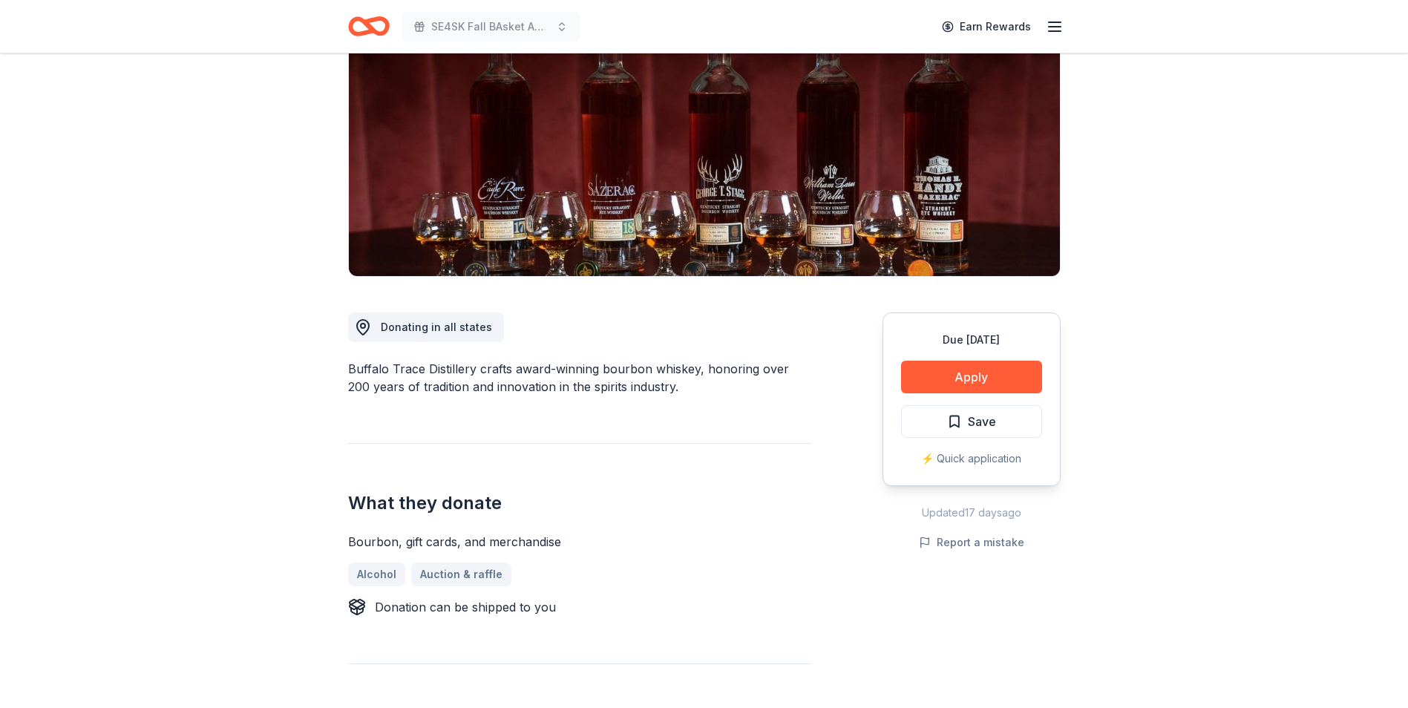
scroll to position [148, 0]
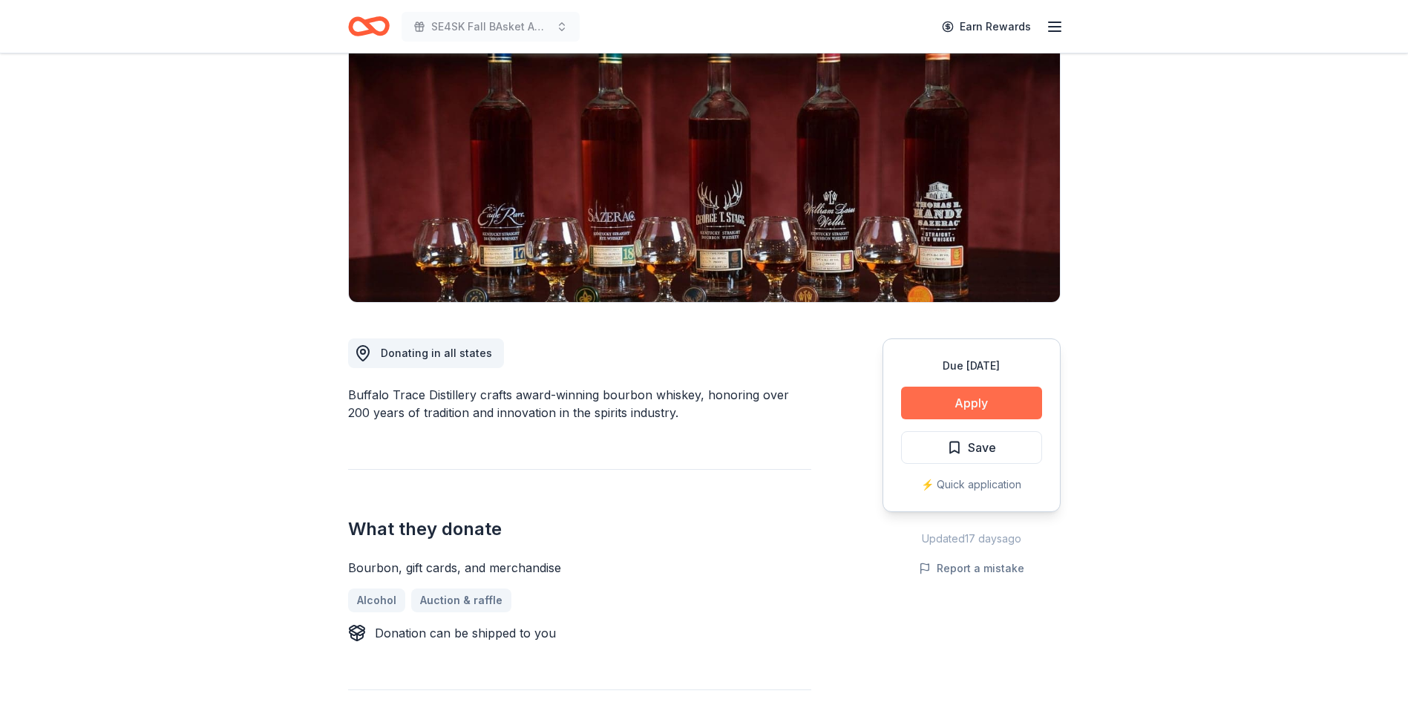
click at [976, 403] on button "Apply" at bounding box center [971, 403] width 141 height 33
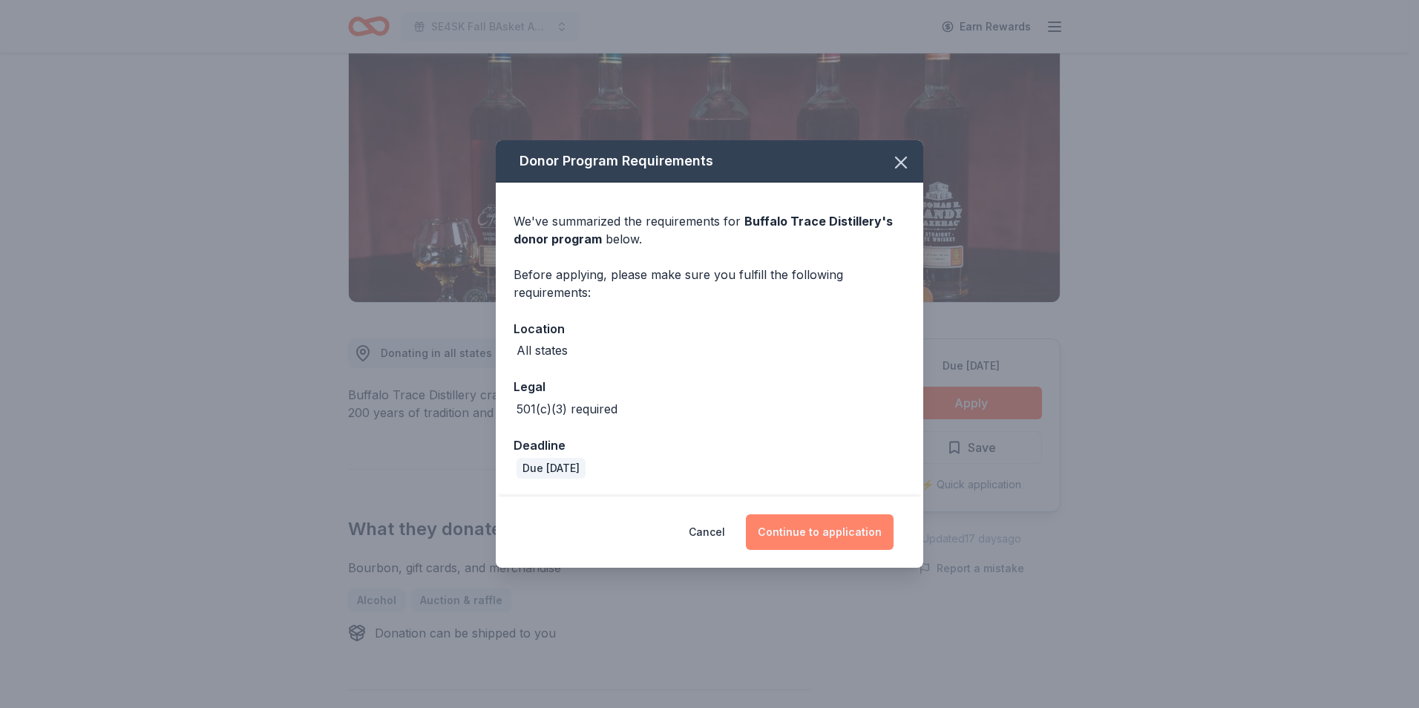
click at [806, 536] on button "Continue to application" at bounding box center [820, 532] width 148 height 36
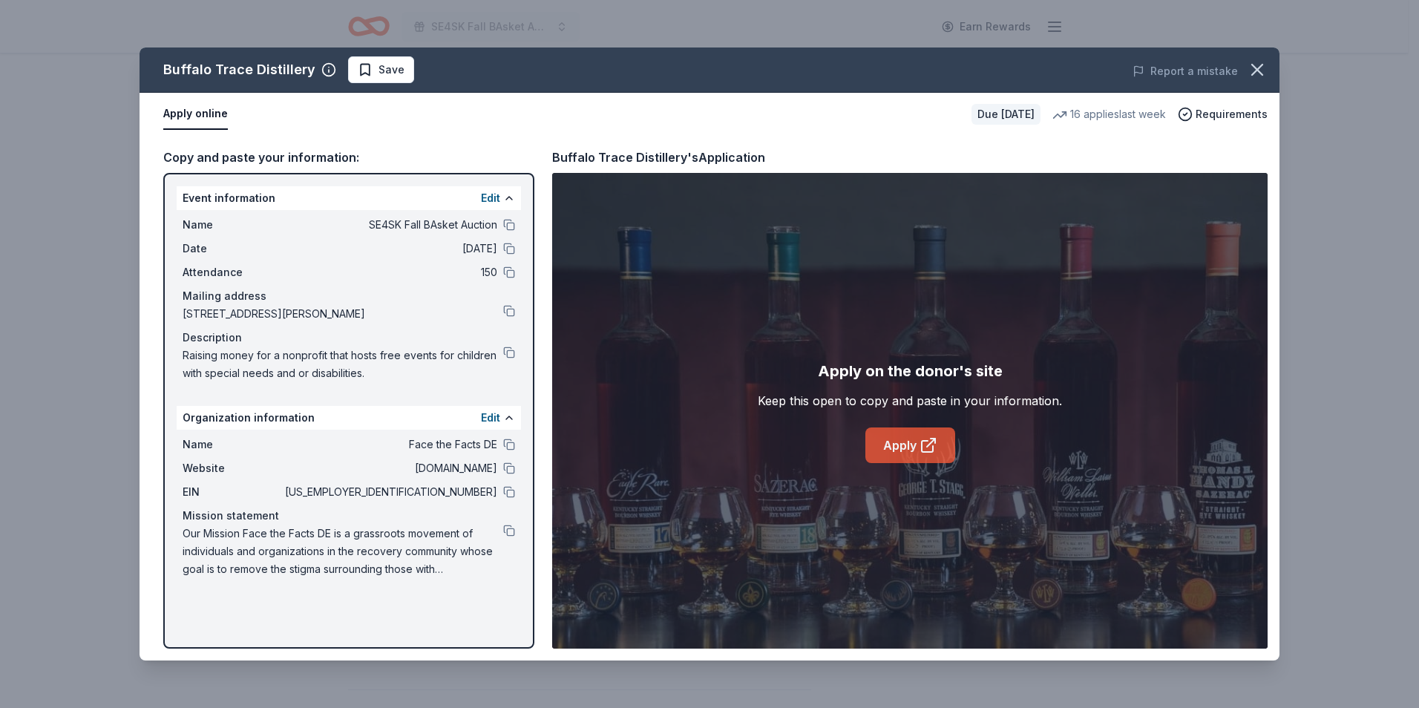
click at [902, 449] on link "Apply" at bounding box center [910, 445] width 90 height 36
click at [1260, 62] on icon "button" at bounding box center [1257, 69] width 21 height 21
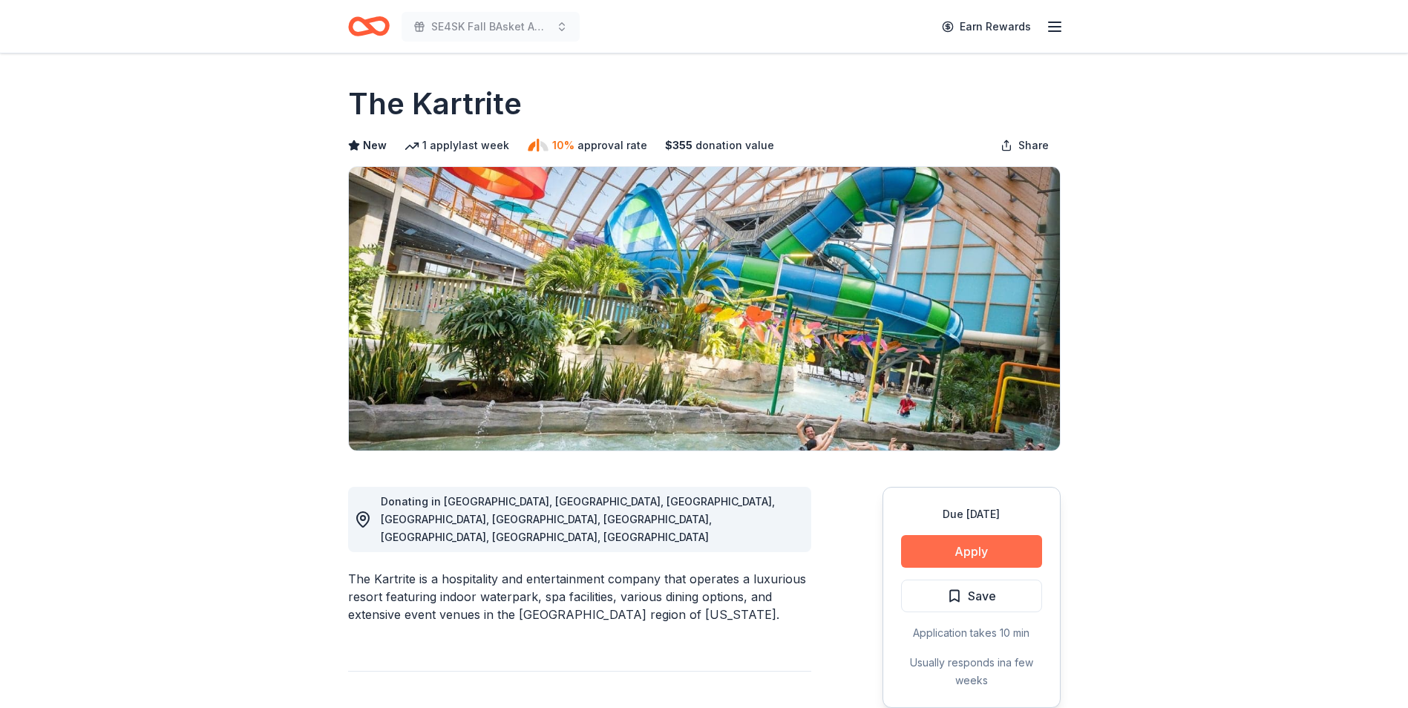
click at [980, 554] on button "Apply" at bounding box center [971, 551] width 141 height 33
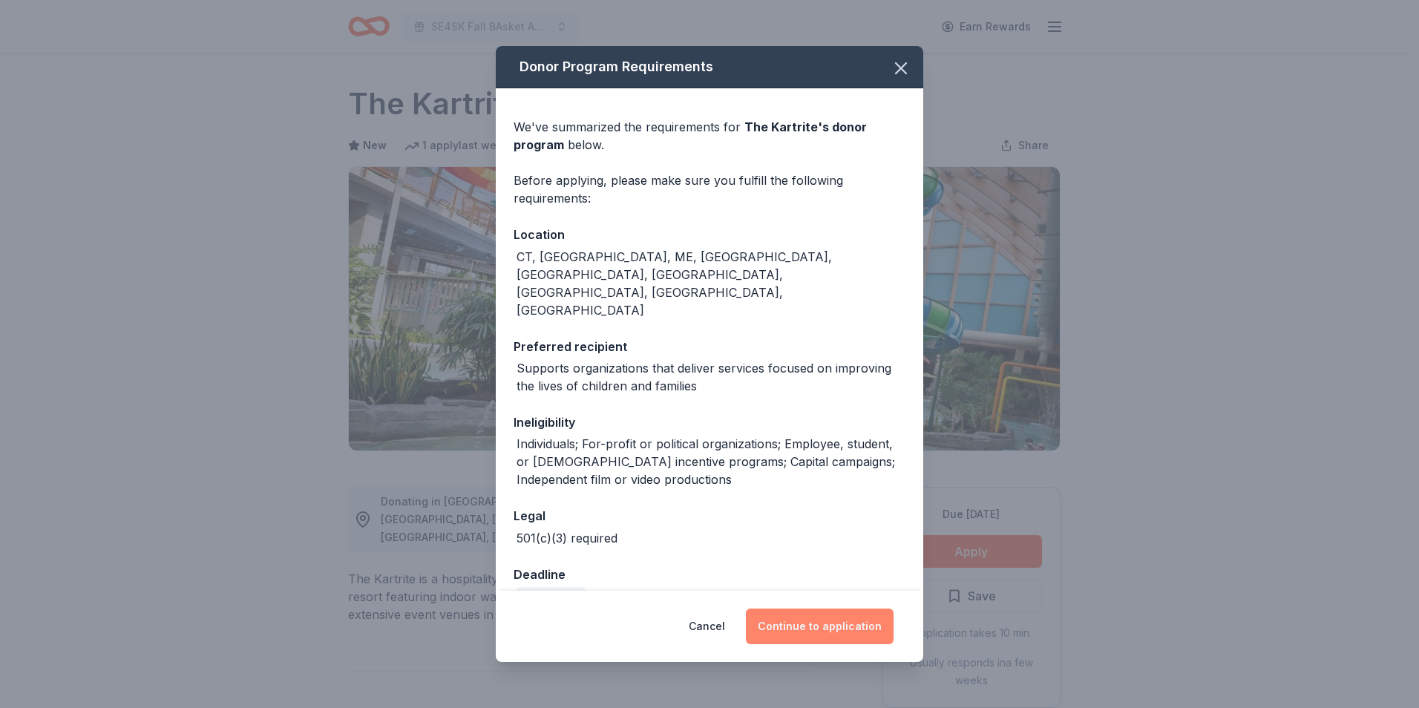
click at [808, 613] on button "Continue to application" at bounding box center [820, 627] width 148 height 36
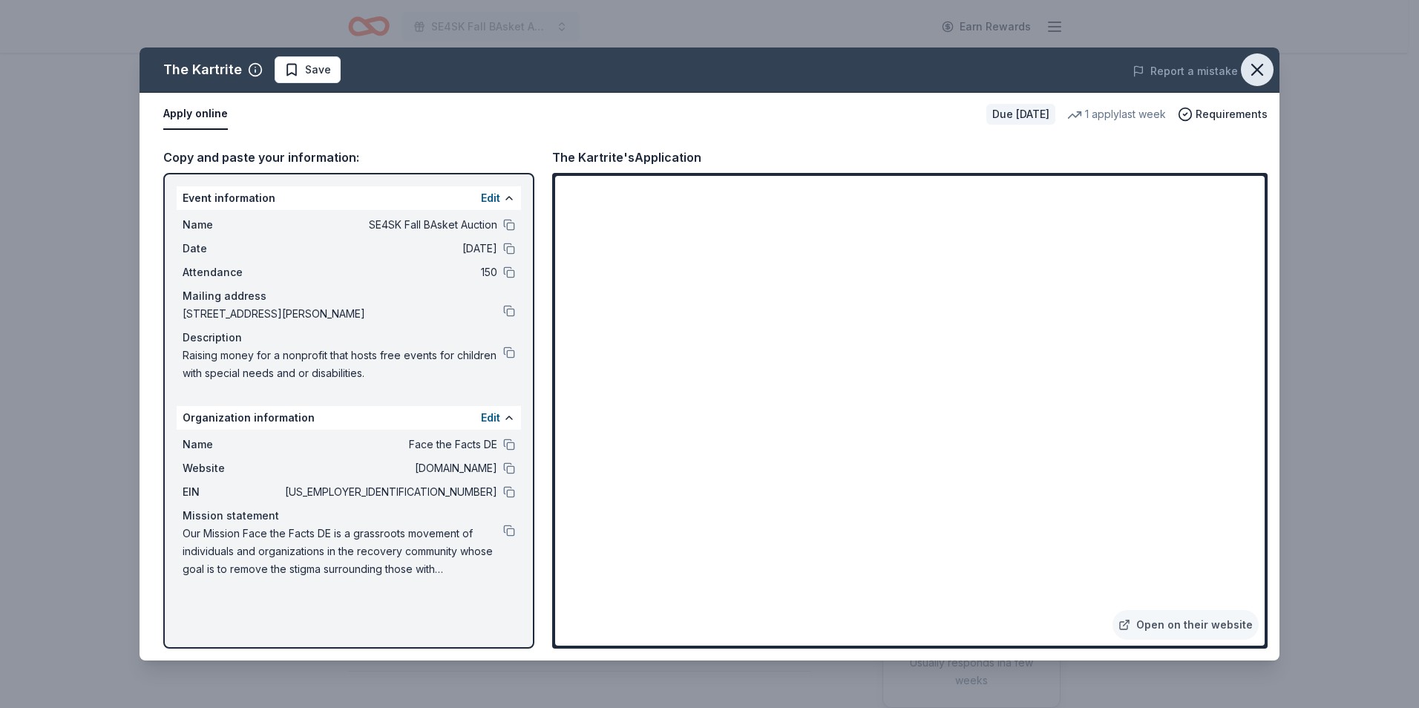
click at [1259, 74] on icon "button" at bounding box center [1257, 69] width 21 height 21
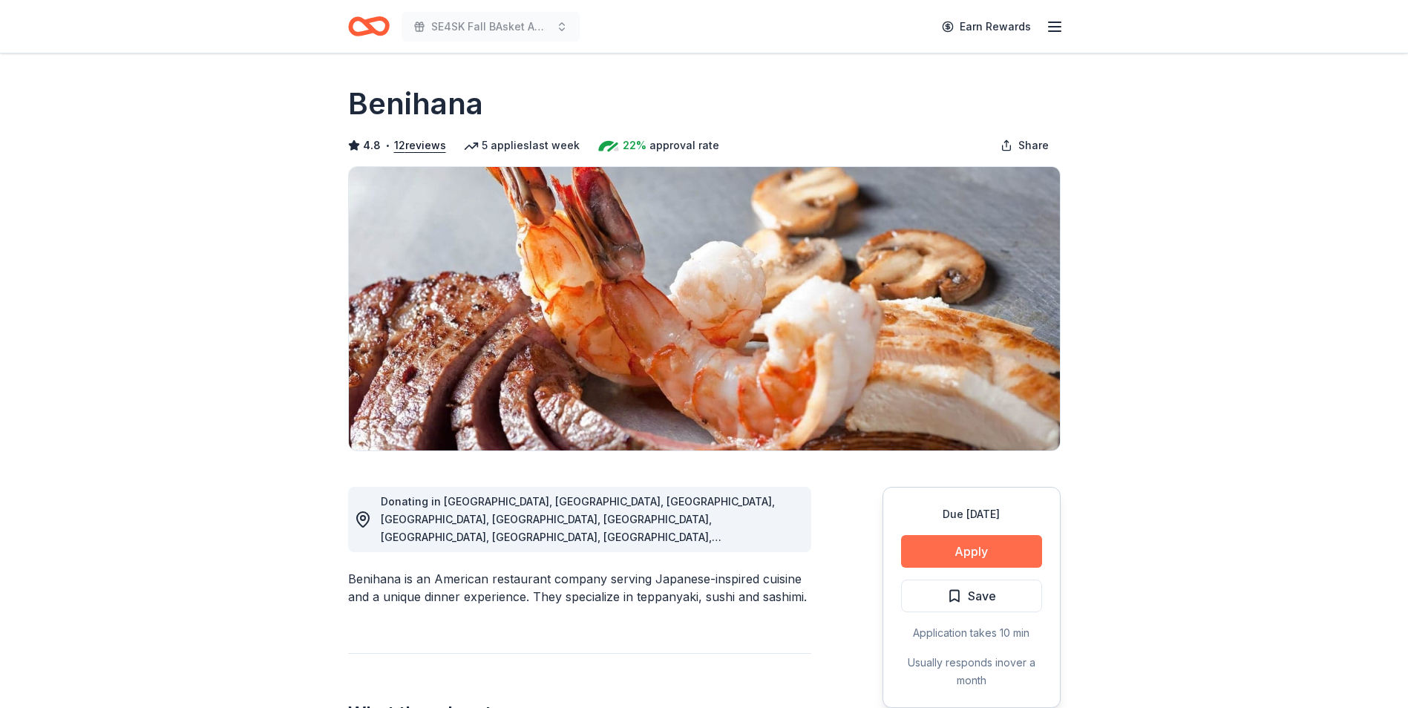
click at [955, 549] on button "Apply" at bounding box center [971, 551] width 141 height 33
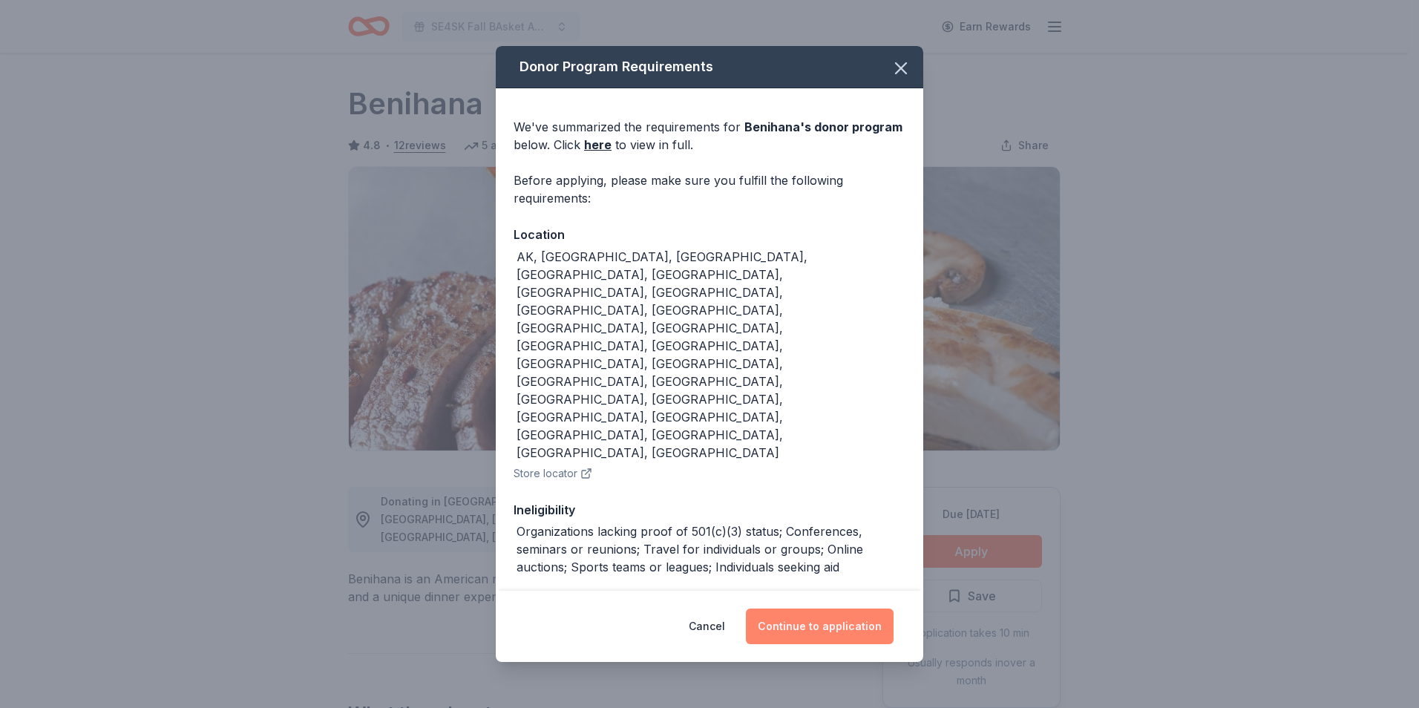
click at [839, 609] on button "Continue to application" at bounding box center [820, 627] width 148 height 36
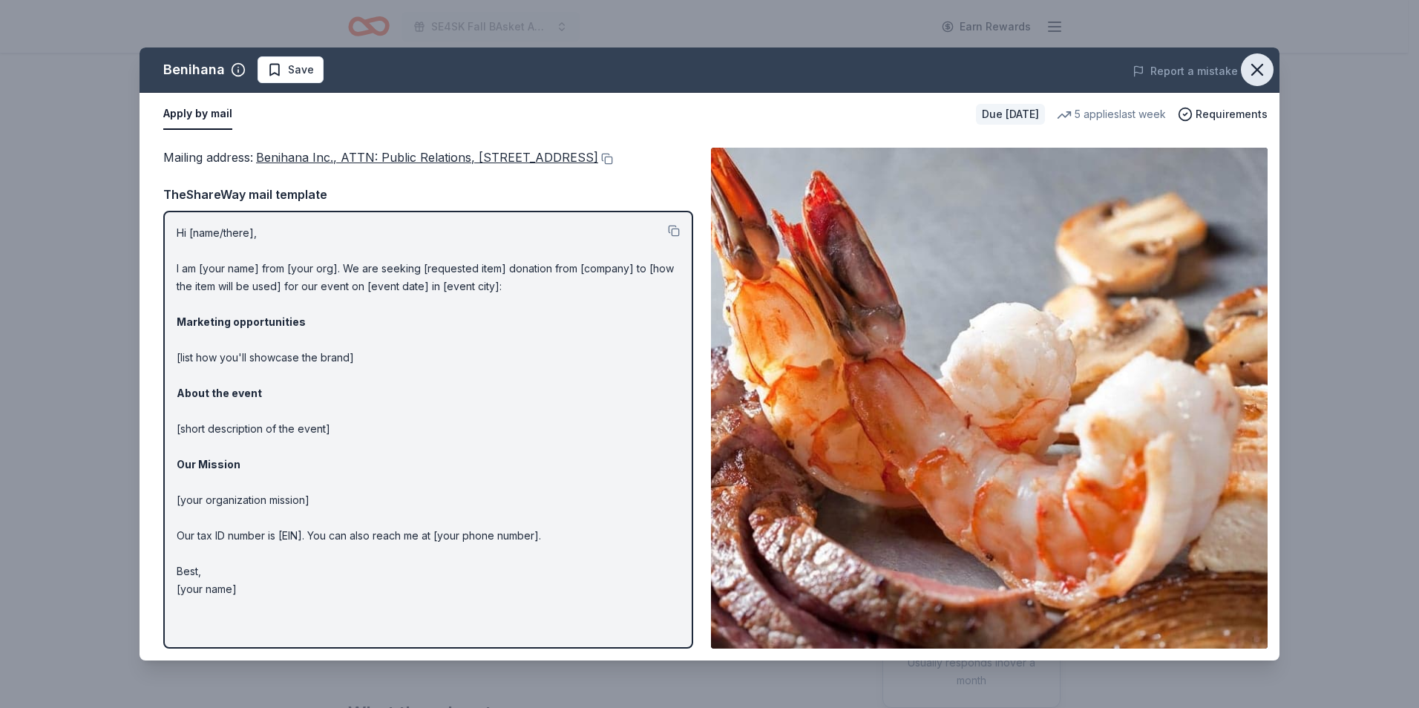
click at [1259, 70] on icon "button" at bounding box center [1257, 69] width 21 height 21
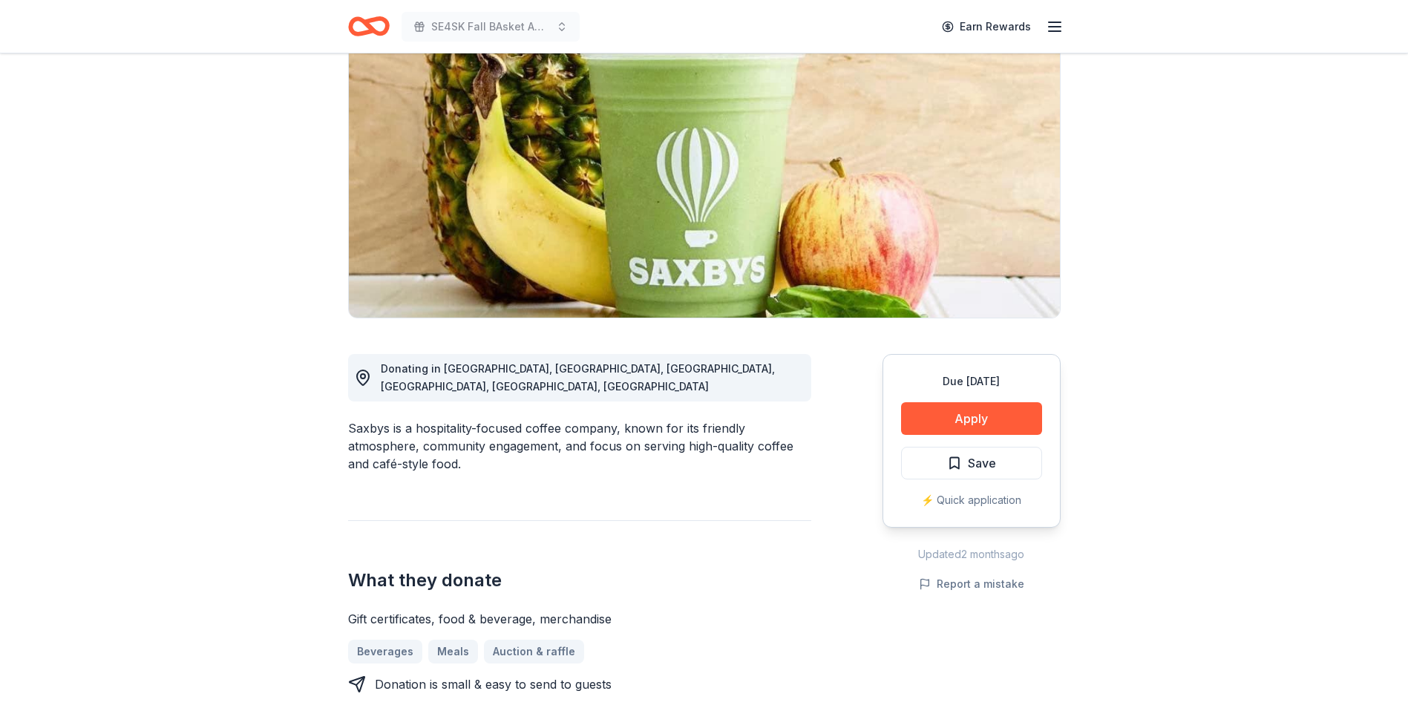
scroll to position [148, 0]
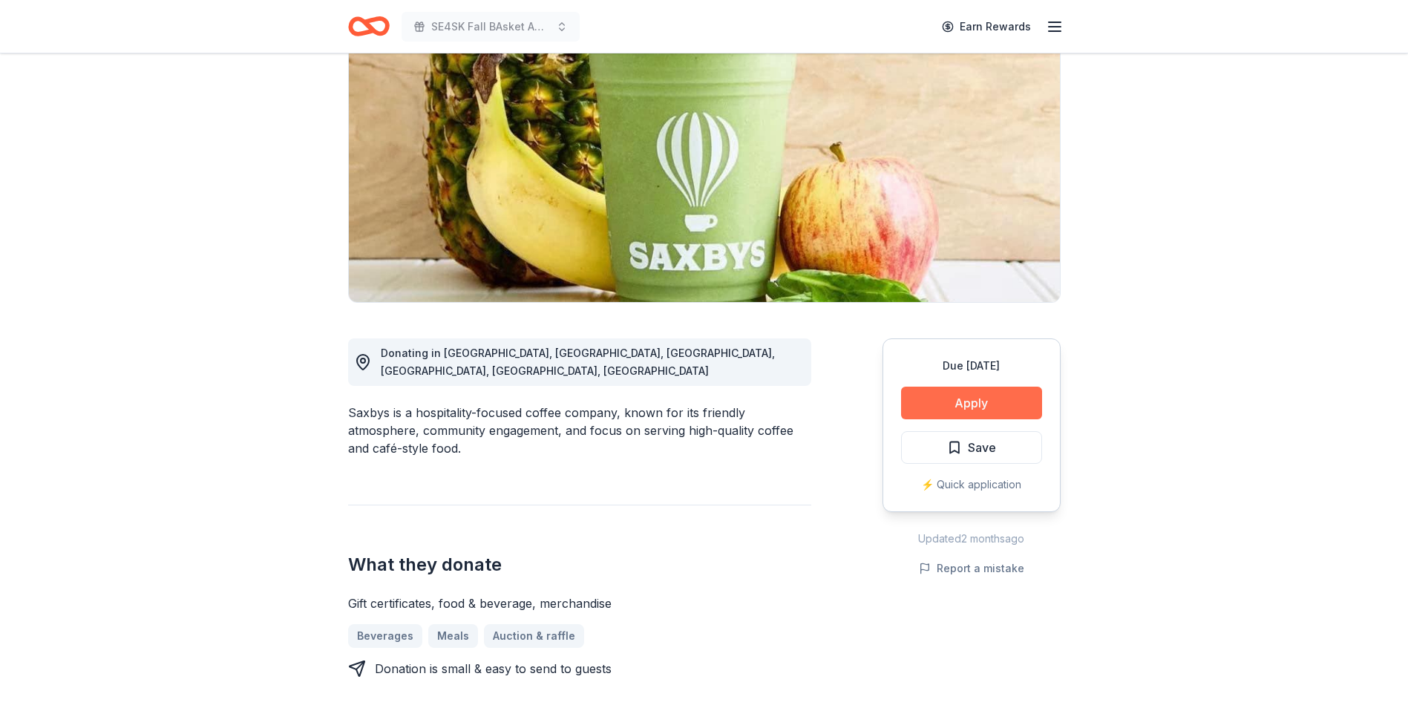
click at [960, 397] on button "Apply" at bounding box center [971, 403] width 141 height 33
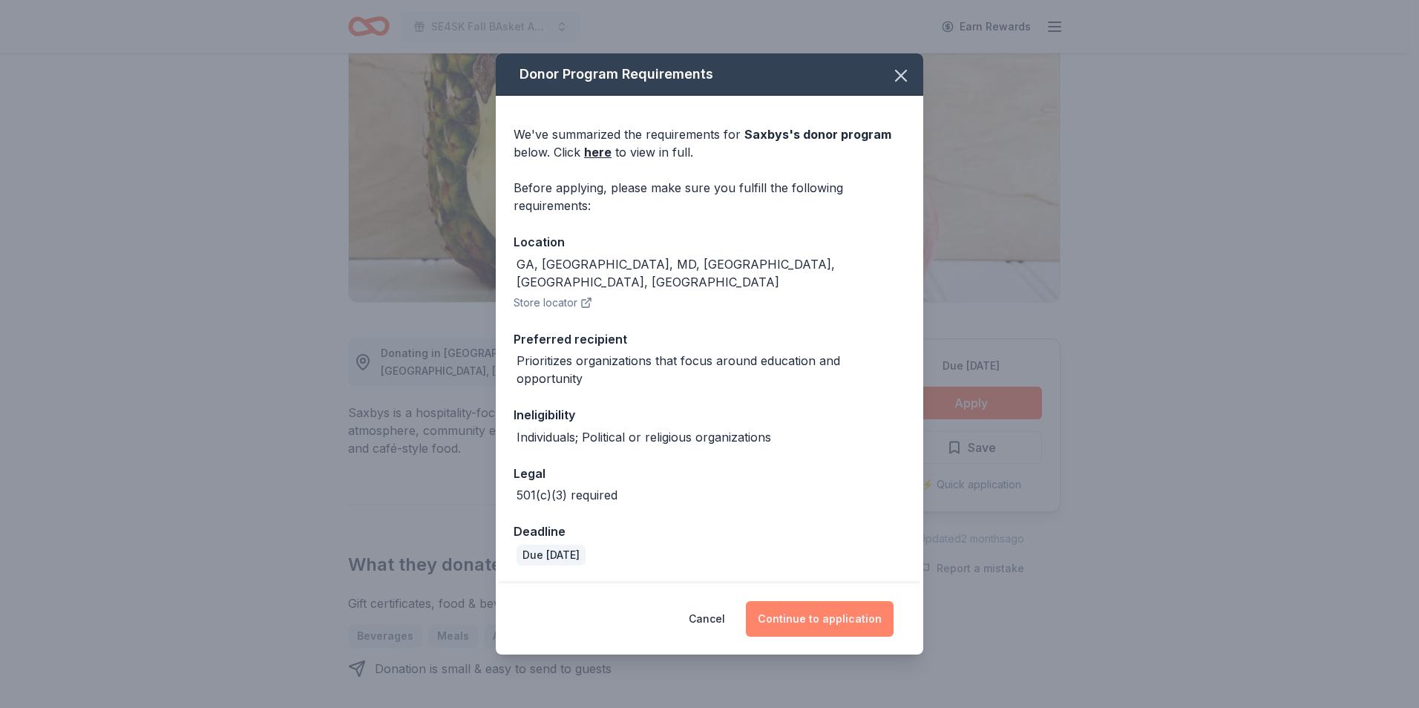
click at [816, 603] on button "Continue to application" at bounding box center [820, 619] width 148 height 36
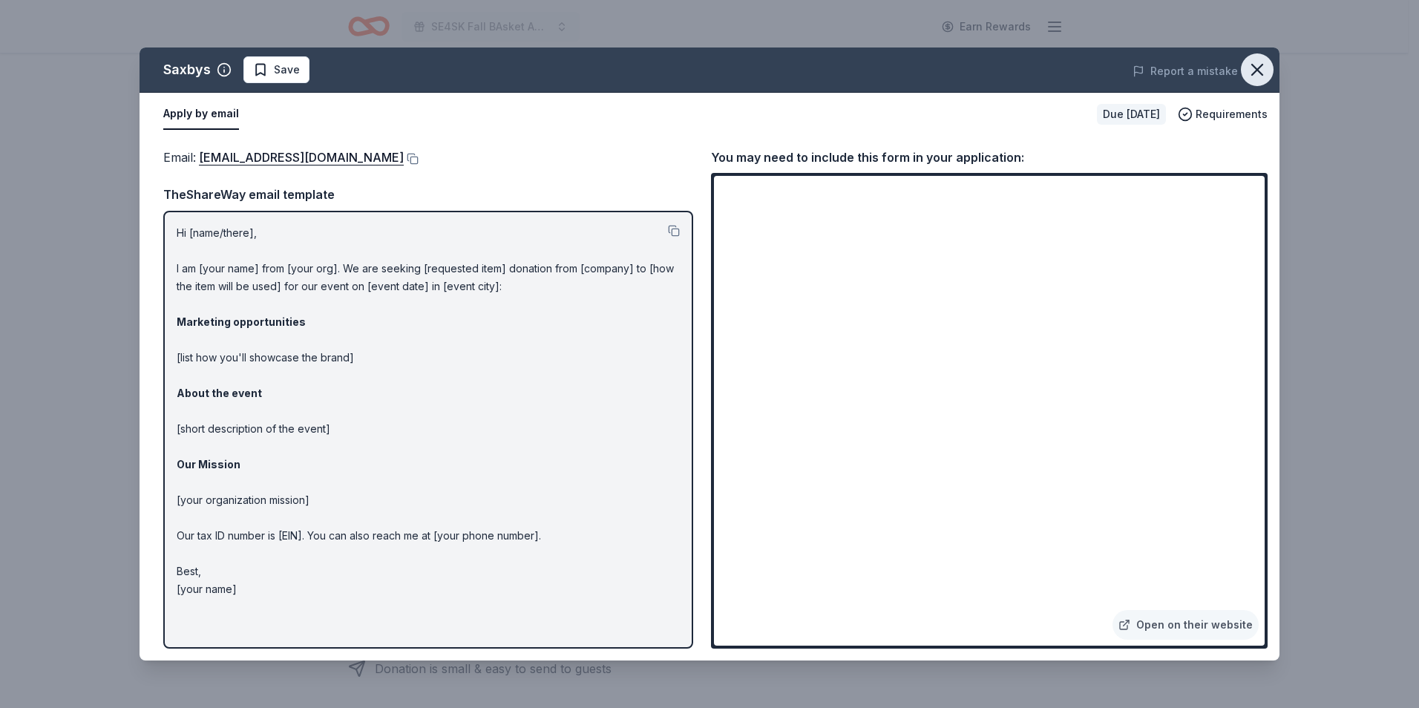
click at [1260, 70] on icon "button" at bounding box center [1257, 69] width 21 height 21
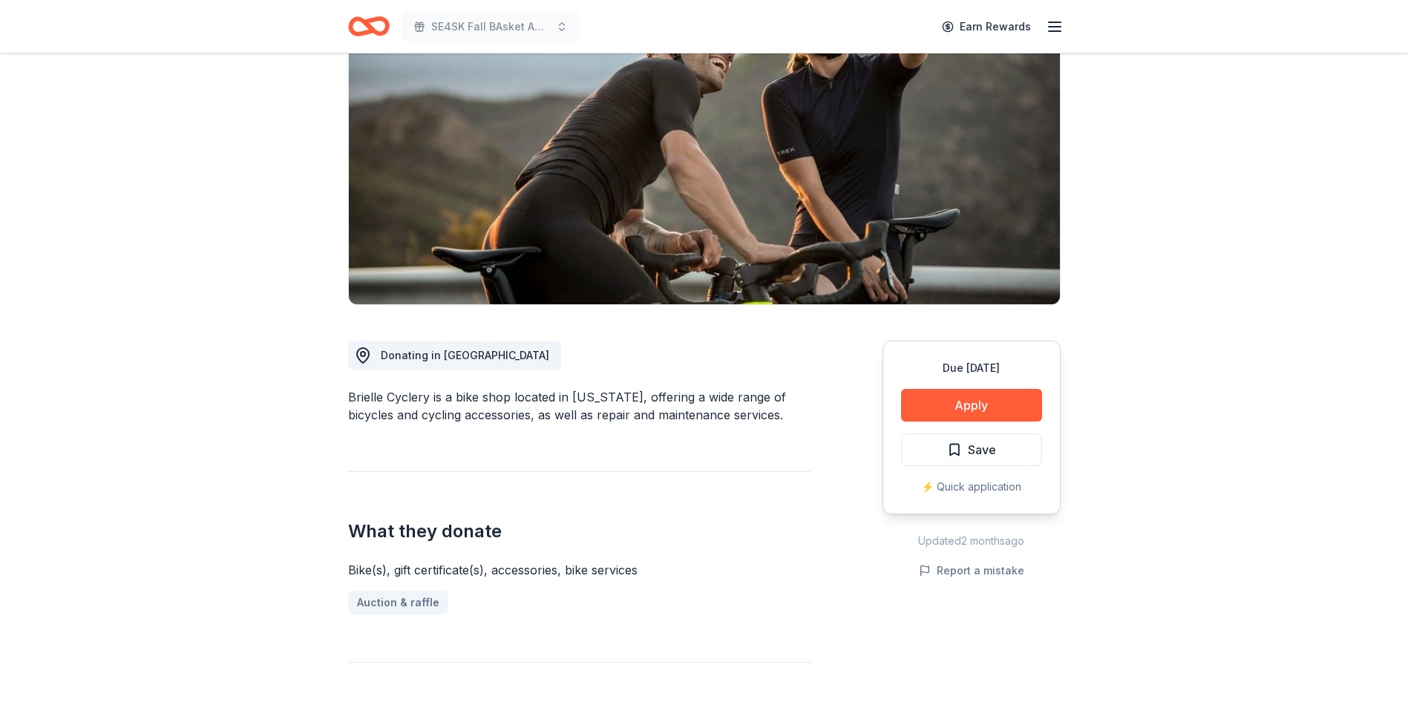
scroll to position [74, 0]
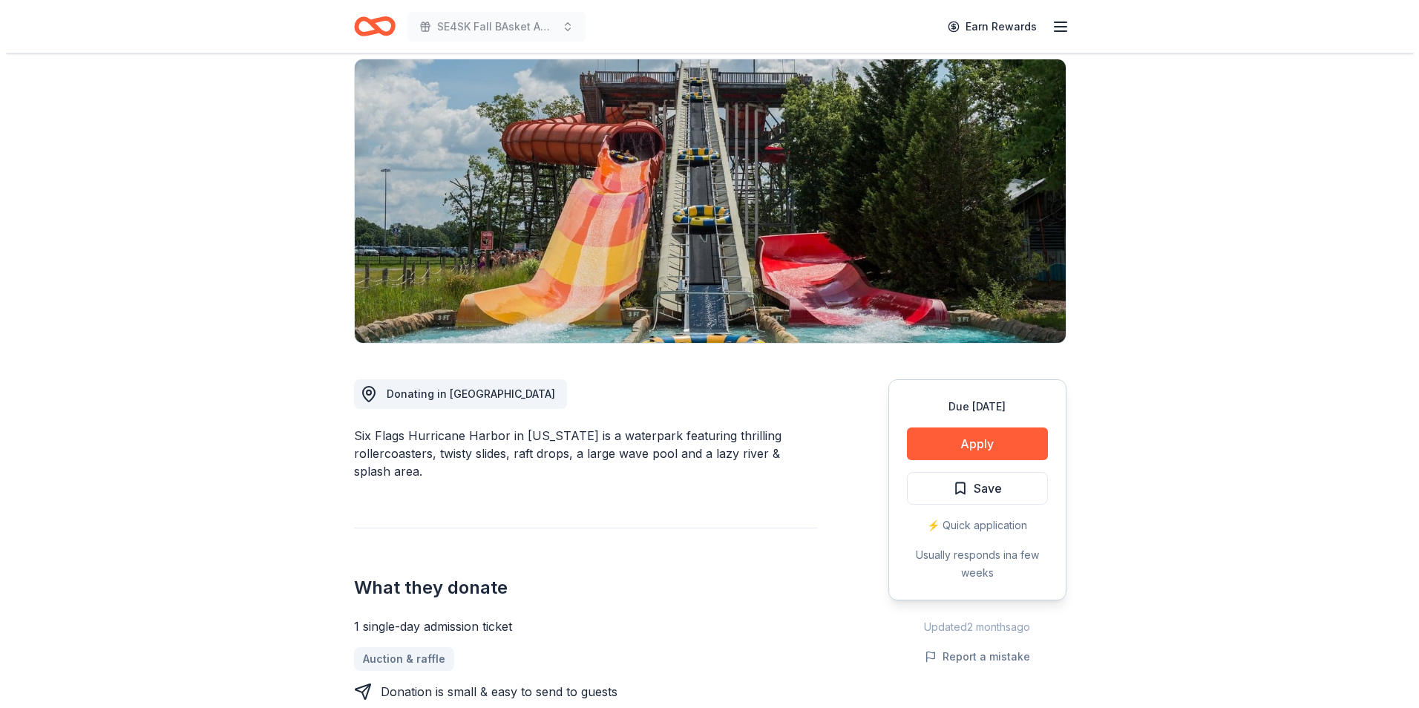
scroll to position [148, 0]
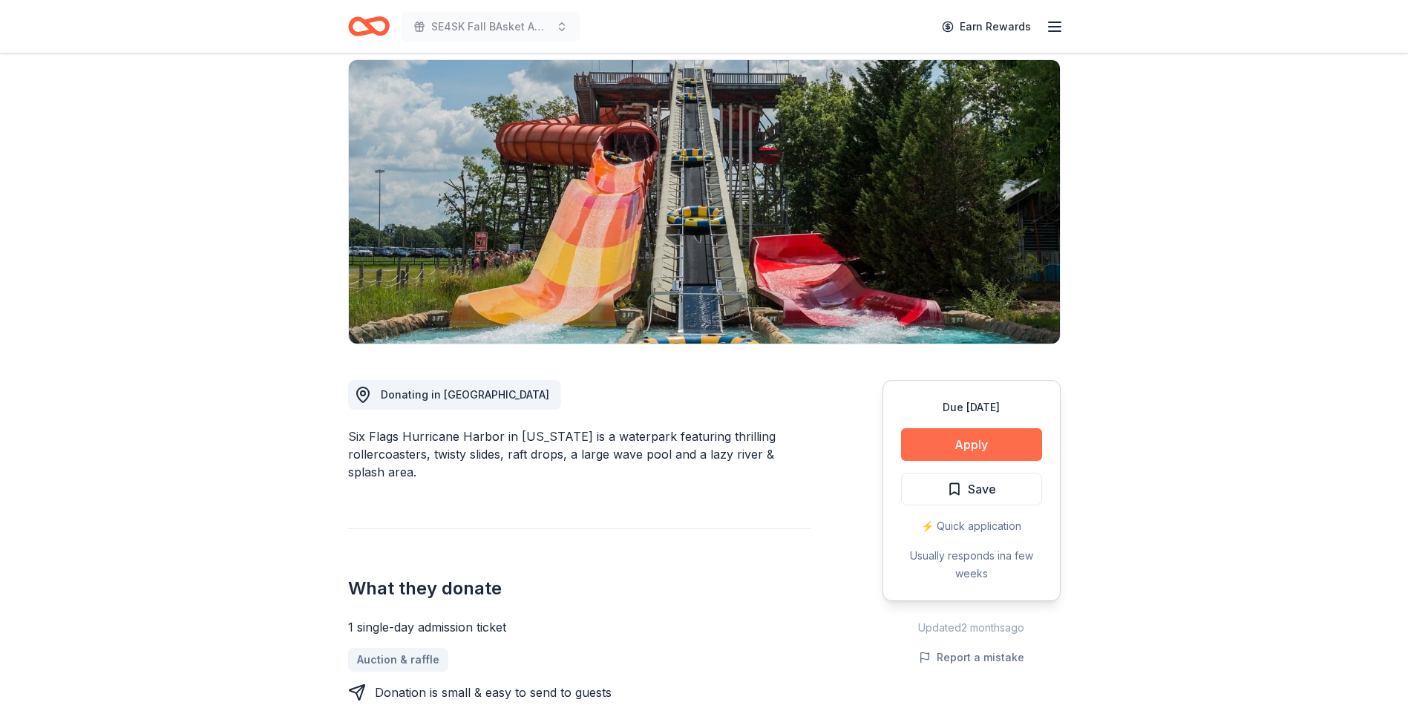
click at [966, 428] on button "Apply" at bounding box center [971, 444] width 141 height 33
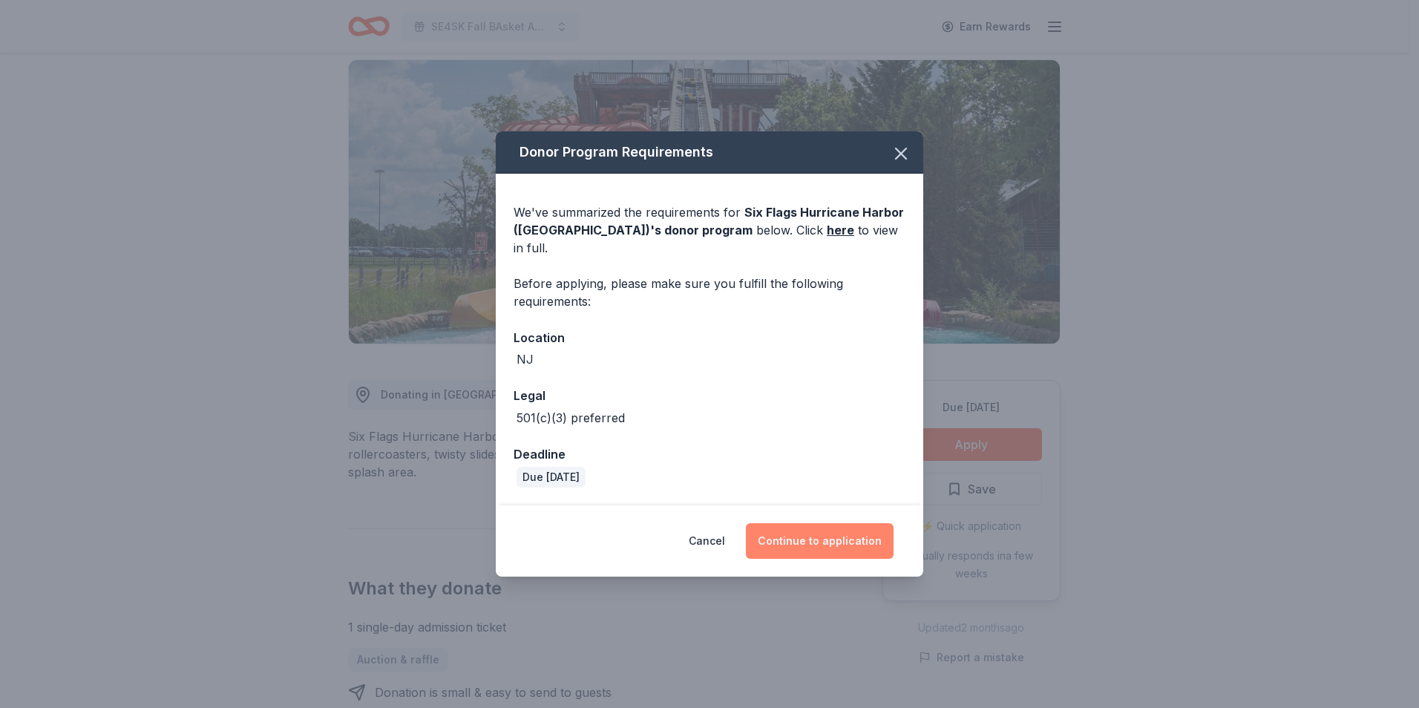
click at [819, 540] on button "Continue to application" at bounding box center [820, 541] width 148 height 36
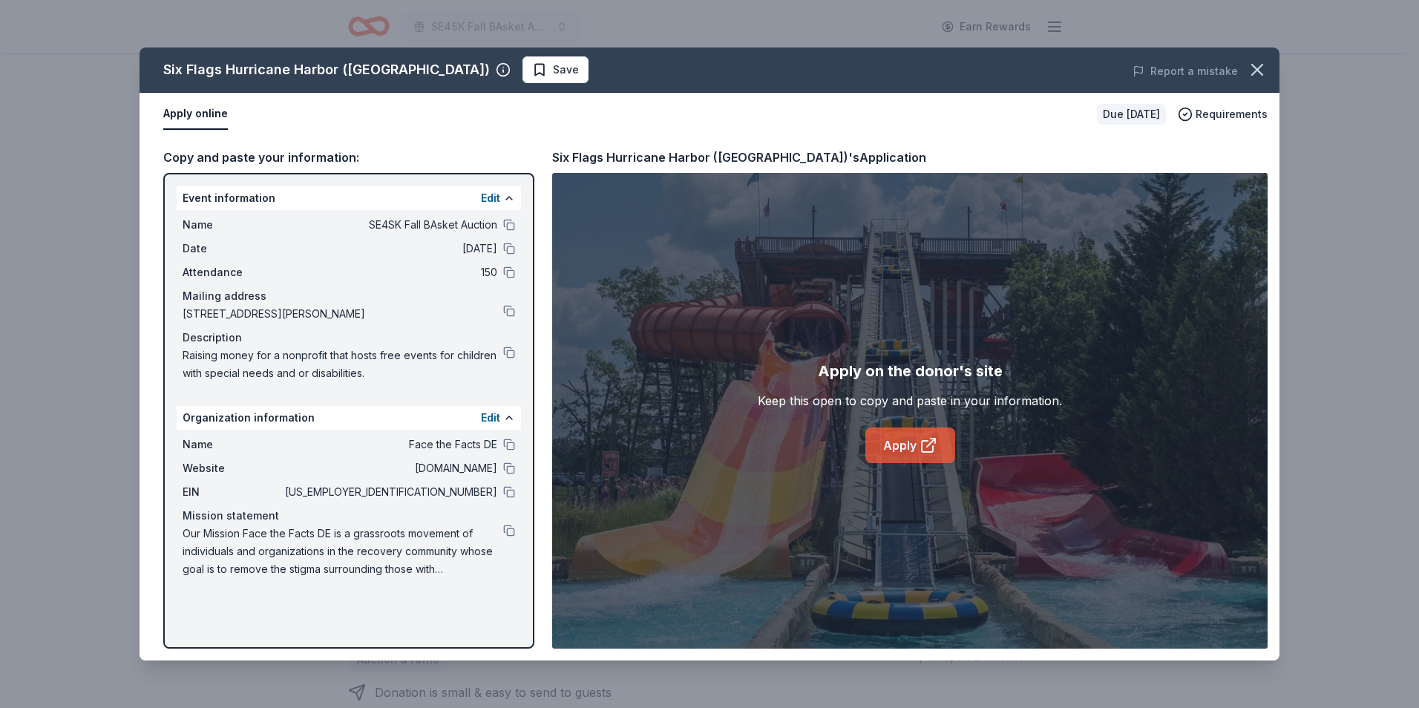
click at [903, 436] on link "Apply" at bounding box center [910, 445] width 90 height 36
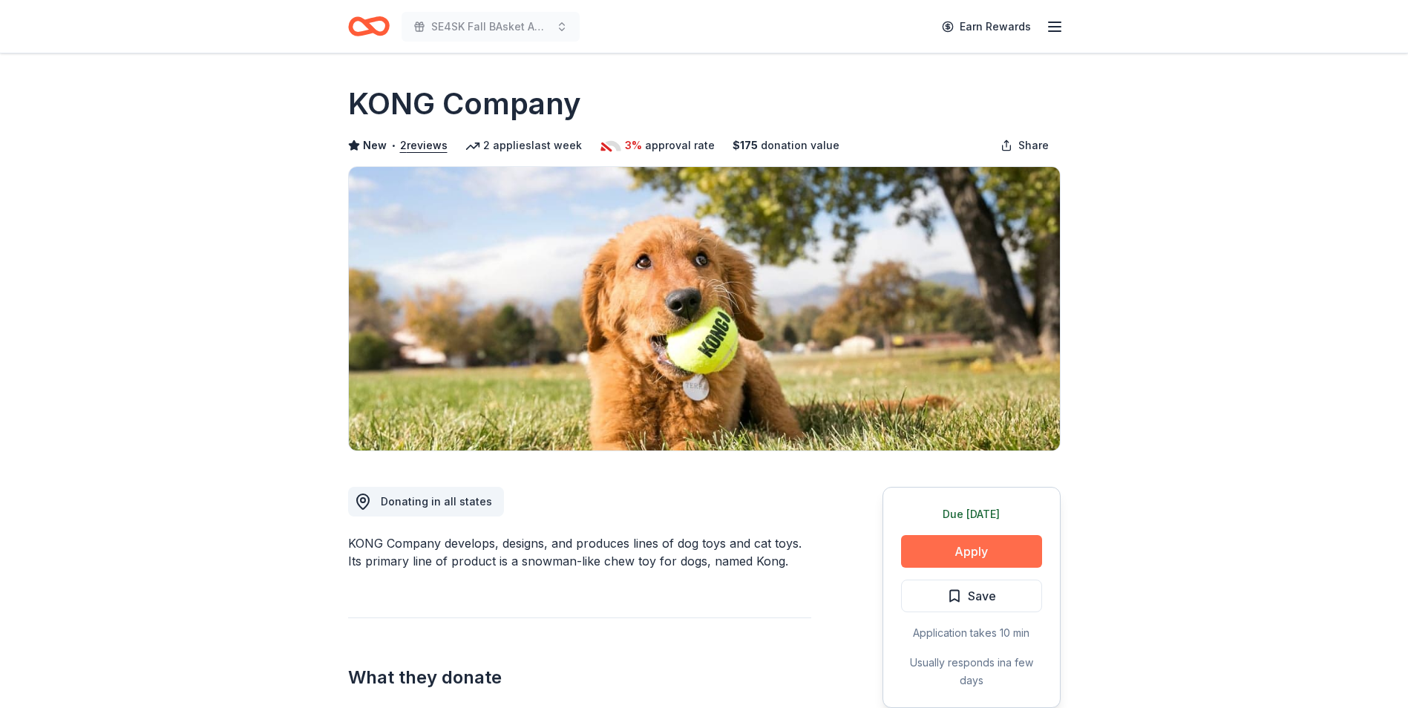
click at [977, 552] on button "Apply" at bounding box center [971, 551] width 141 height 33
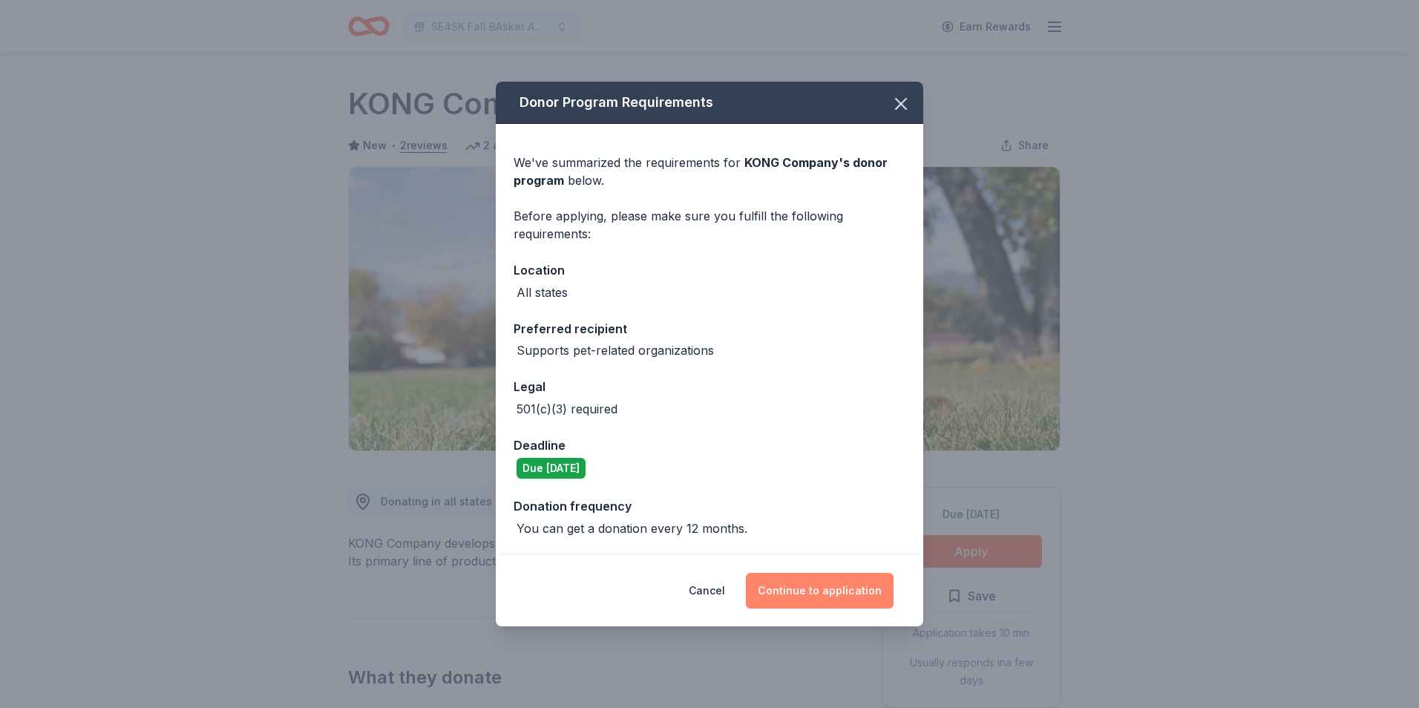
click at [814, 590] on button "Continue to application" at bounding box center [820, 591] width 148 height 36
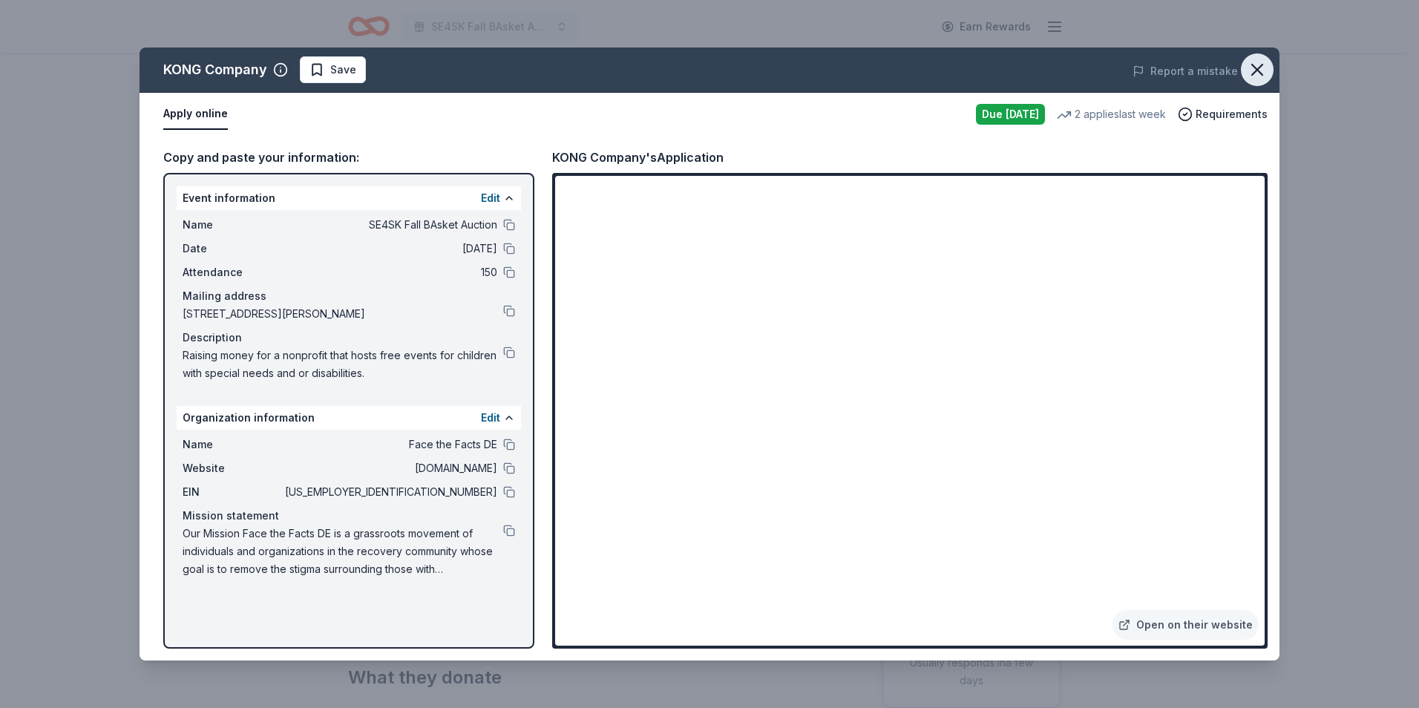
click at [1255, 71] on icon "button" at bounding box center [1257, 70] width 10 height 10
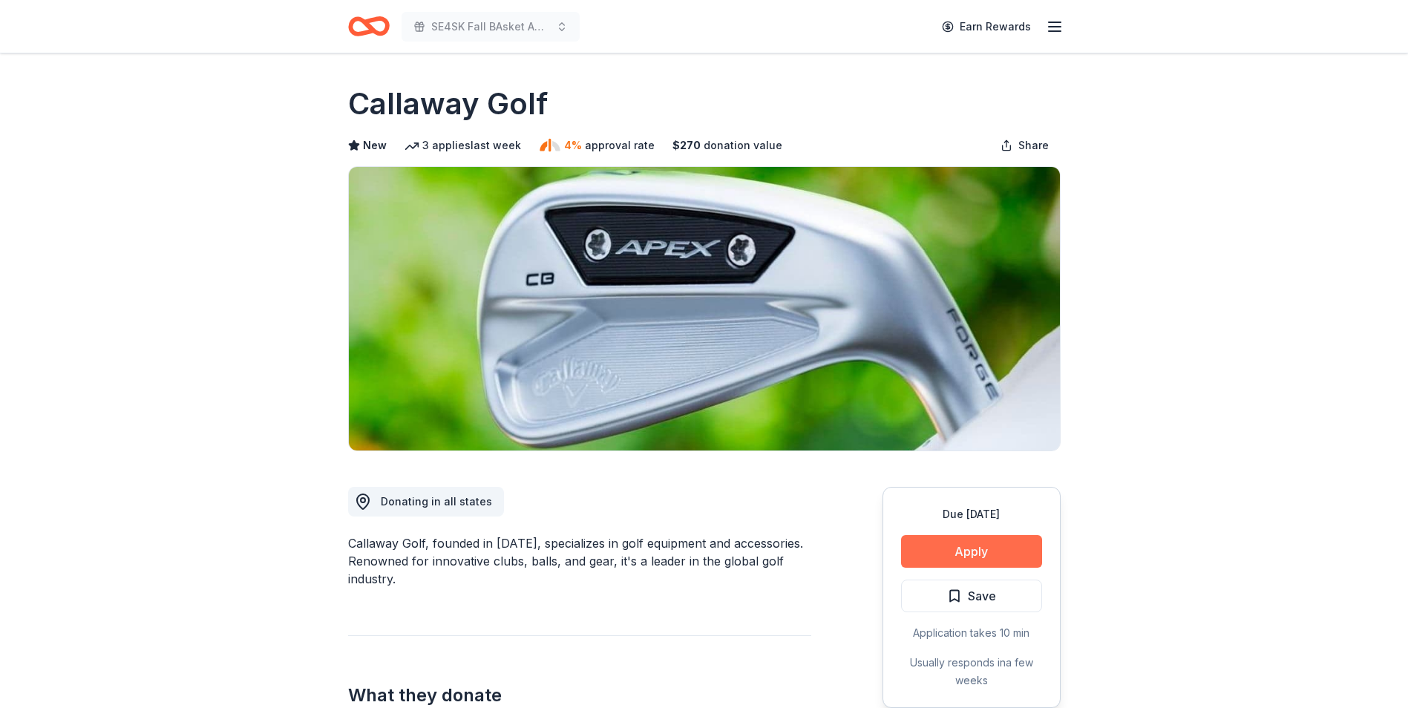
click at [975, 554] on button "Apply" at bounding box center [971, 551] width 141 height 33
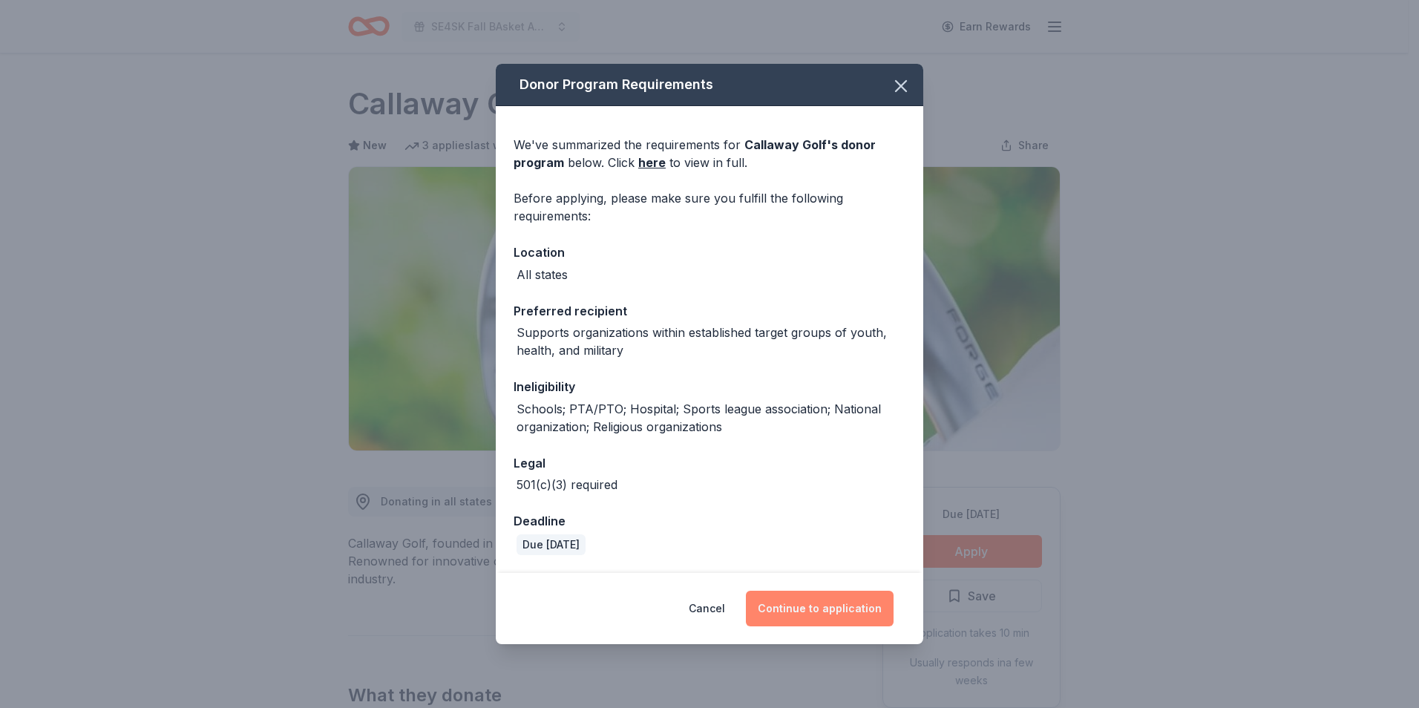
click at [821, 607] on button "Continue to application" at bounding box center [820, 609] width 148 height 36
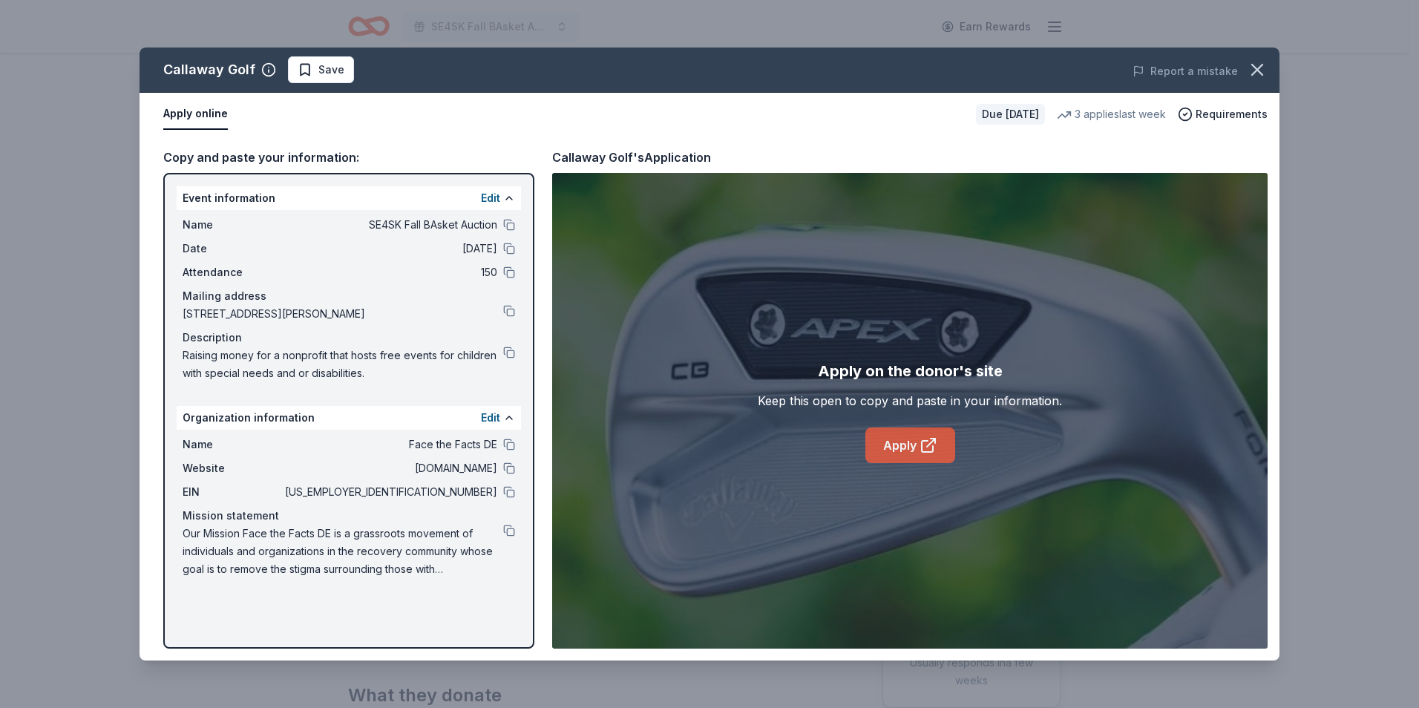
click at [879, 447] on link "Apply" at bounding box center [910, 445] width 90 height 36
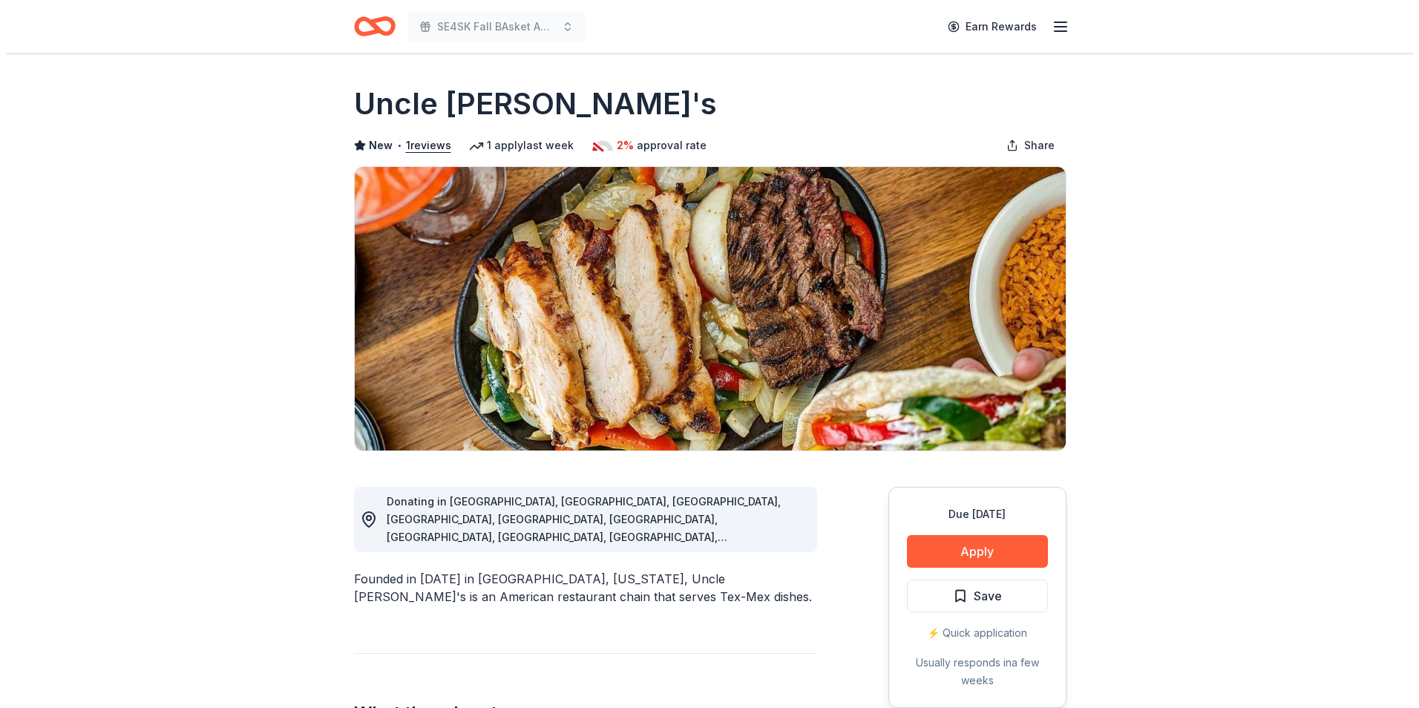
scroll to position [74, 0]
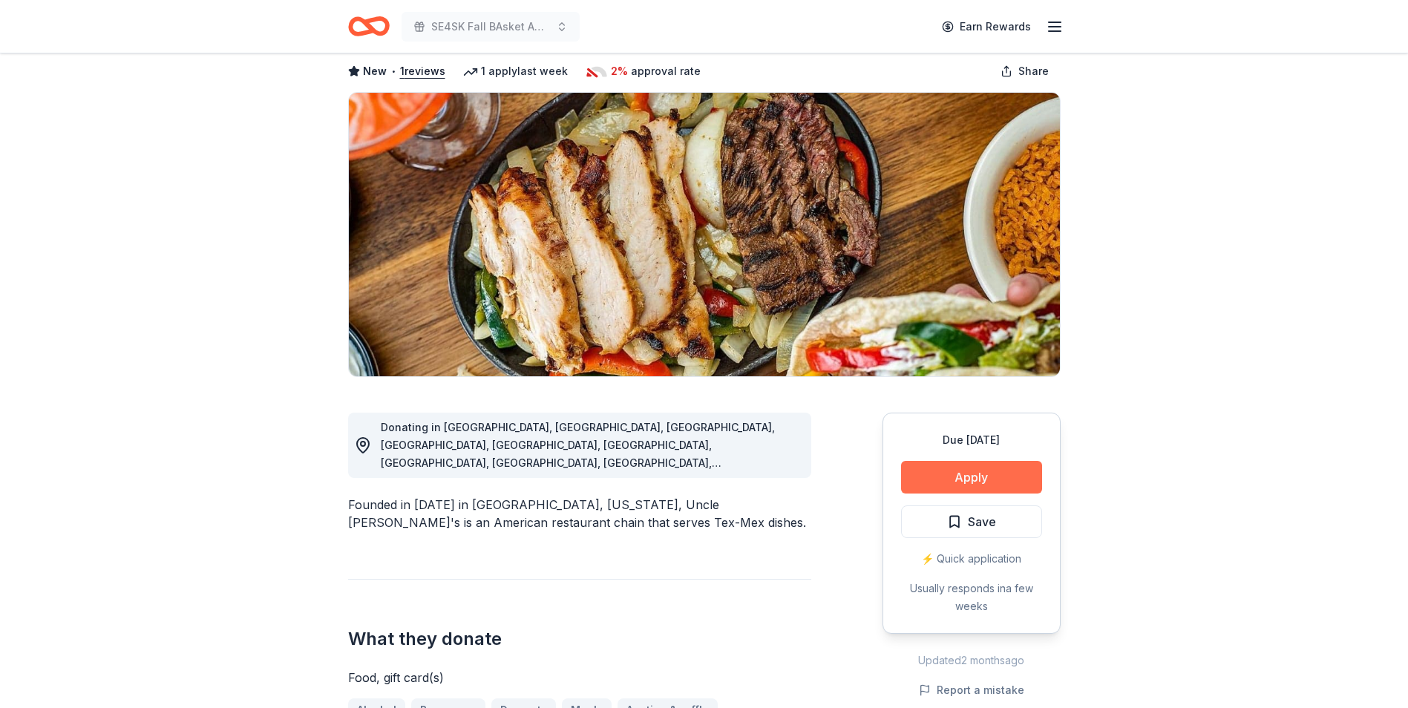
click at [966, 478] on button "Apply" at bounding box center [971, 477] width 141 height 33
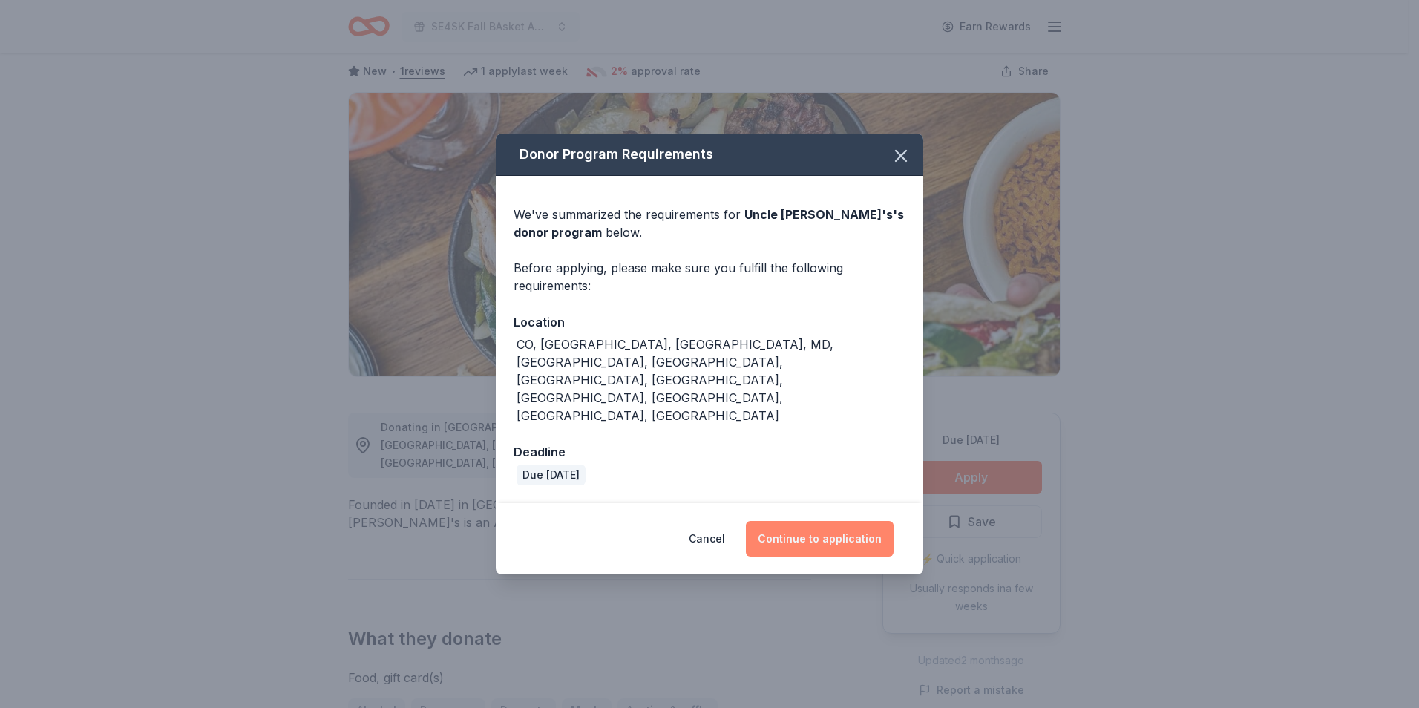
click at [806, 521] on button "Continue to application" at bounding box center [820, 539] width 148 height 36
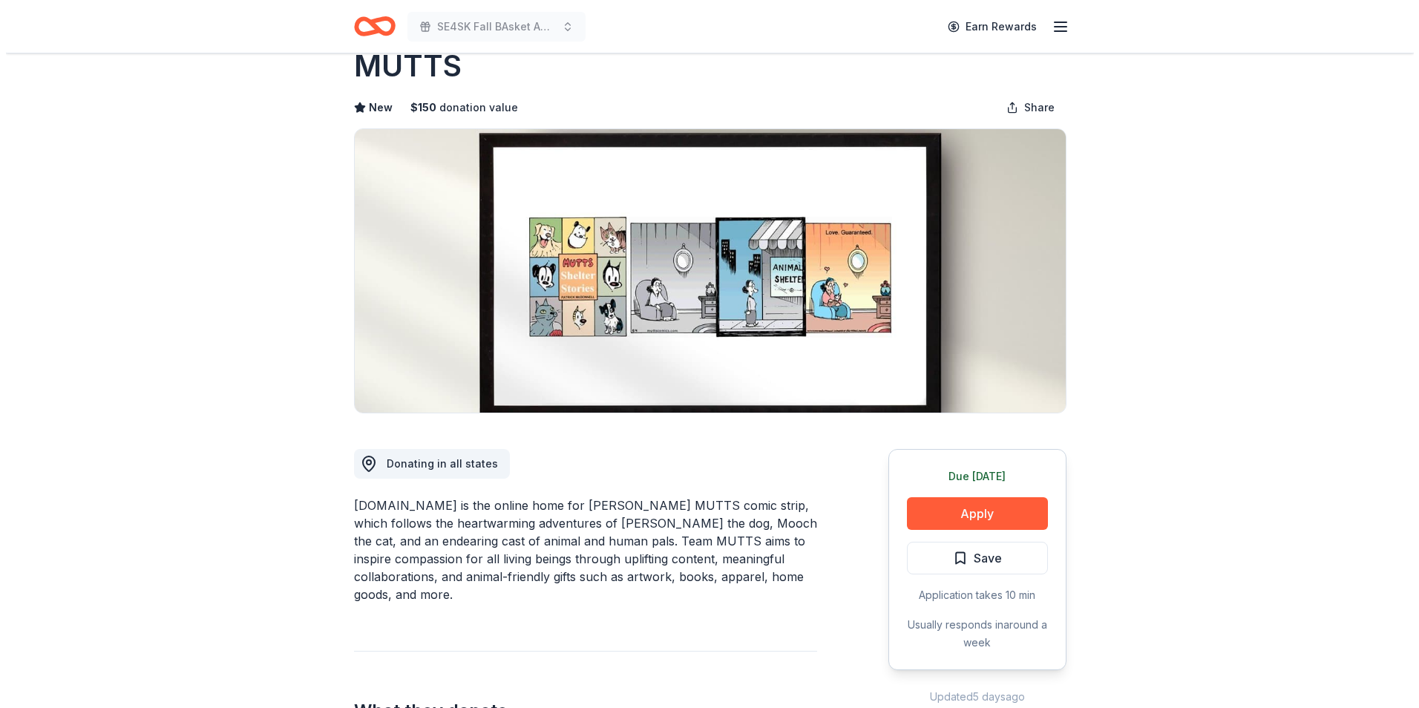
scroll to position [74, 0]
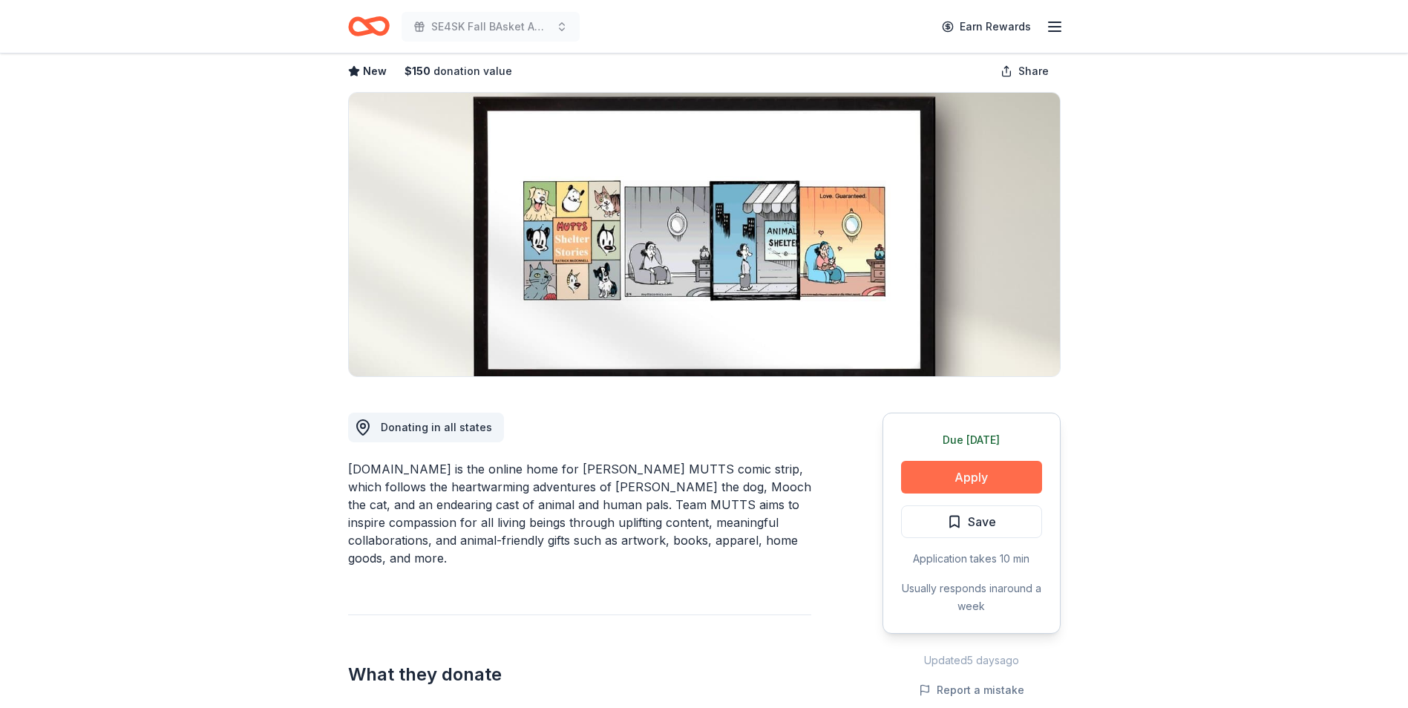
click at [967, 471] on button "Apply" at bounding box center [971, 477] width 141 height 33
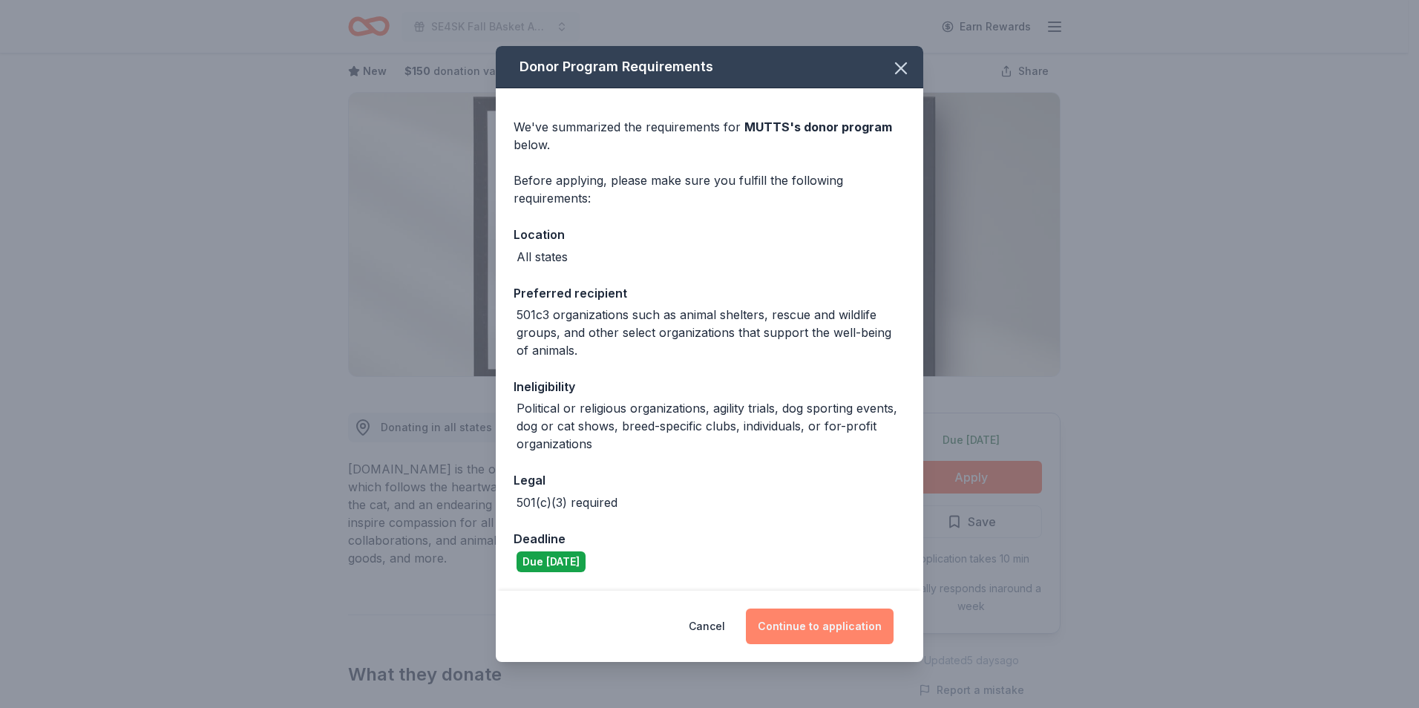
click at [809, 628] on button "Continue to application" at bounding box center [820, 627] width 148 height 36
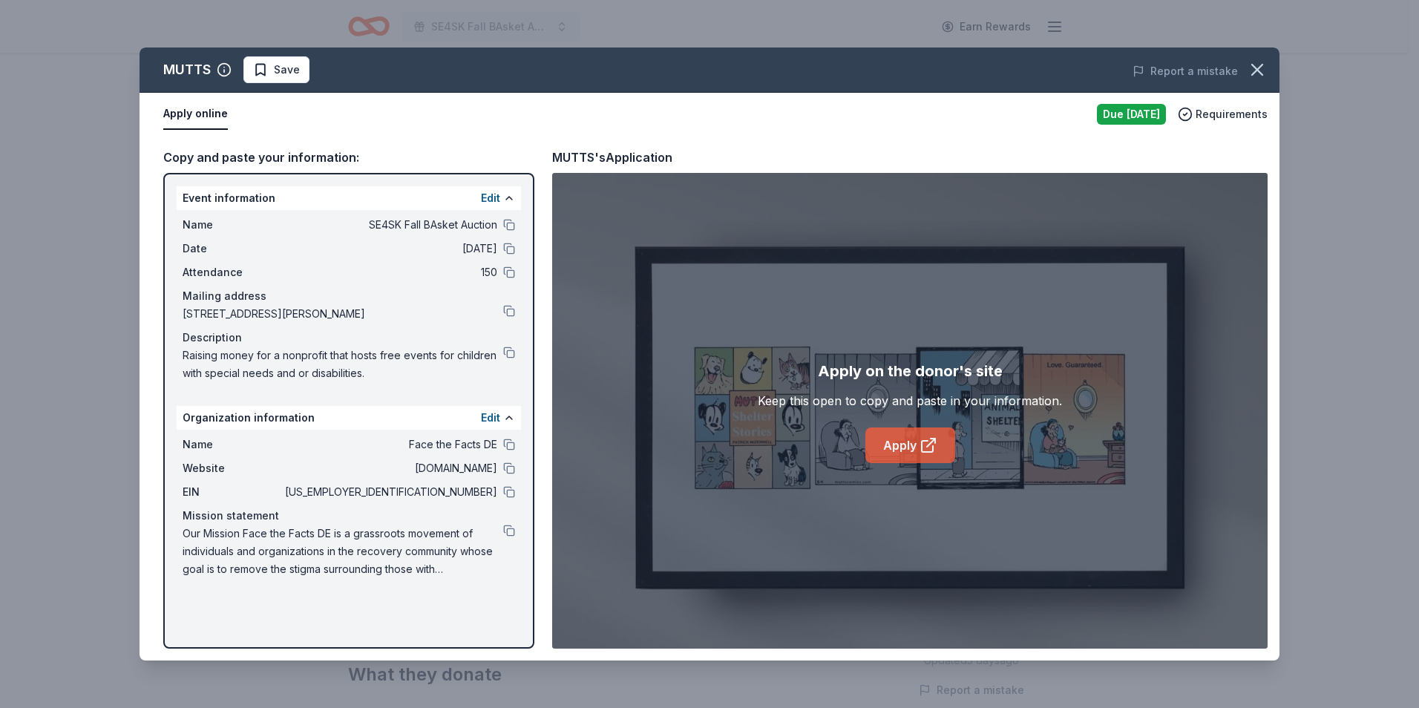
click at [892, 437] on link "Apply" at bounding box center [910, 445] width 90 height 36
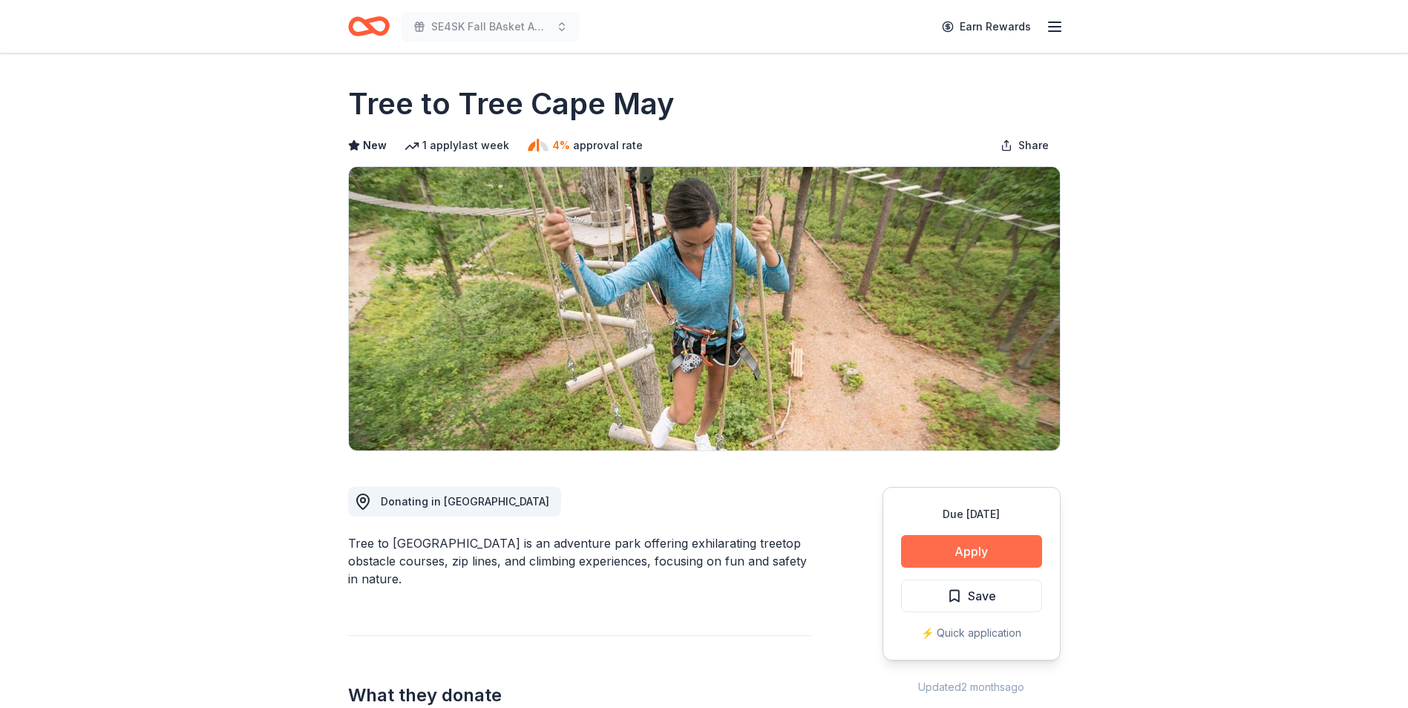
click at [966, 556] on button "Apply" at bounding box center [971, 551] width 141 height 33
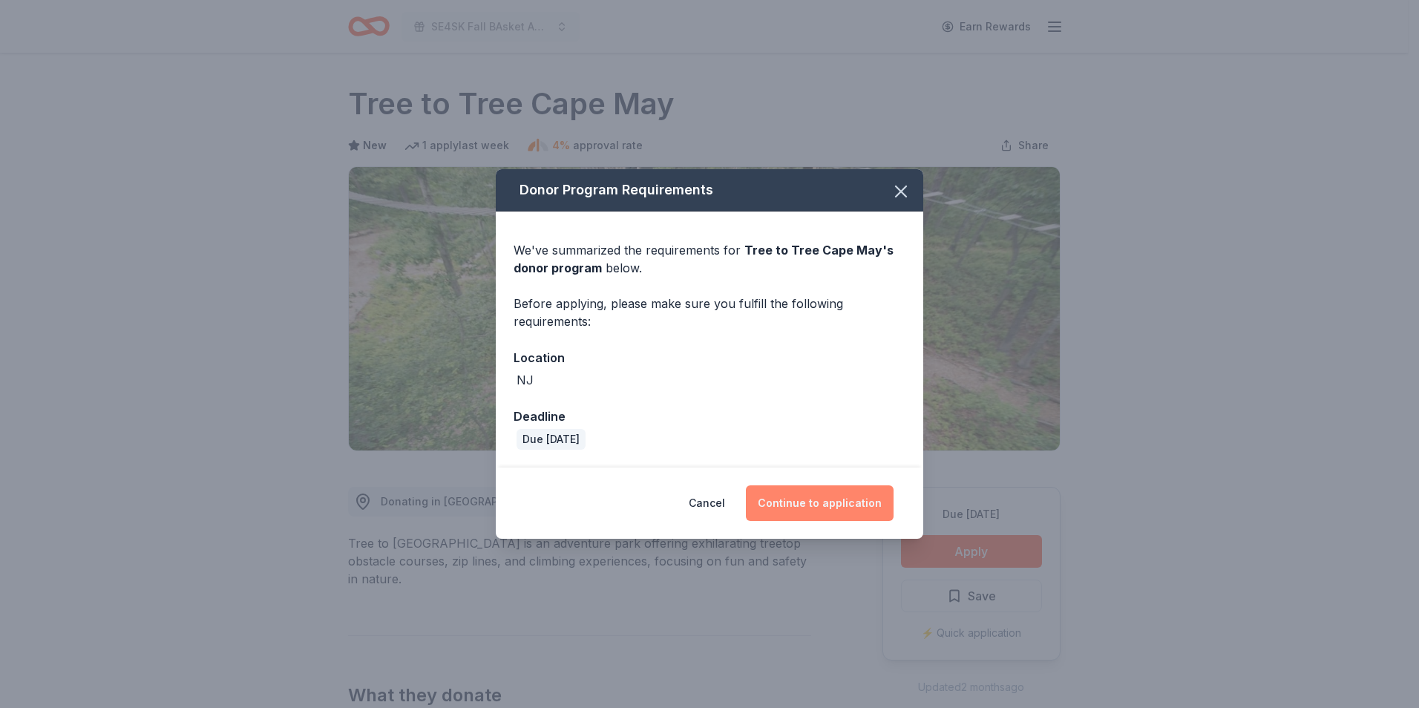
click at [825, 502] on button "Continue to application" at bounding box center [820, 503] width 148 height 36
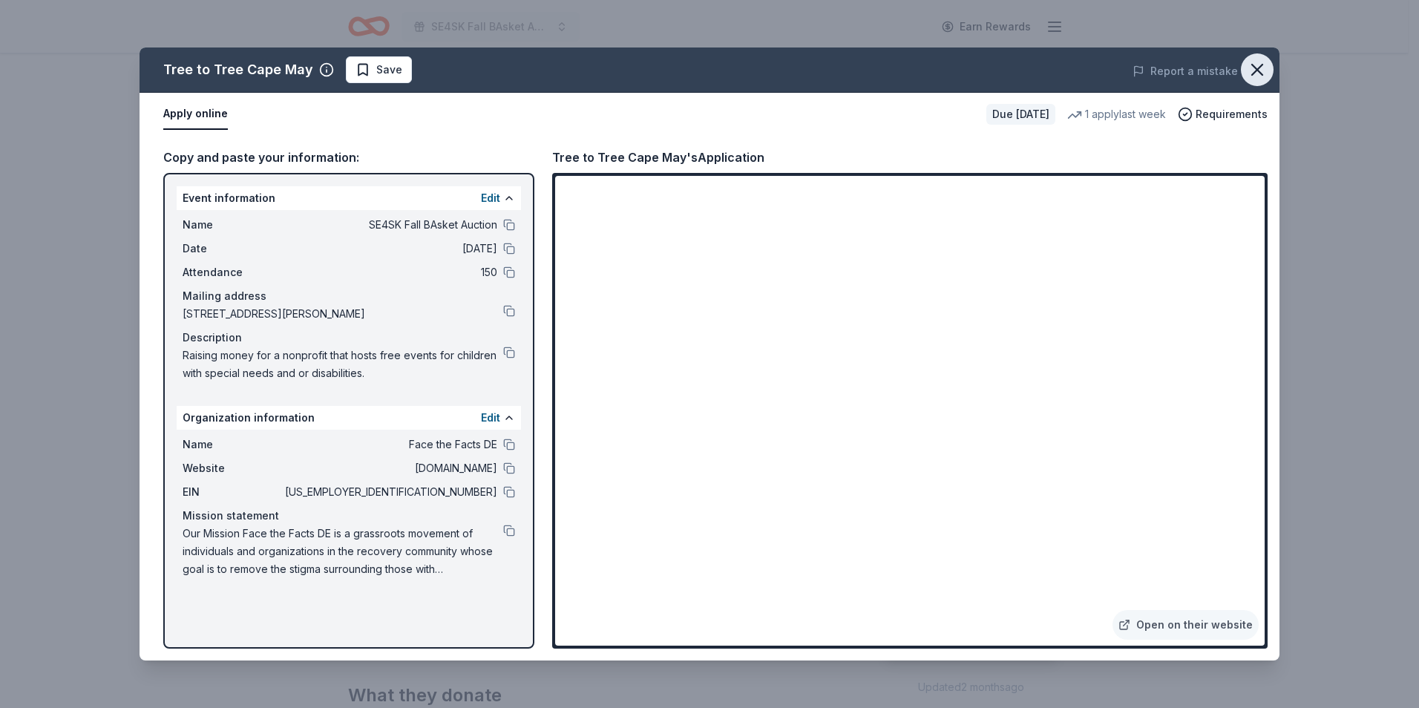
click at [1251, 76] on icon "button" at bounding box center [1257, 69] width 21 height 21
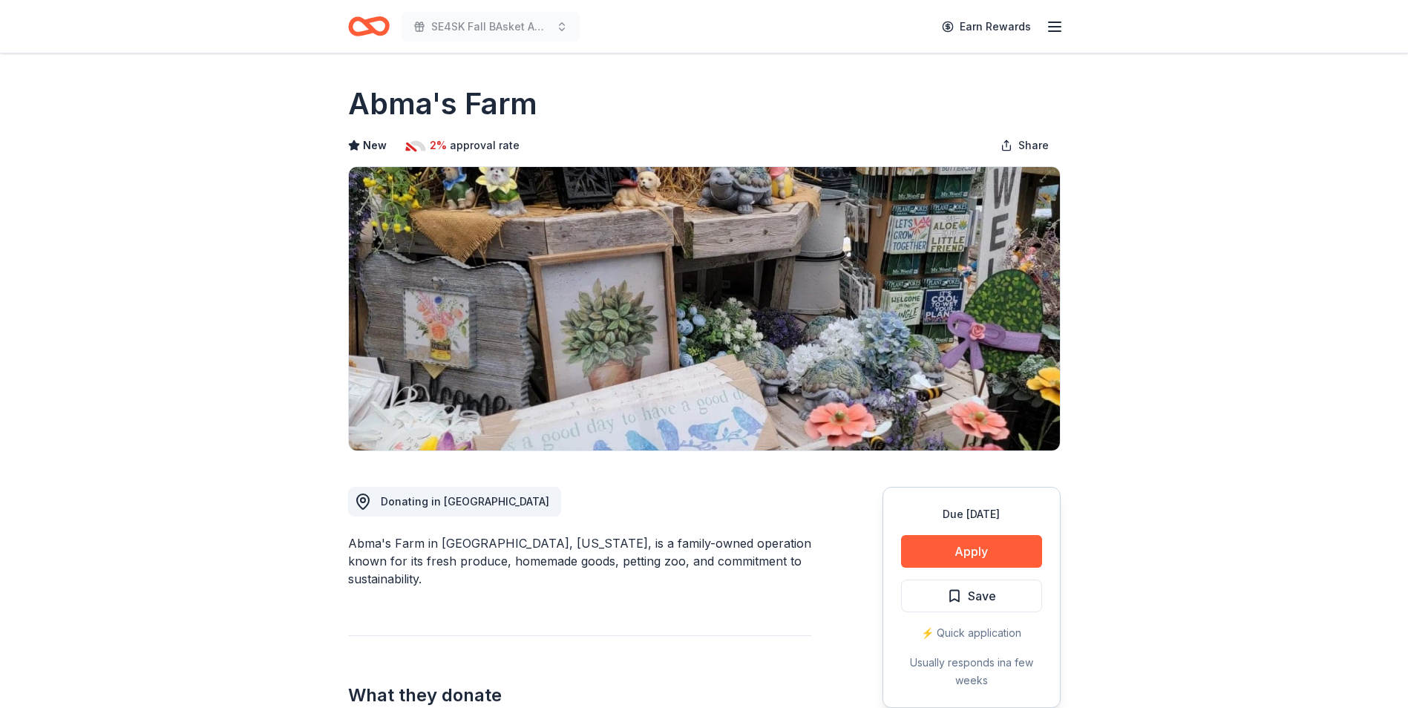
scroll to position [74, 0]
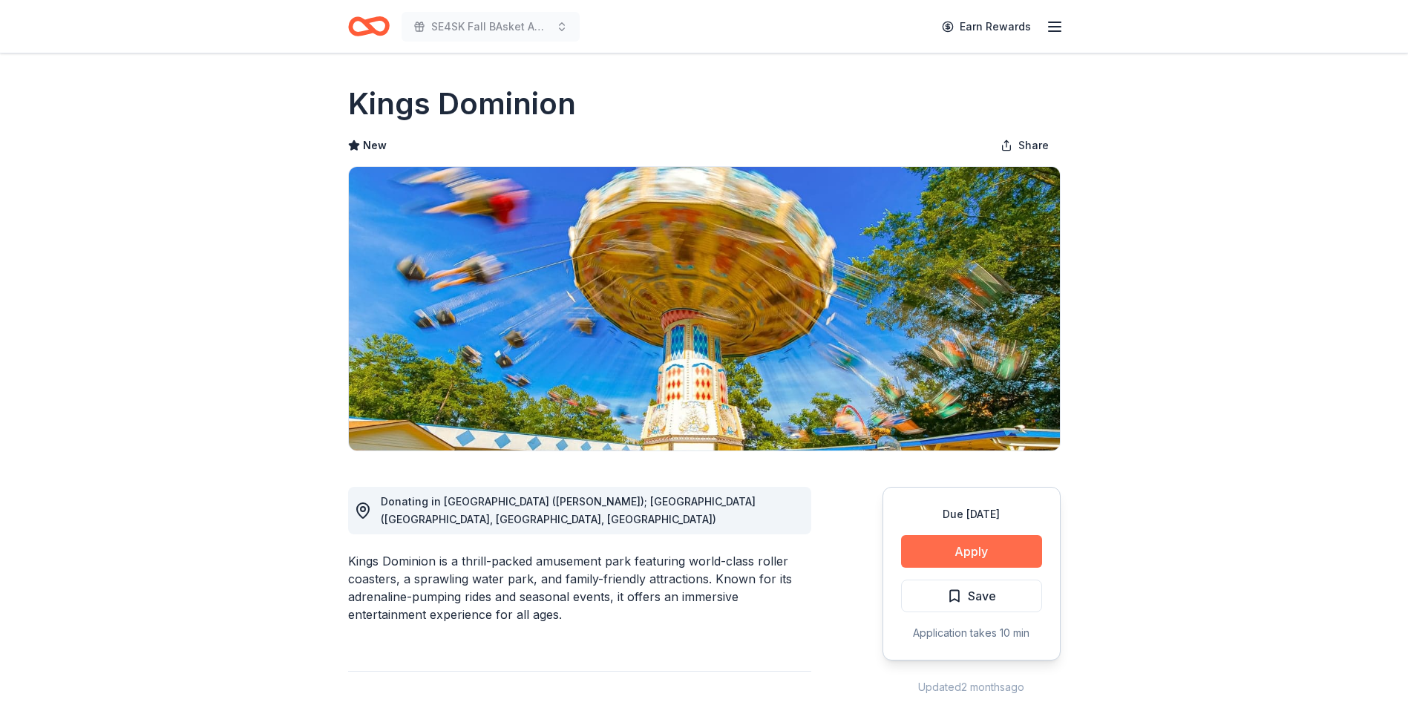
click at [960, 551] on button "Apply" at bounding box center [971, 551] width 141 height 33
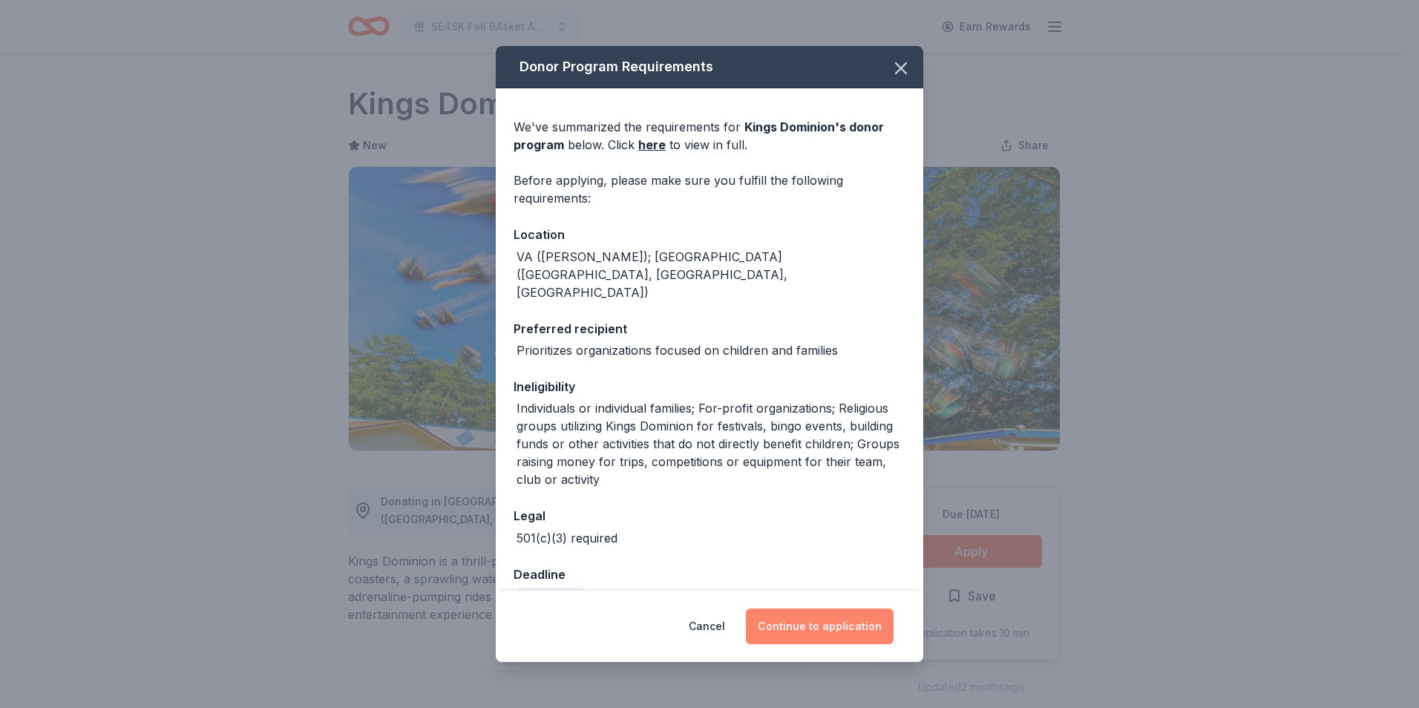
click at [813, 622] on button "Continue to application" at bounding box center [820, 627] width 148 height 36
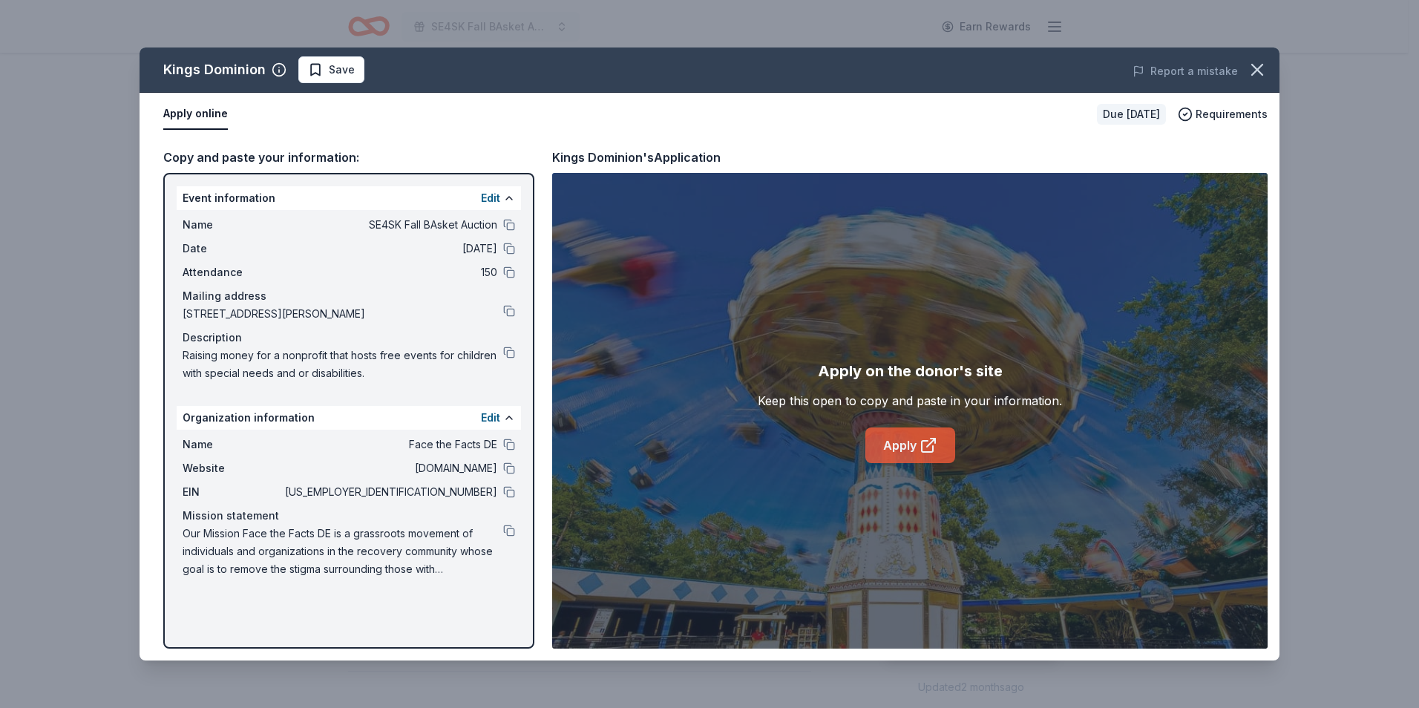
click at [895, 448] on link "Apply" at bounding box center [910, 445] width 90 height 36
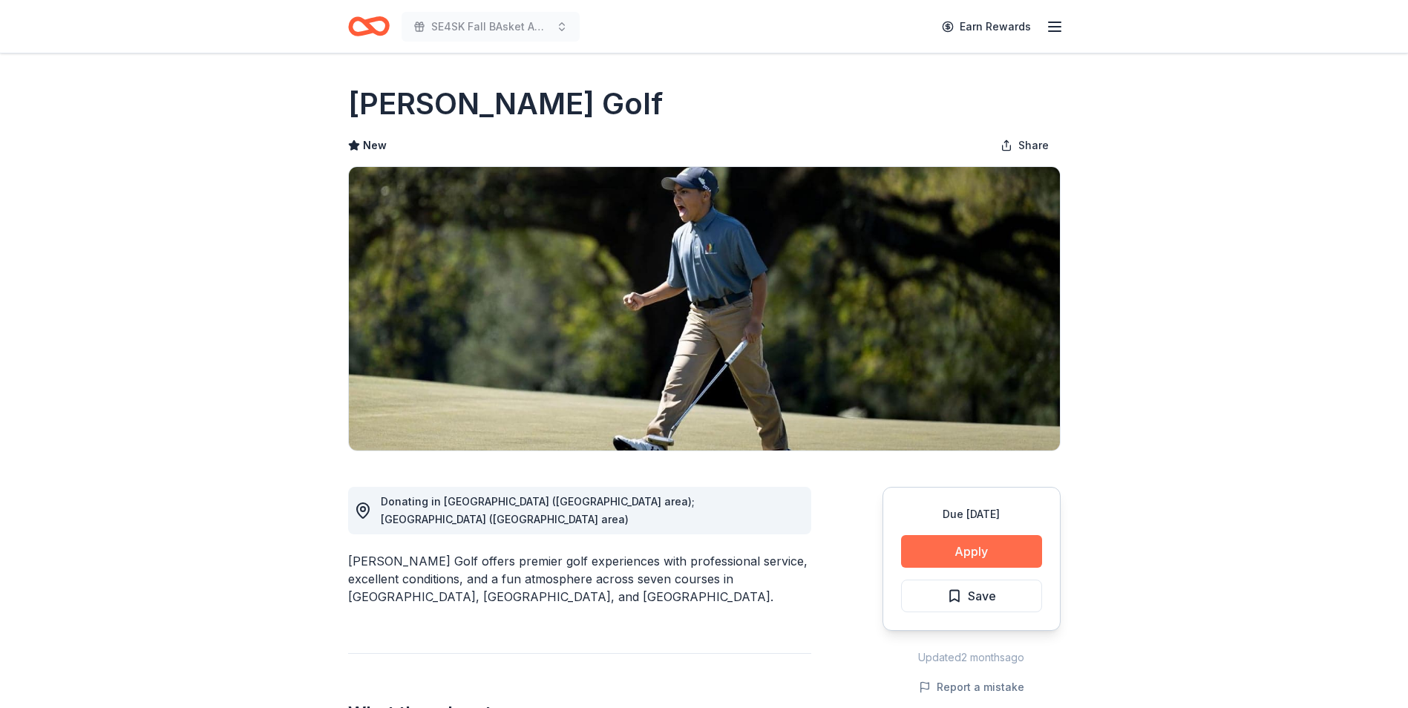
click at [960, 556] on button "Apply" at bounding box center [971, 551] width 141 height 33
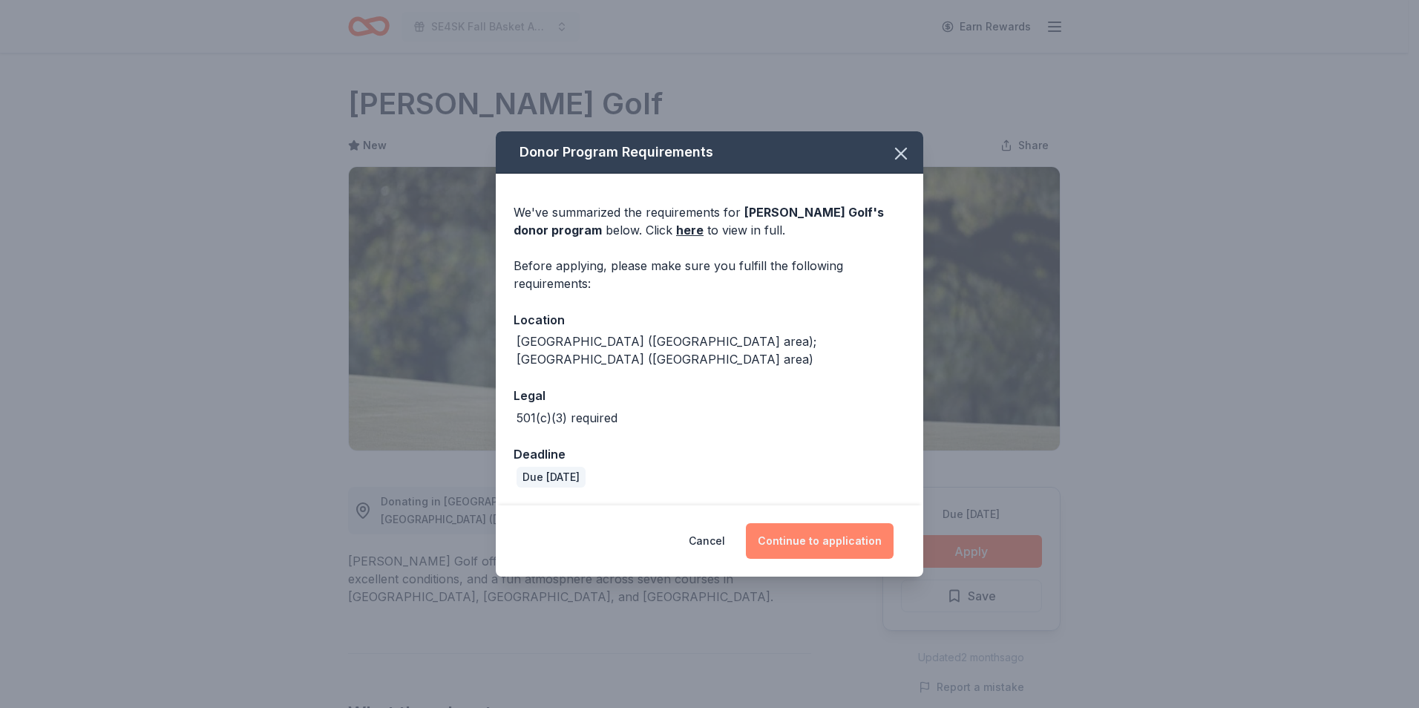
click at [809, 533] on button "Continue to application" at bounding box center [820, 541] width 148 height 36
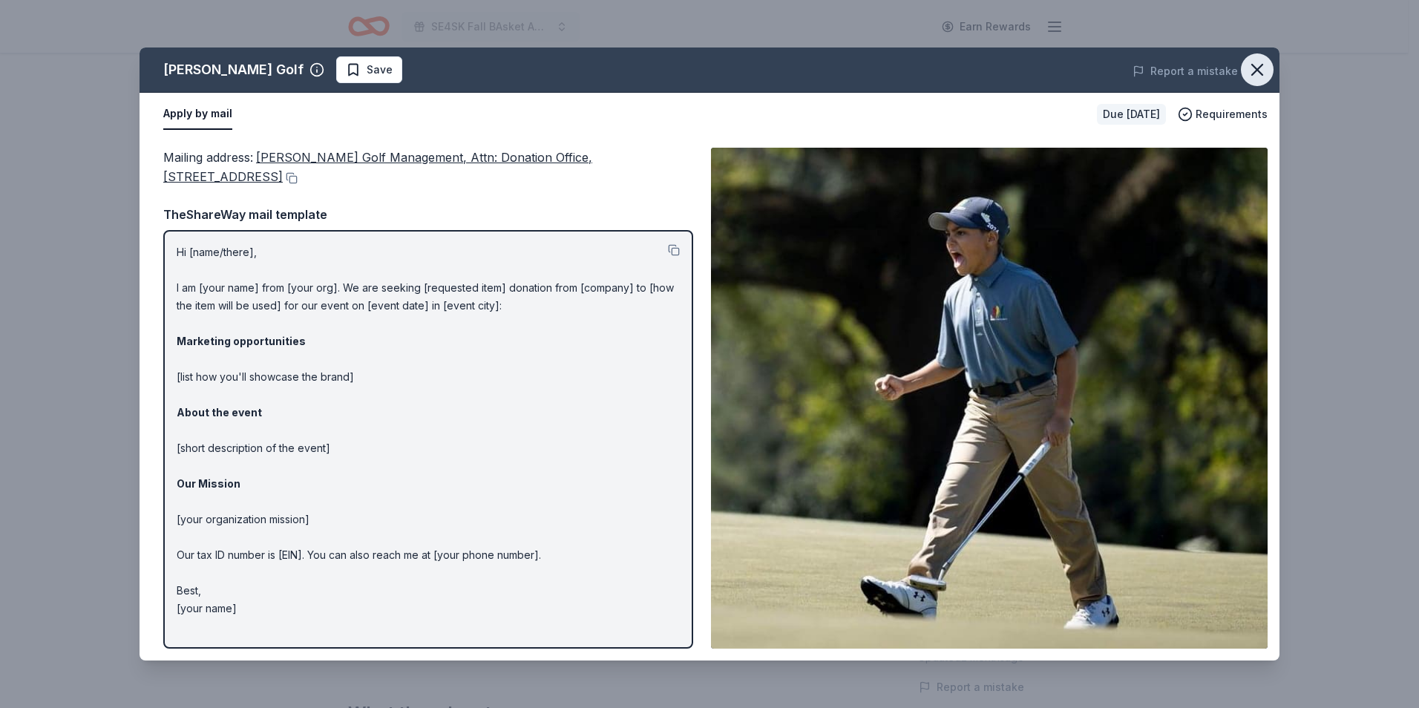
click at [1265, 71] on icon "button" at bounding box center [1257, 69] width 21 height 21
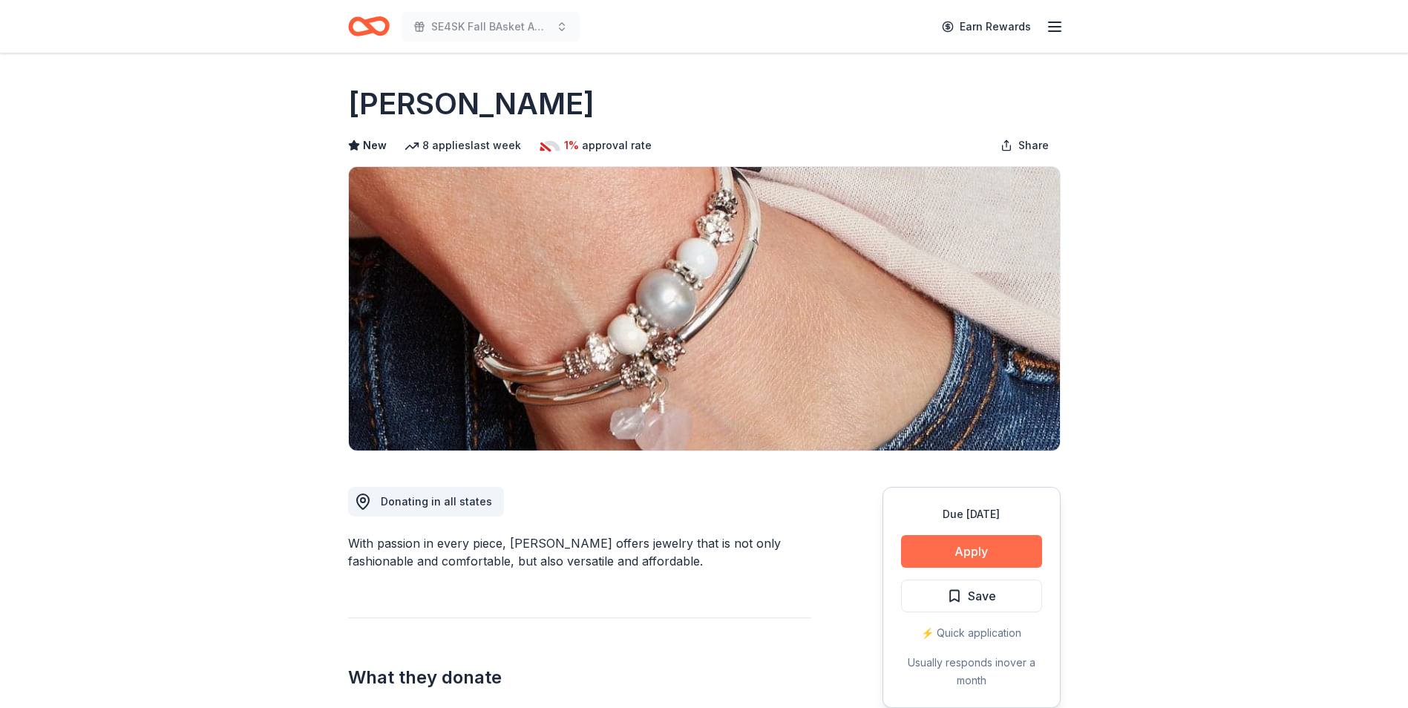
click at [980, 547] on button "Apply" at bounding box center [971, 551] width 141 height 33
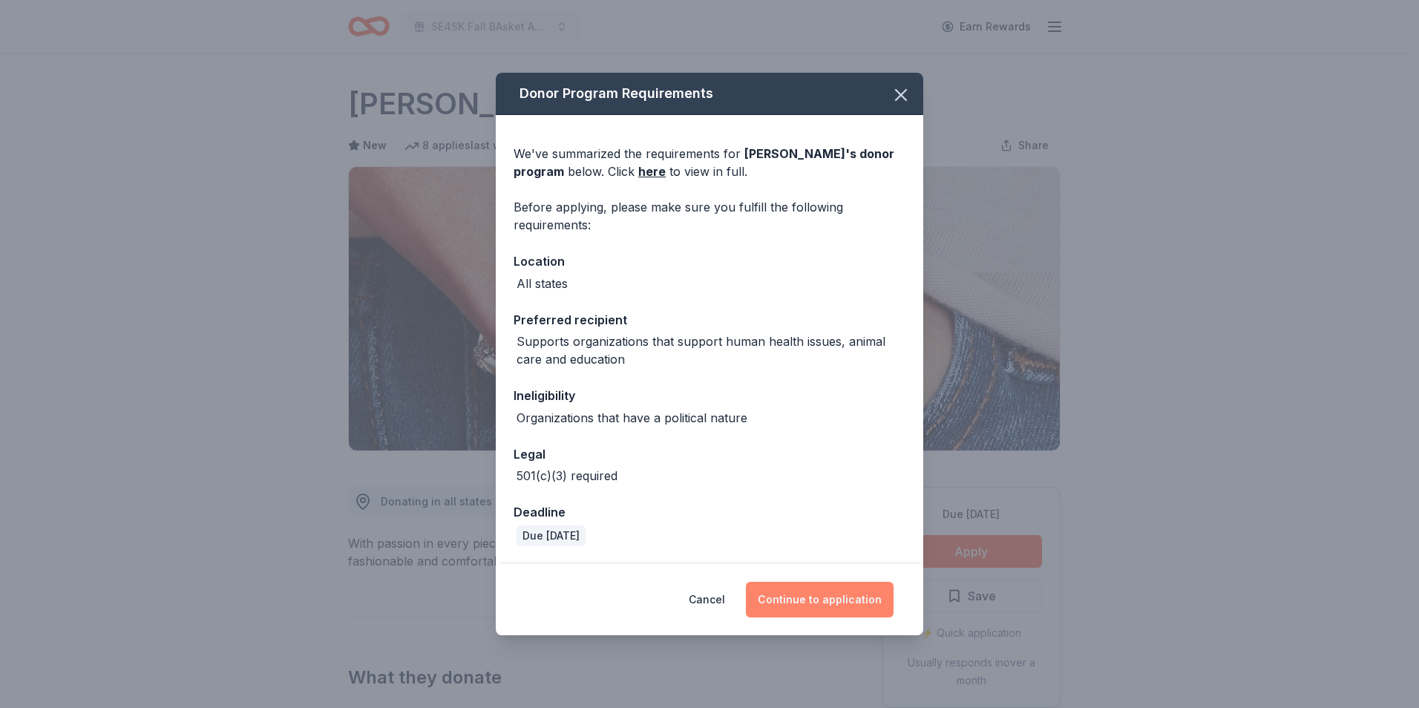
click at [791, 605] on button "Continue to application" at bounding box center [820, 600] width 148 height 36
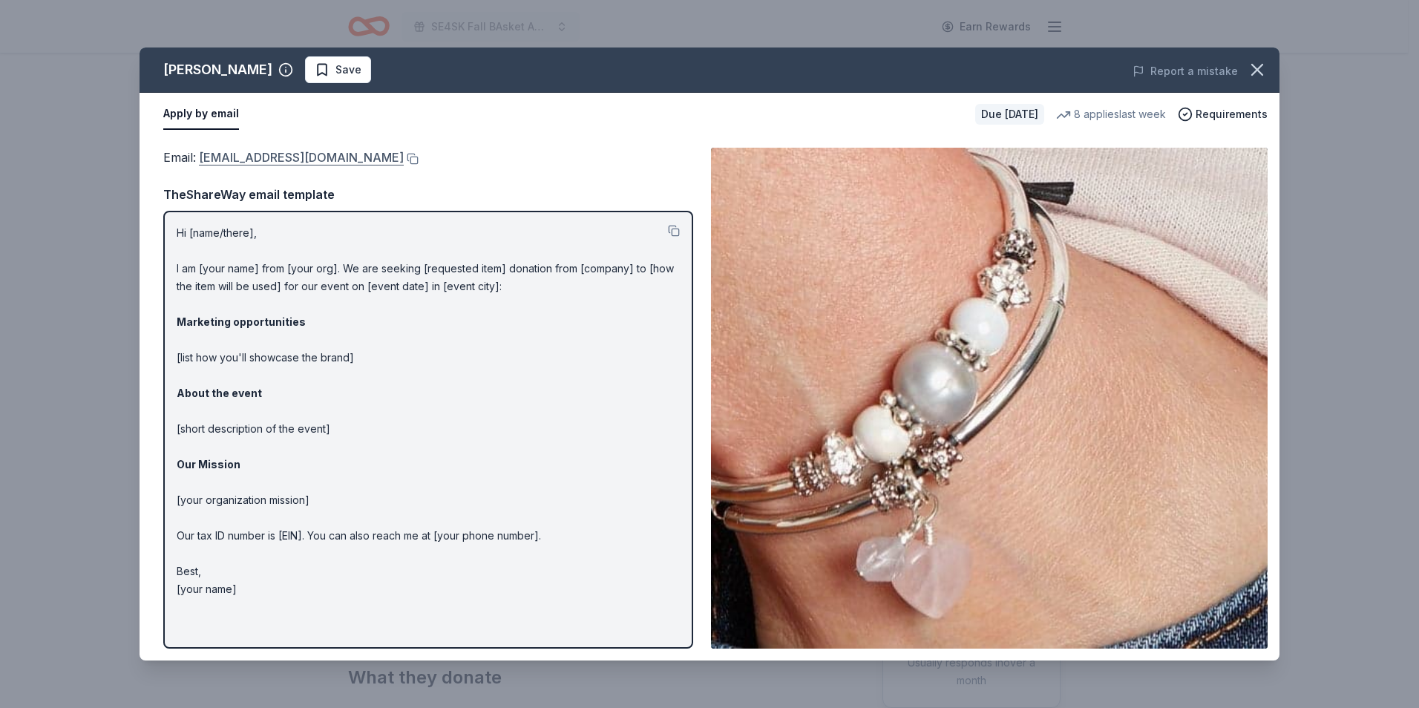
click at [275, 155] on link "donations@lizzyjames.com" at bounding box center [301, 157] width 205 height 19
click at [1259, 71] on icon "button" at bounding box center [1257, 69] width 21 height 21
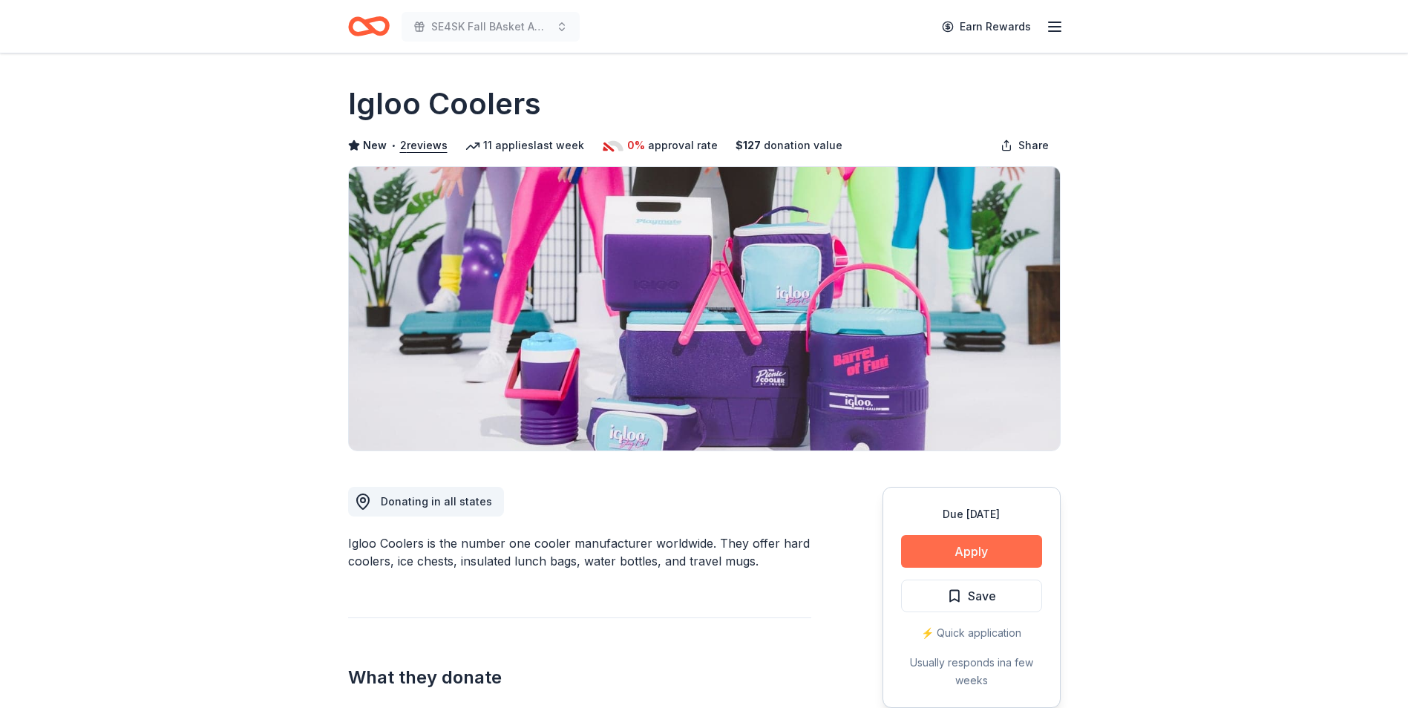
click at [964, 547] on button "Apply" at bounding box center [971, 551] width 141 height 33
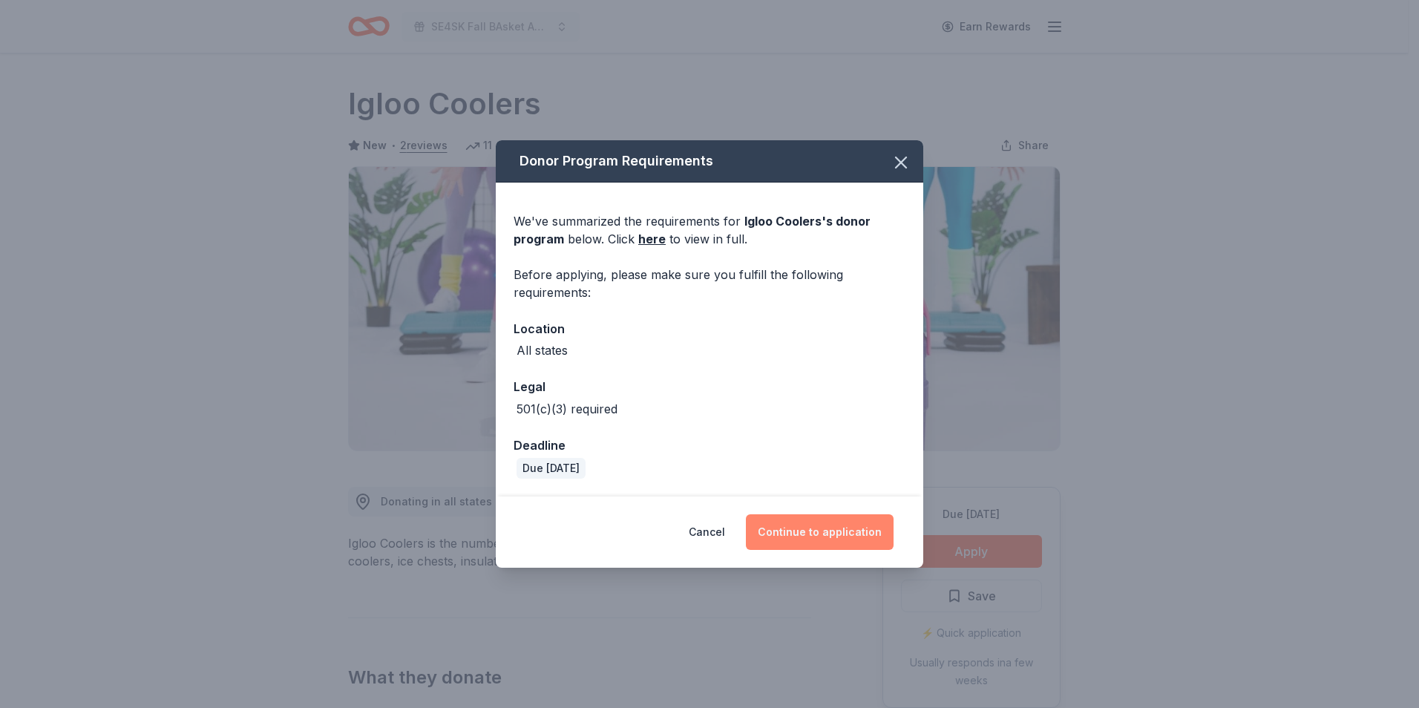
click at [819, 529] on button "Continue to application" at bounding box center [820, 532] width 148 height 36
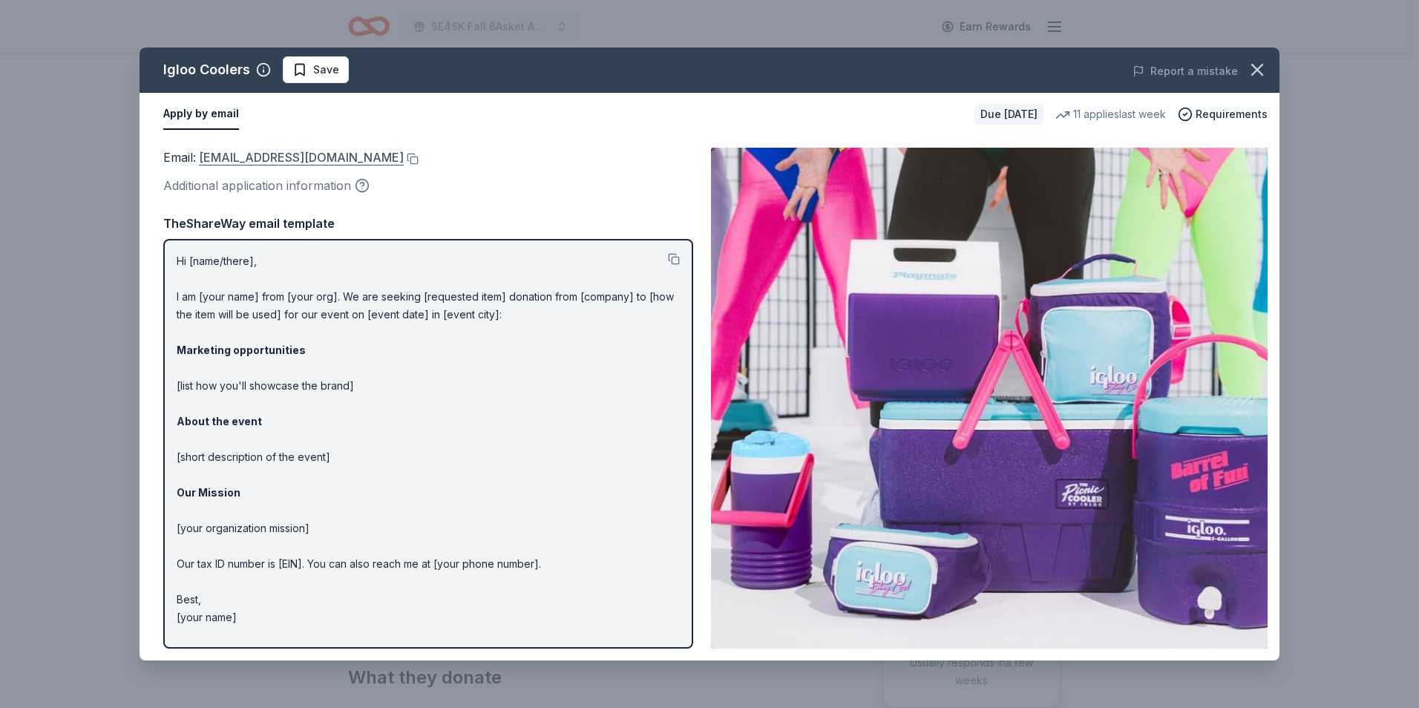
click at [272, 158] on link "donations@igloocorp.com" at bounding box center [301, 157] width 205 height 19
click at [1253, 70] on icon "button" at bounding box center [1257, 69] width 21 height 21
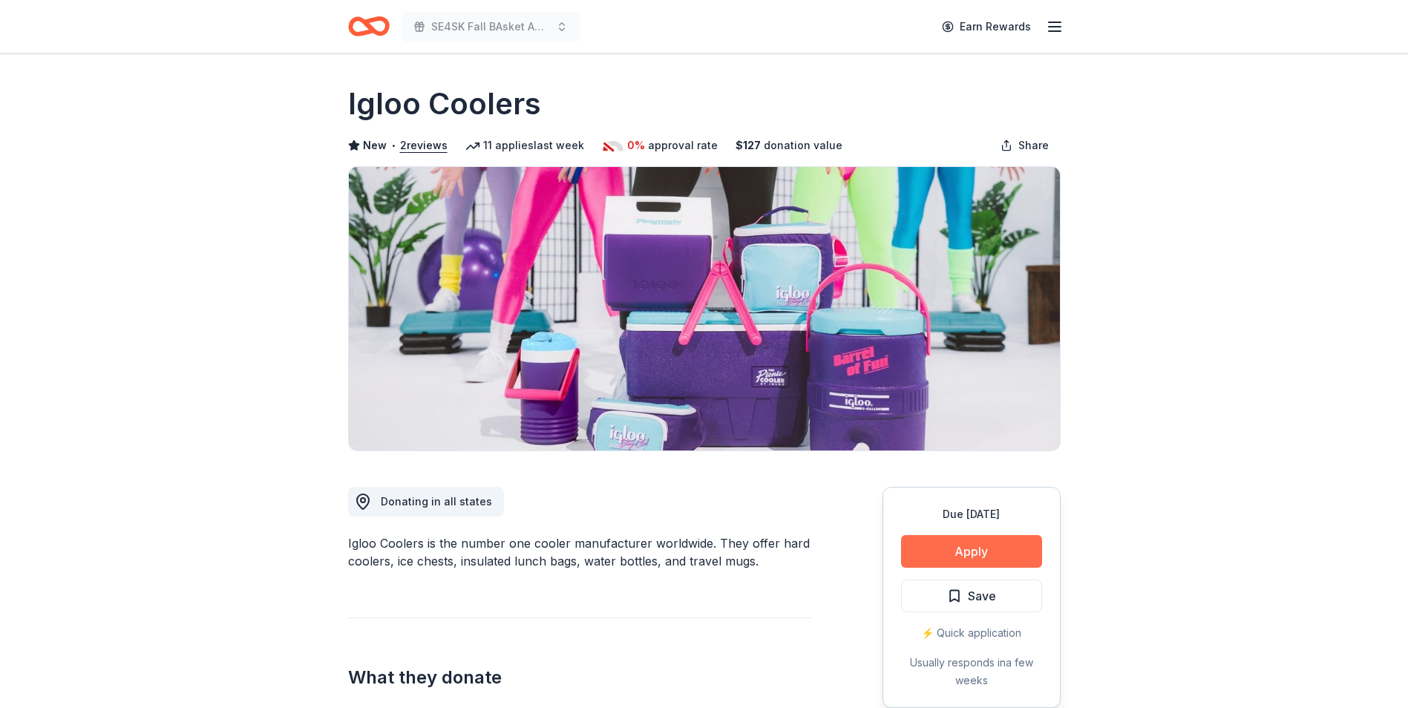
click at [959, 545] on button "Apply" at bounding box center [971, 551] width 141 height 33
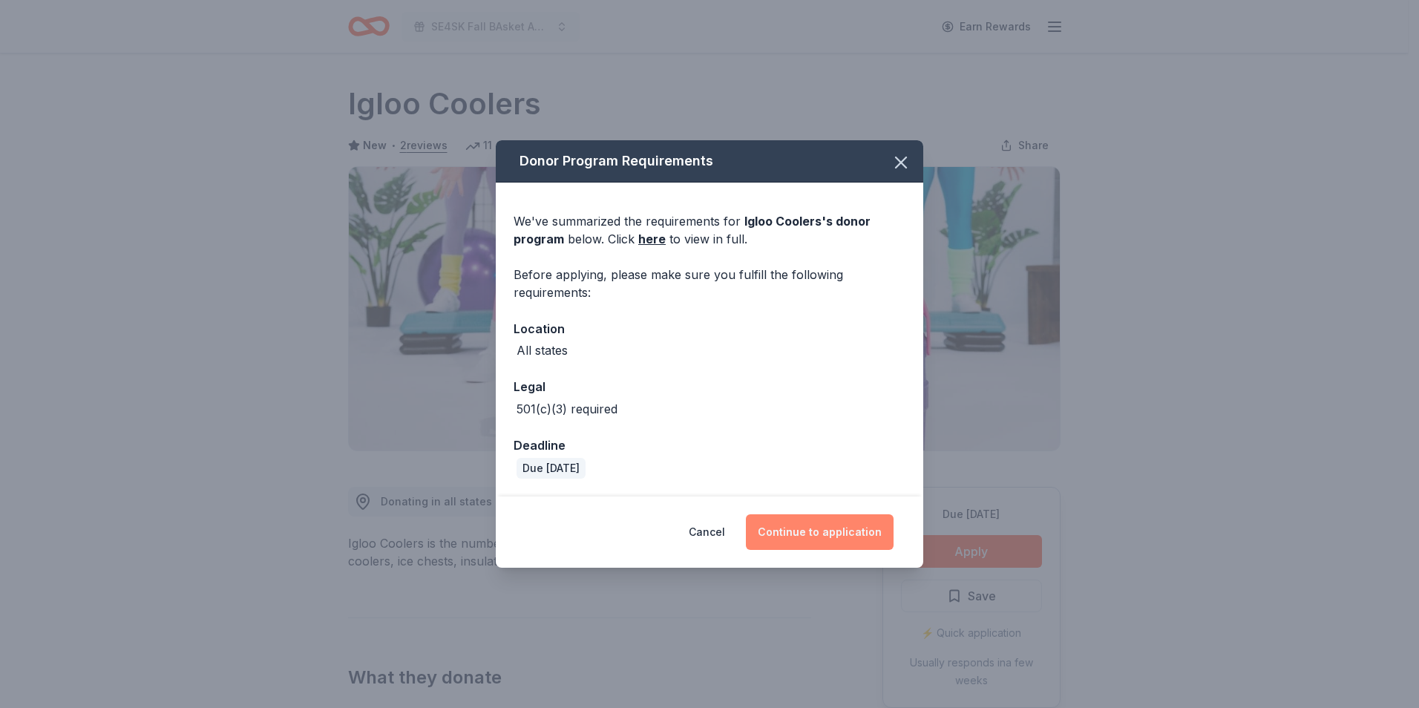
click at [806, 536] on button "Continue to application" at bounding box center [820, 532] width 148 height 36
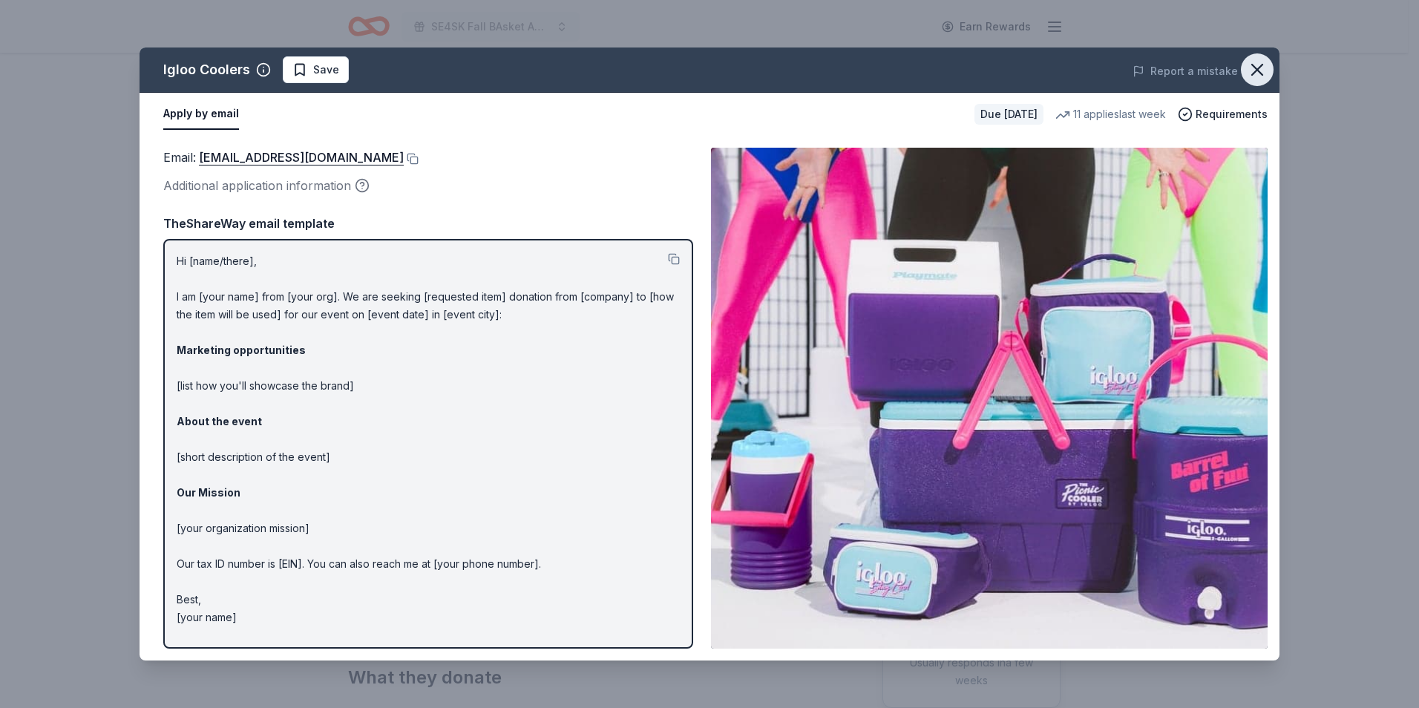
click at [1262, 72] on icon "button" at bounding box center [1257, 69] width 21 height 21
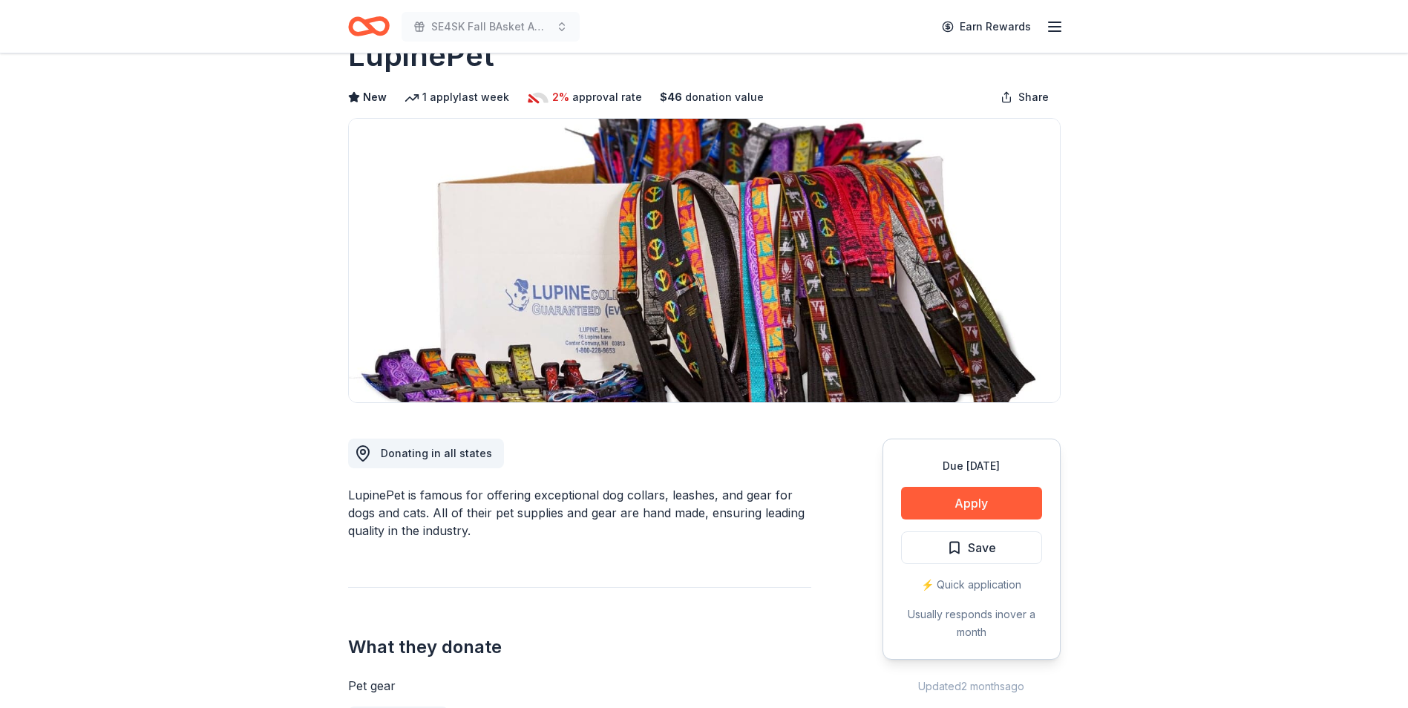
scroll to position [74, 0]
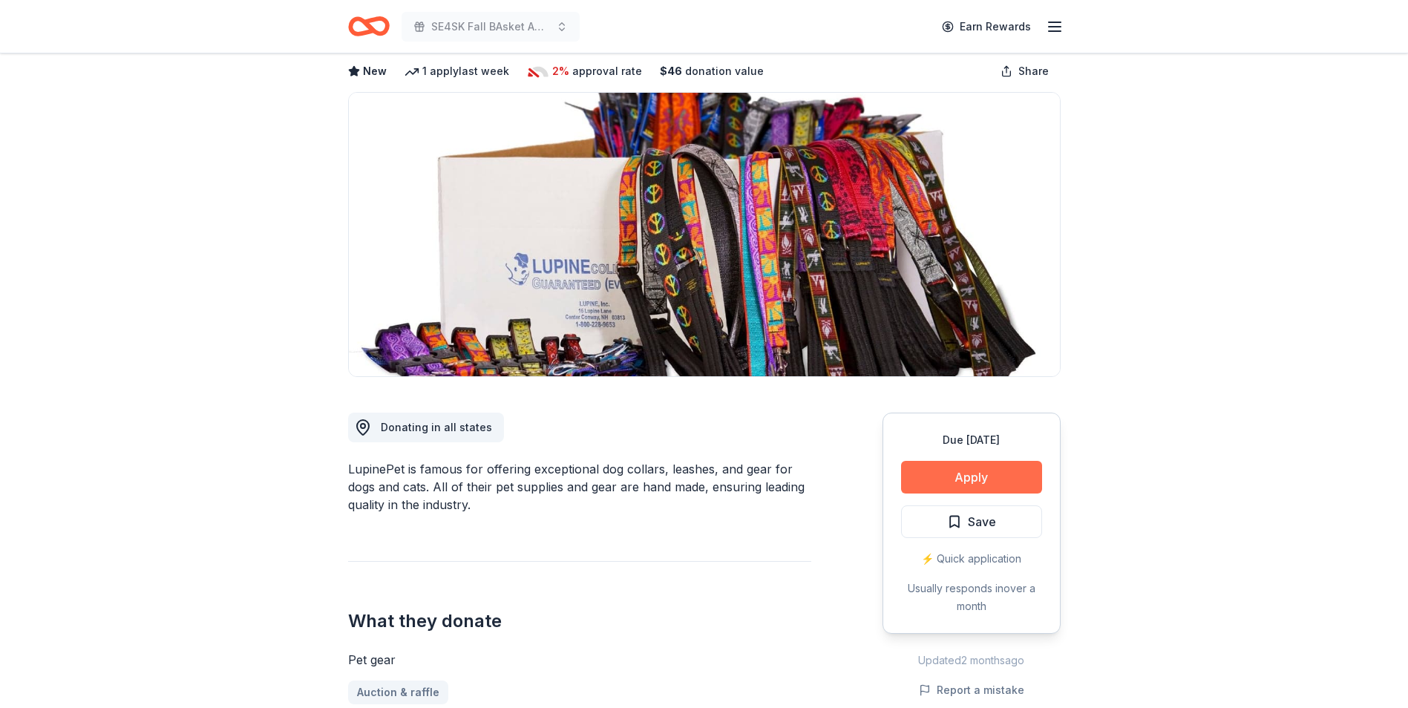
click at [969, 482] on button "Apply" at bounding box center [971, 477] width 141 height 33
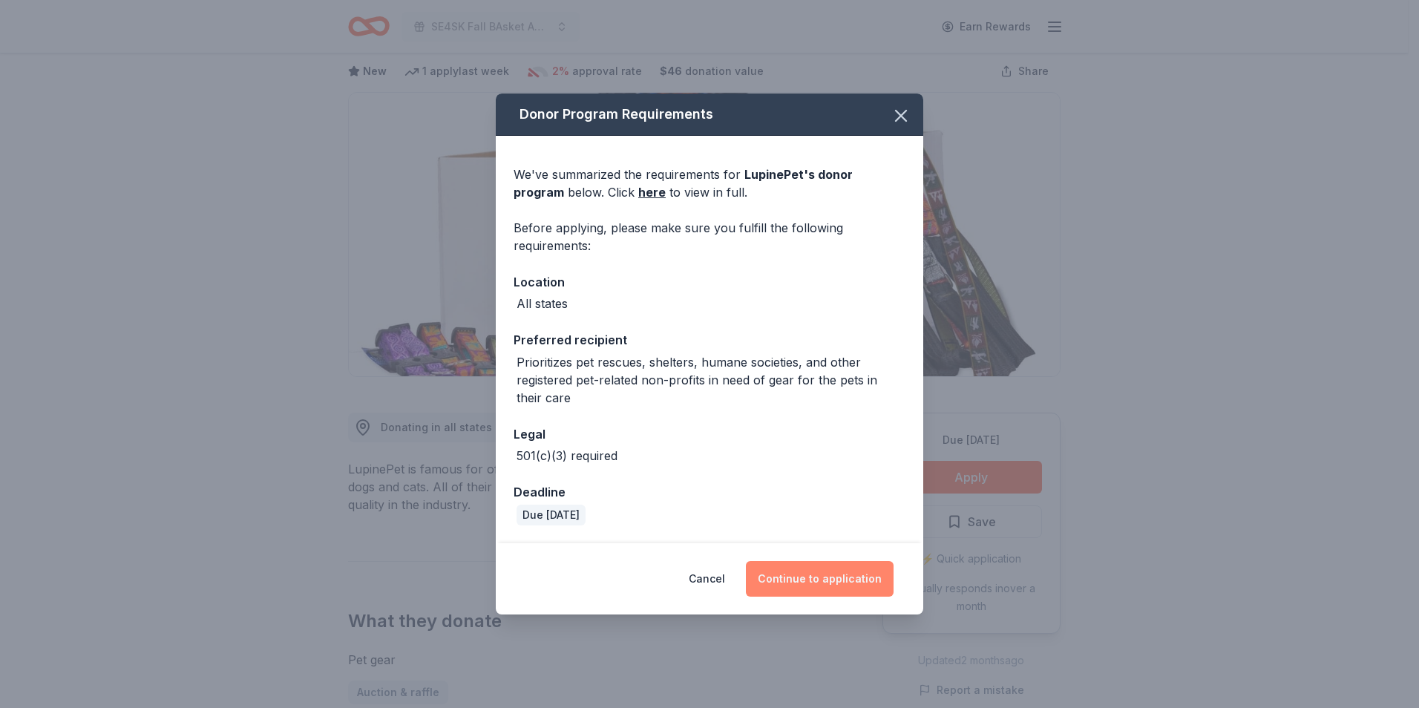
click at [813, 580] on button "Continue to application" at bounding box center [820, 579] width 148 height 36
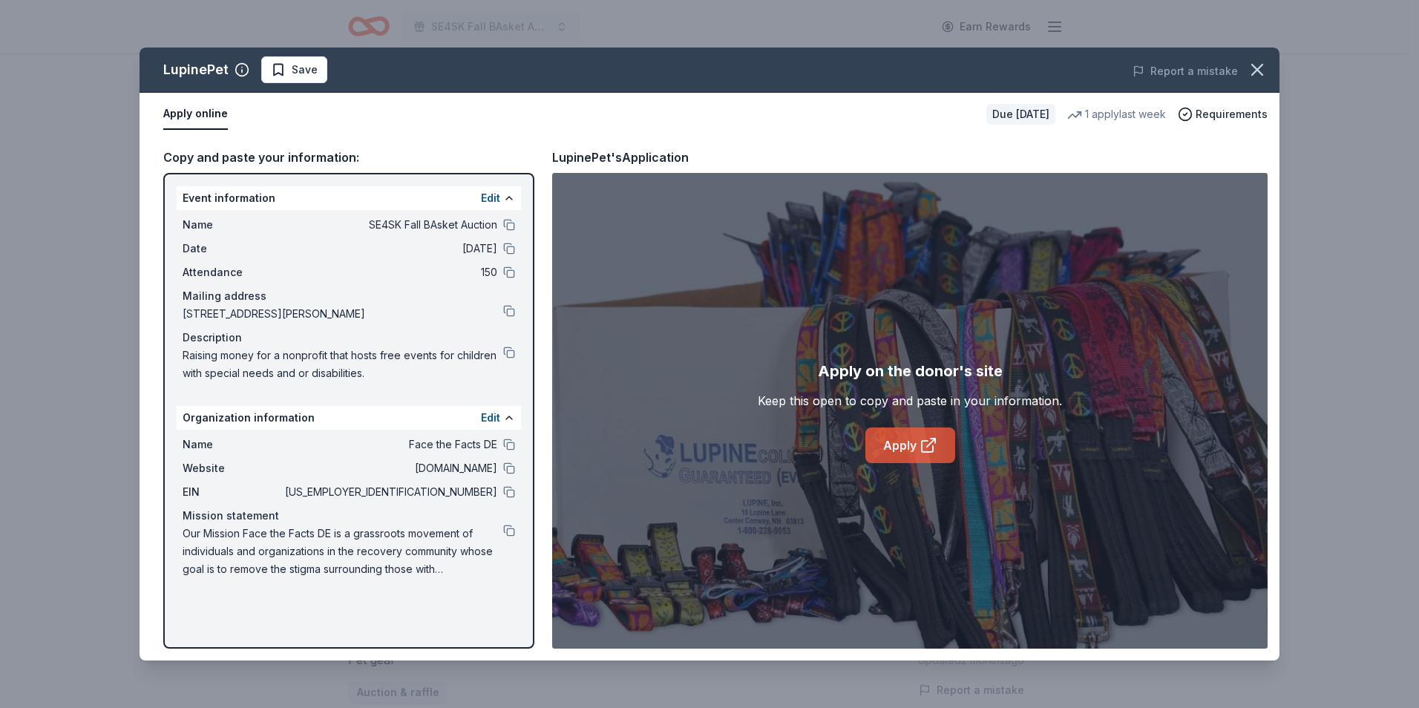
click at [891, 442] on link "Apply" at bounding box center [910, 445] width 90 height 36
click at [1262, 73] on icon "button" at bounding box center [1257, 69] width 21 height 21
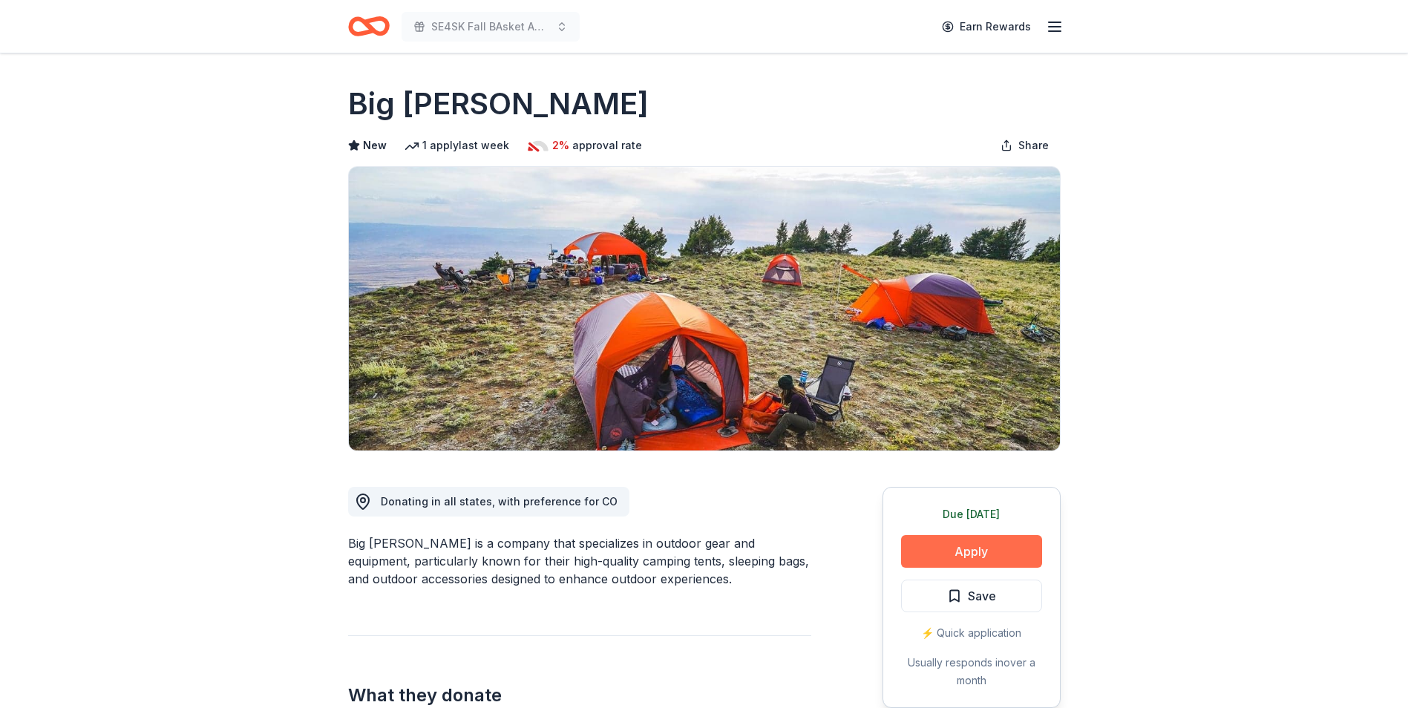
click at [966, 552] on button "Apply" at bounding box center [971, 551] width 141 height 33
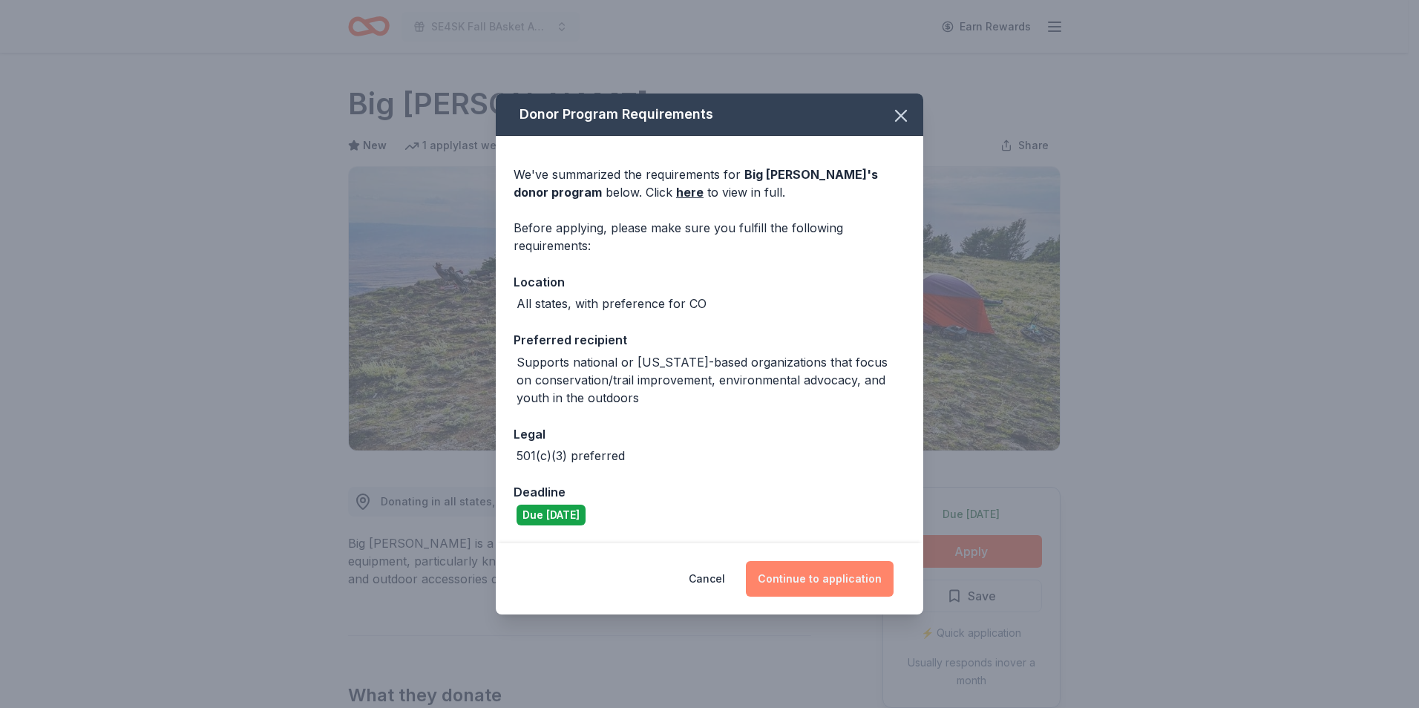
click at [839, 577] on button "Continue to application" at bounding box center [820, 579] width 148 height 36
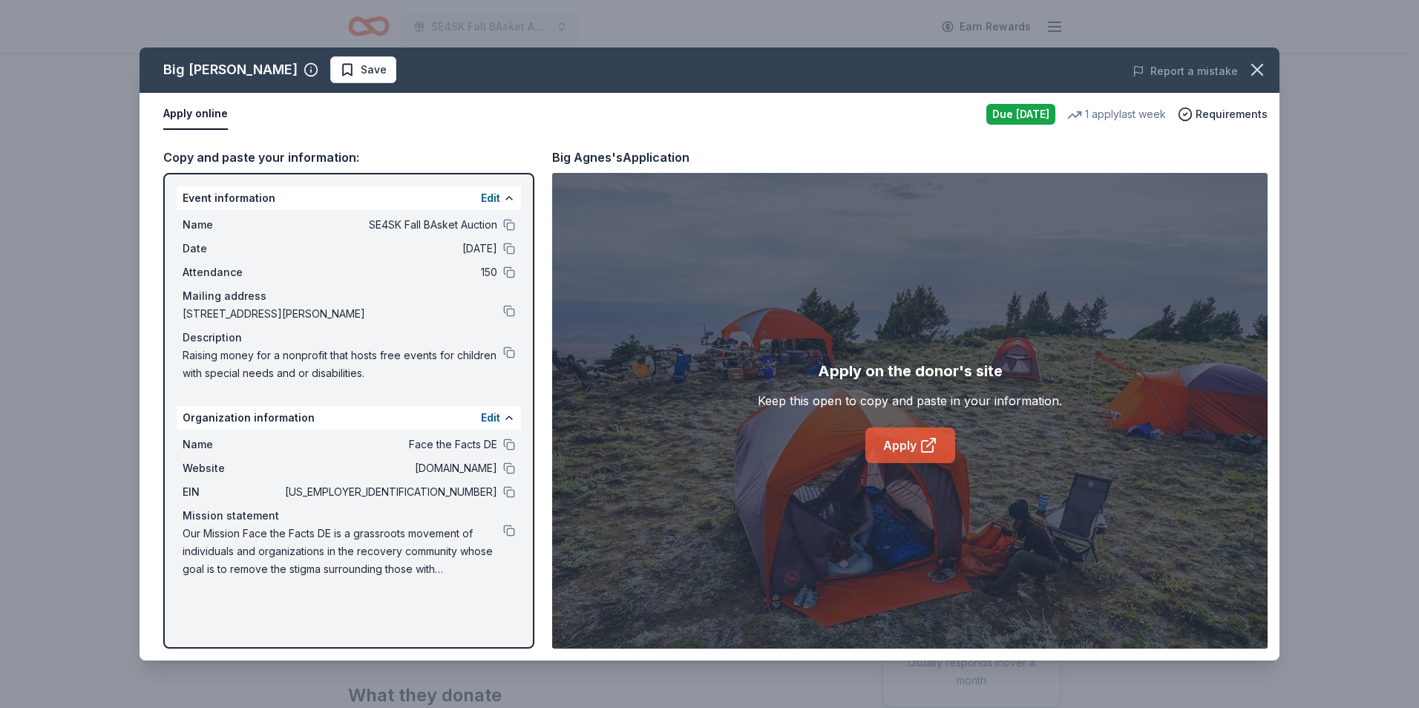
click at [897, 447] on link "Apply" at bounding box center [910, 445] width 90 height 36
